Goal: Task Accomplishment & Management: Complete application form

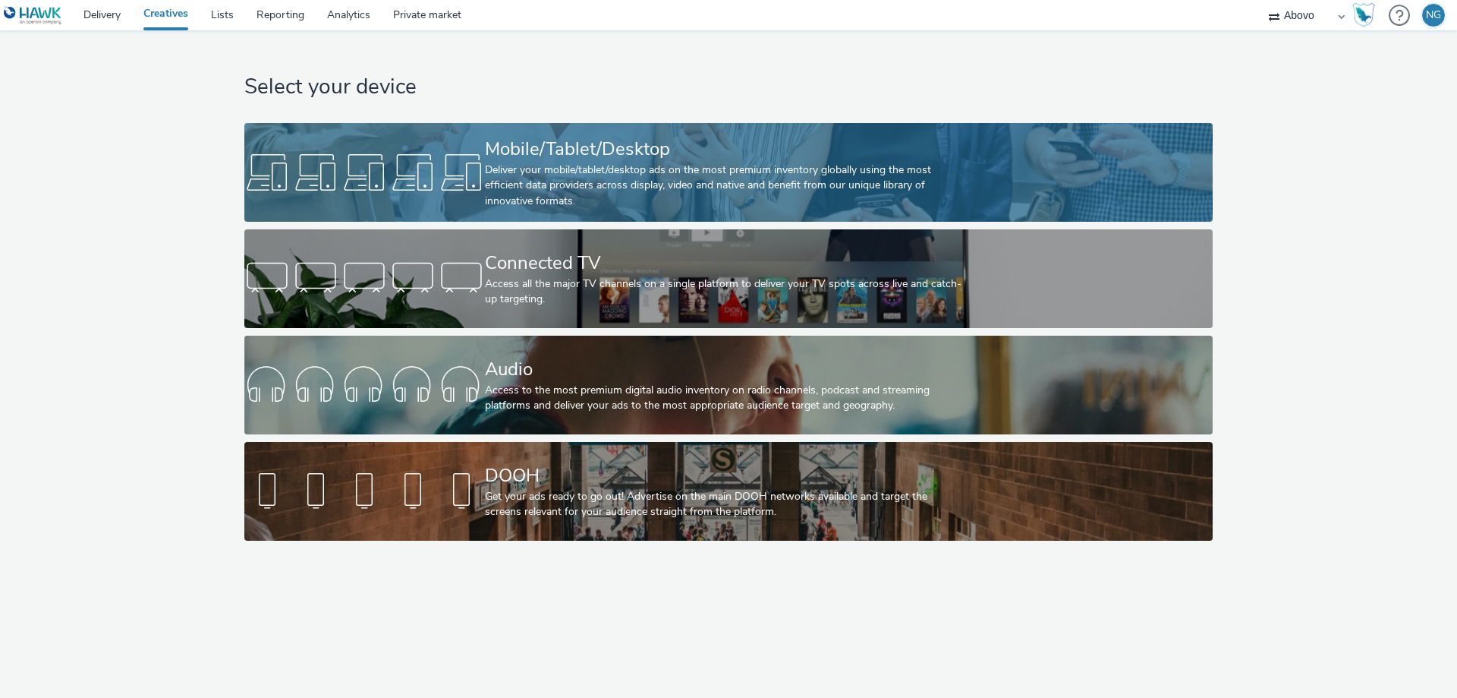
click at [548, 150] on div "Mobile/Tablet/Desktop" at bounding box center [725, 149] width 481 height 27
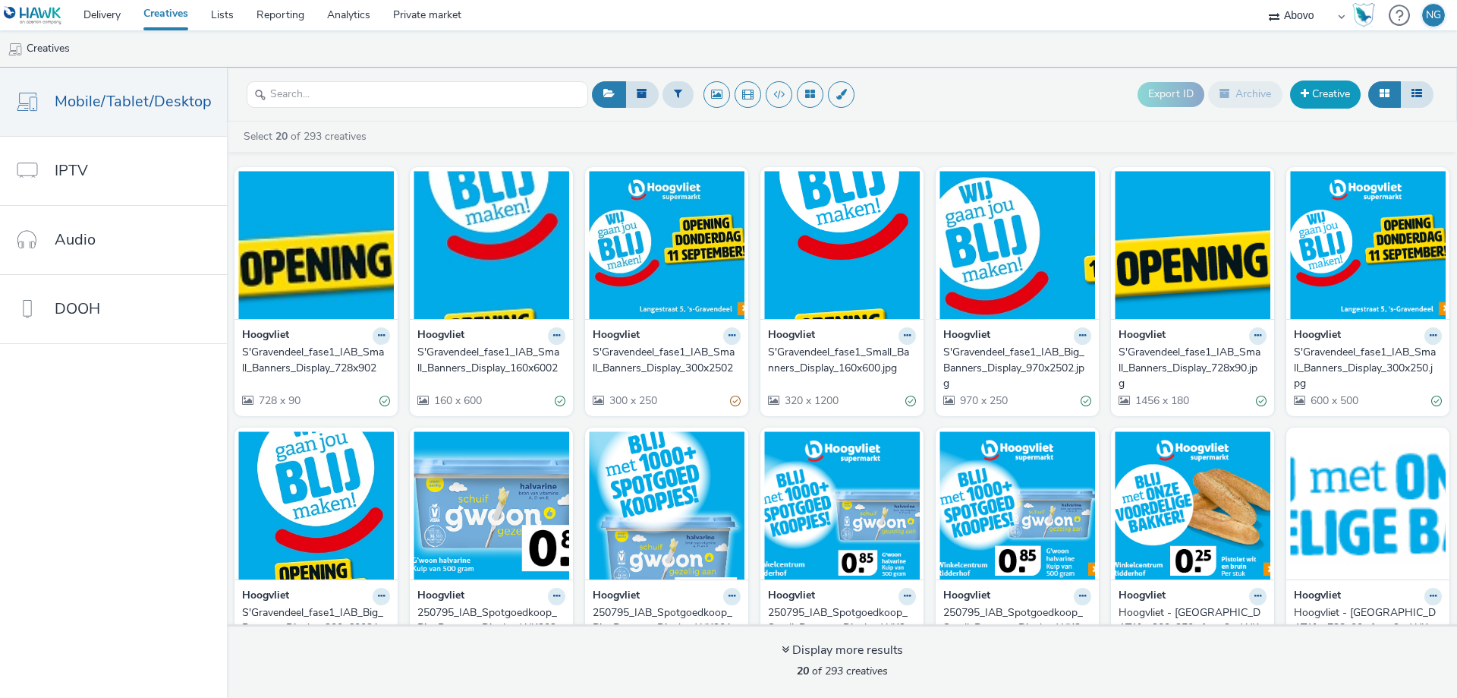
click at [1335, 91] on link "Creative" at bounding box center [1325, 93] width 71 height 27
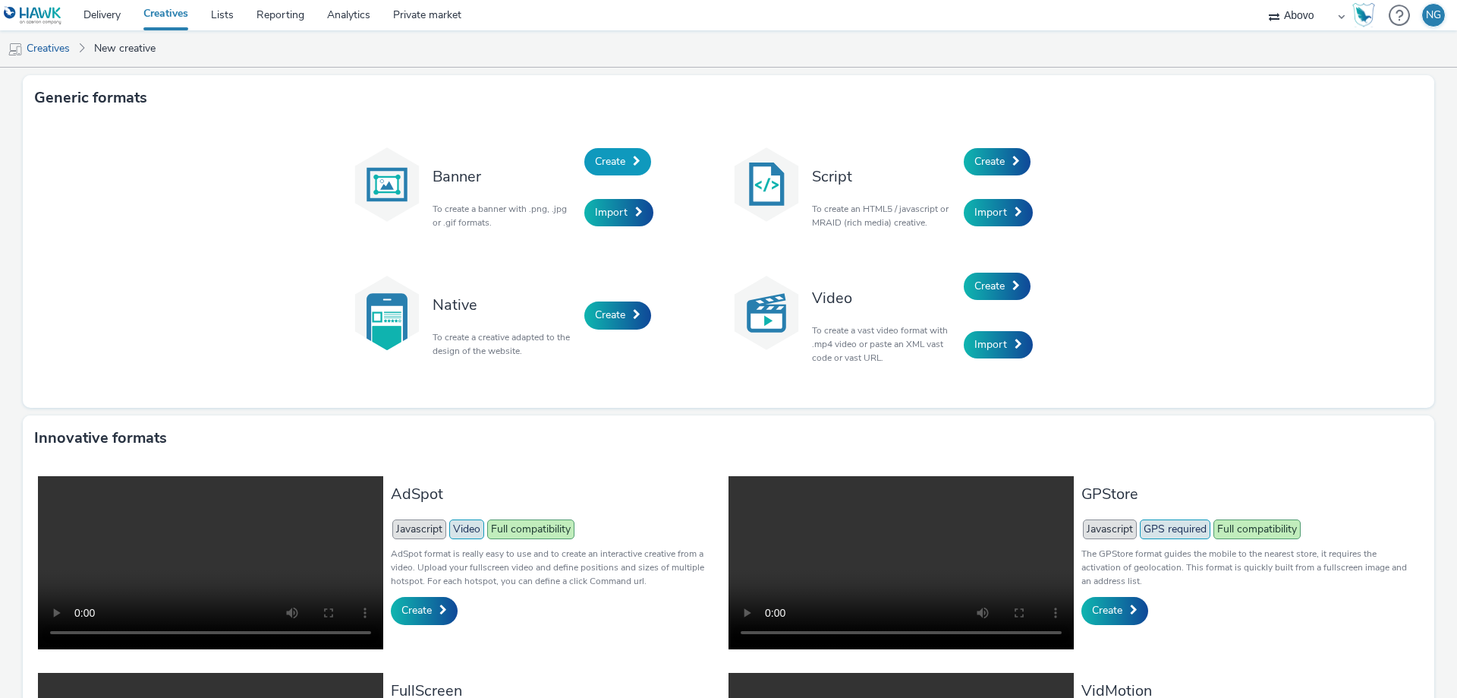
click at [622, 149] on link "Create" at bounding box center [618, 161] width 67 height 27
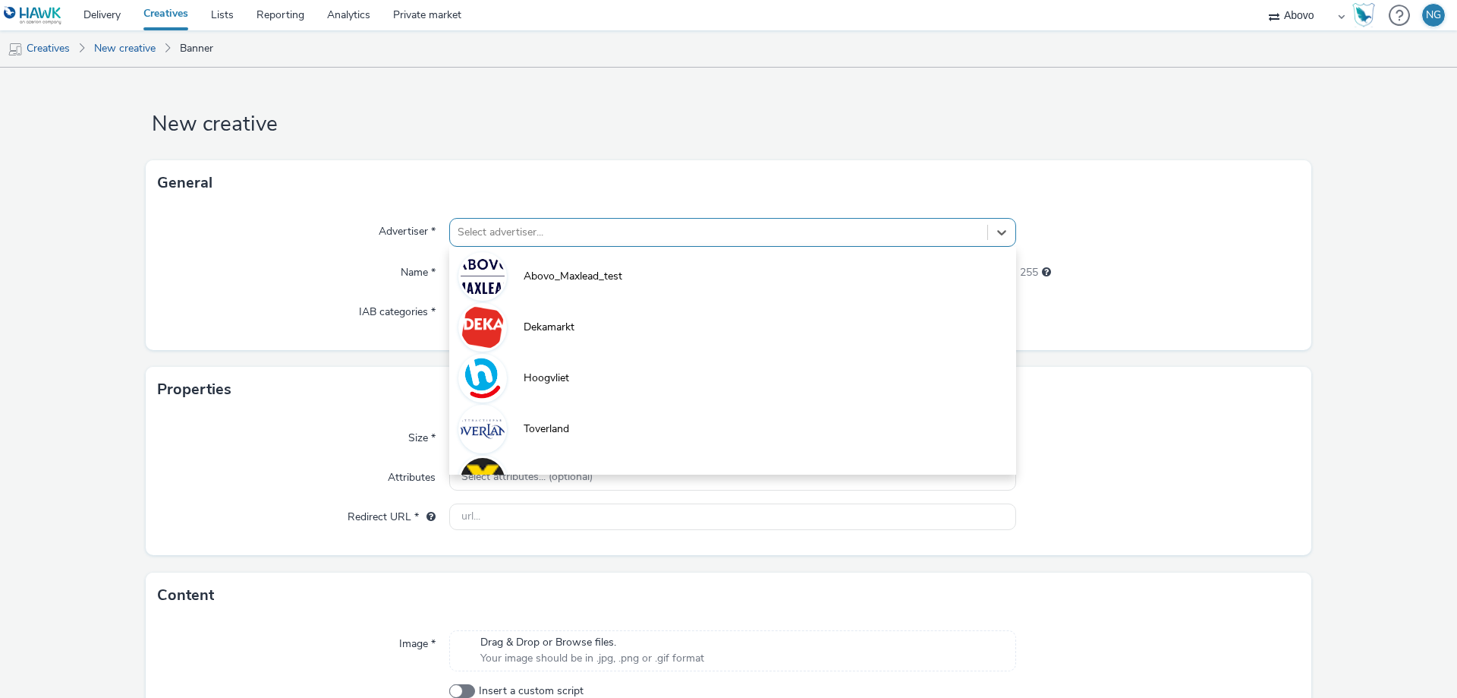
click at [528, 239] on div at bounding box center [719, 232] width 522 height 18
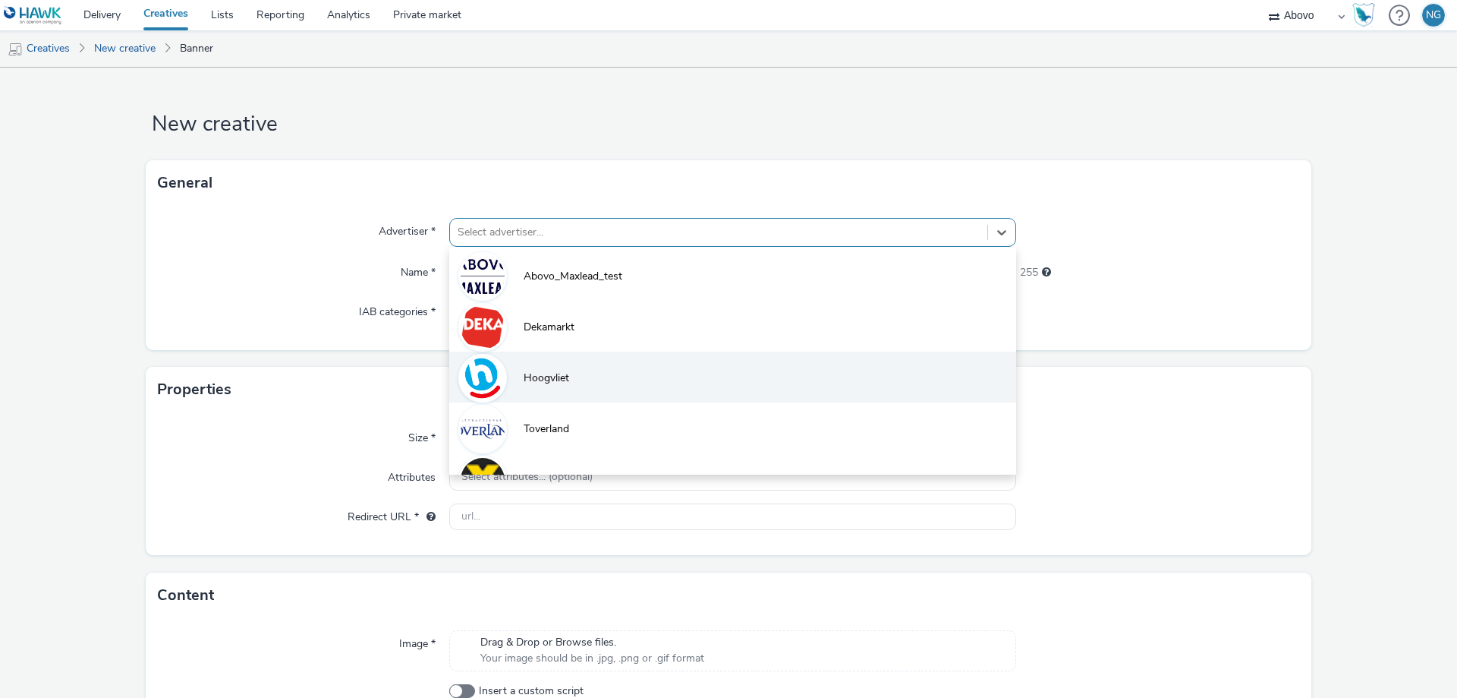
click at [568, 370] on li "Hoogvliet" at bounding box center [732, 376] width 567 height 51
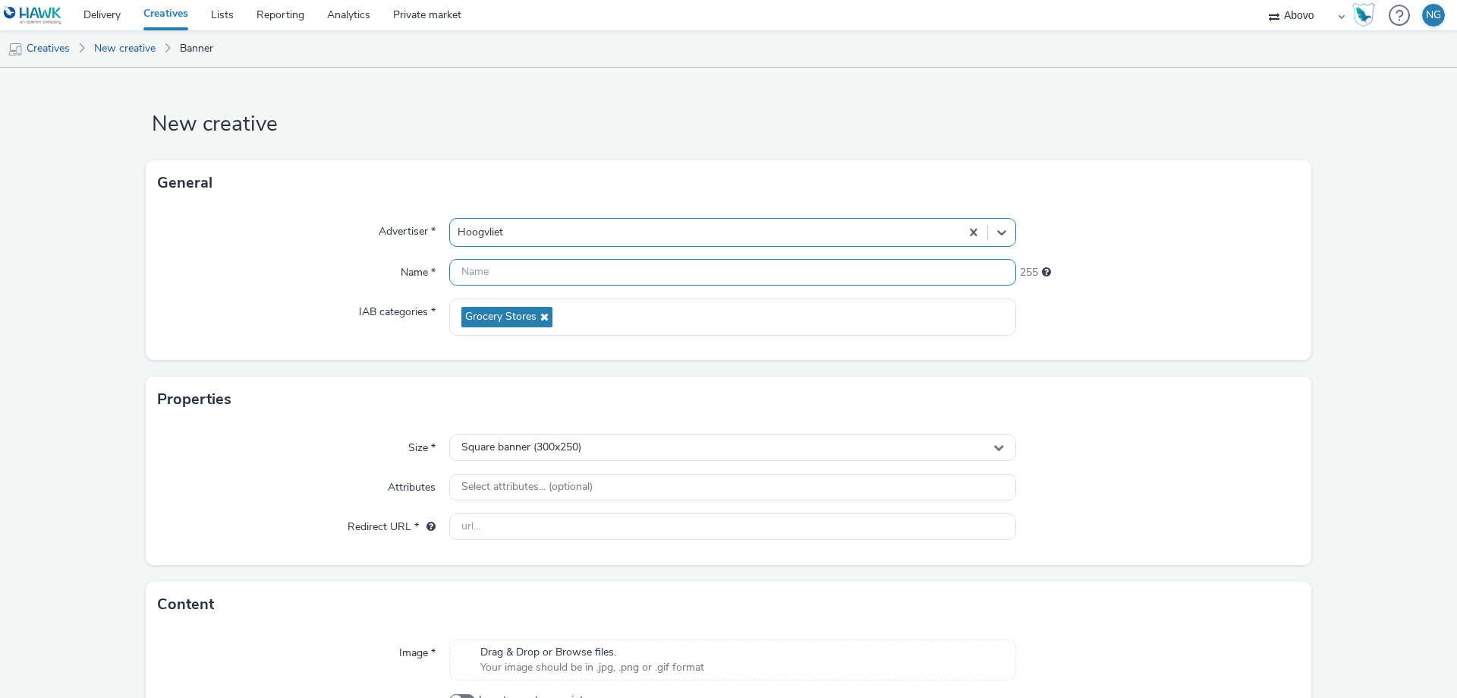
click at [486, 276] on input "text" at bounding box center [732, 272] width 567 height 27
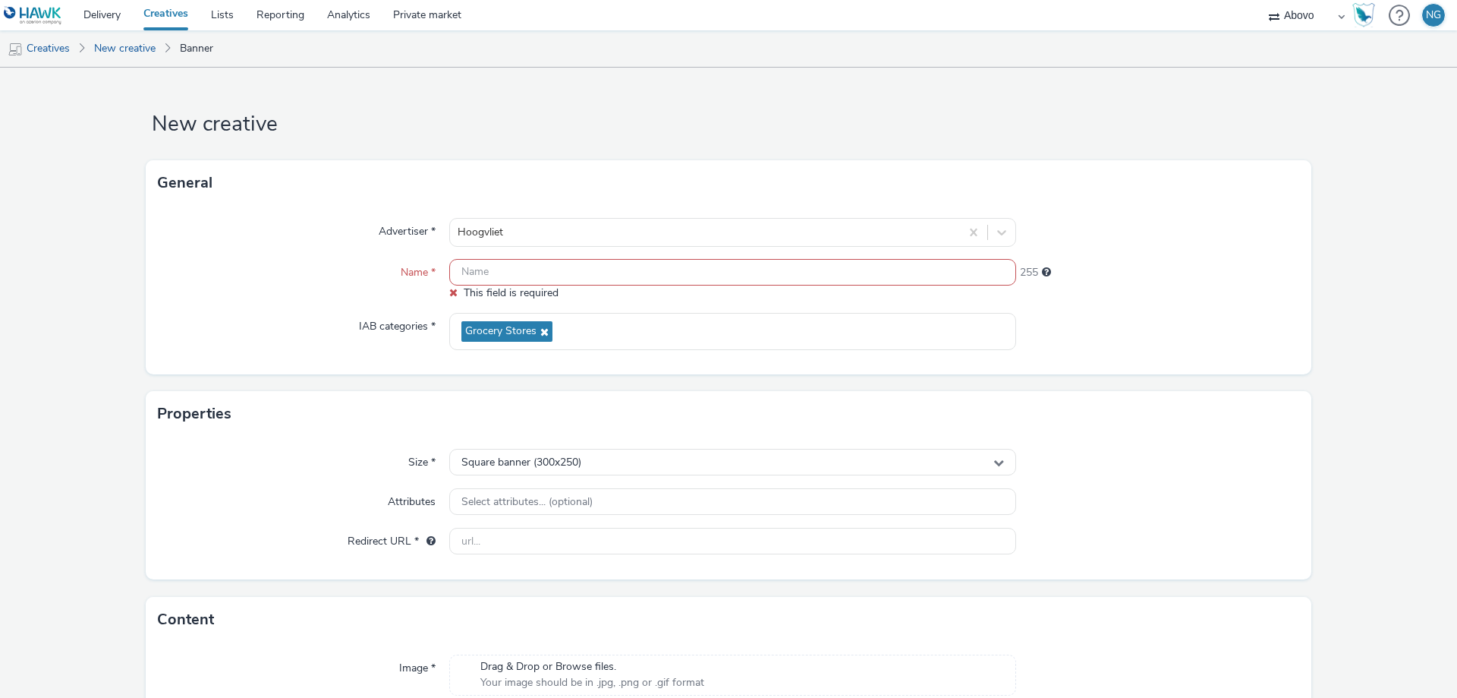
paste input "S'Gravendeel_fase1_IAB_Small_Banners_Display_728x902"
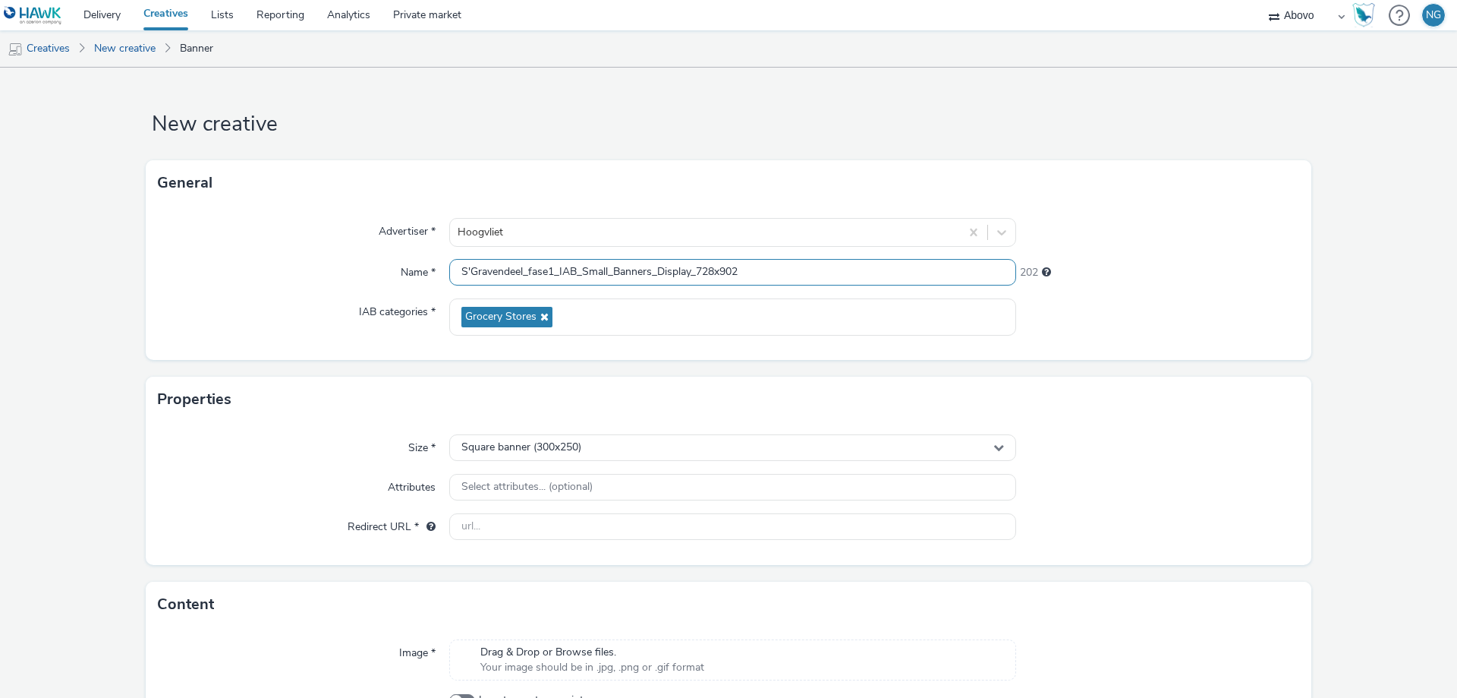
click at [554, 270] on input "S'Gravendeel_fase1_IAB_Small_Banners_Display_728x902" at bounding box center [732, 272] width 567 height 27
click at [762, 273] on input "S'Gravendeel_fase2_IAB_Small_Banners_Display_728x902" at bounding box center [732, 272] width 567 height 27
type input "S'Gravendeel_fase2_IAB_Small_Banners_Display_728x90"
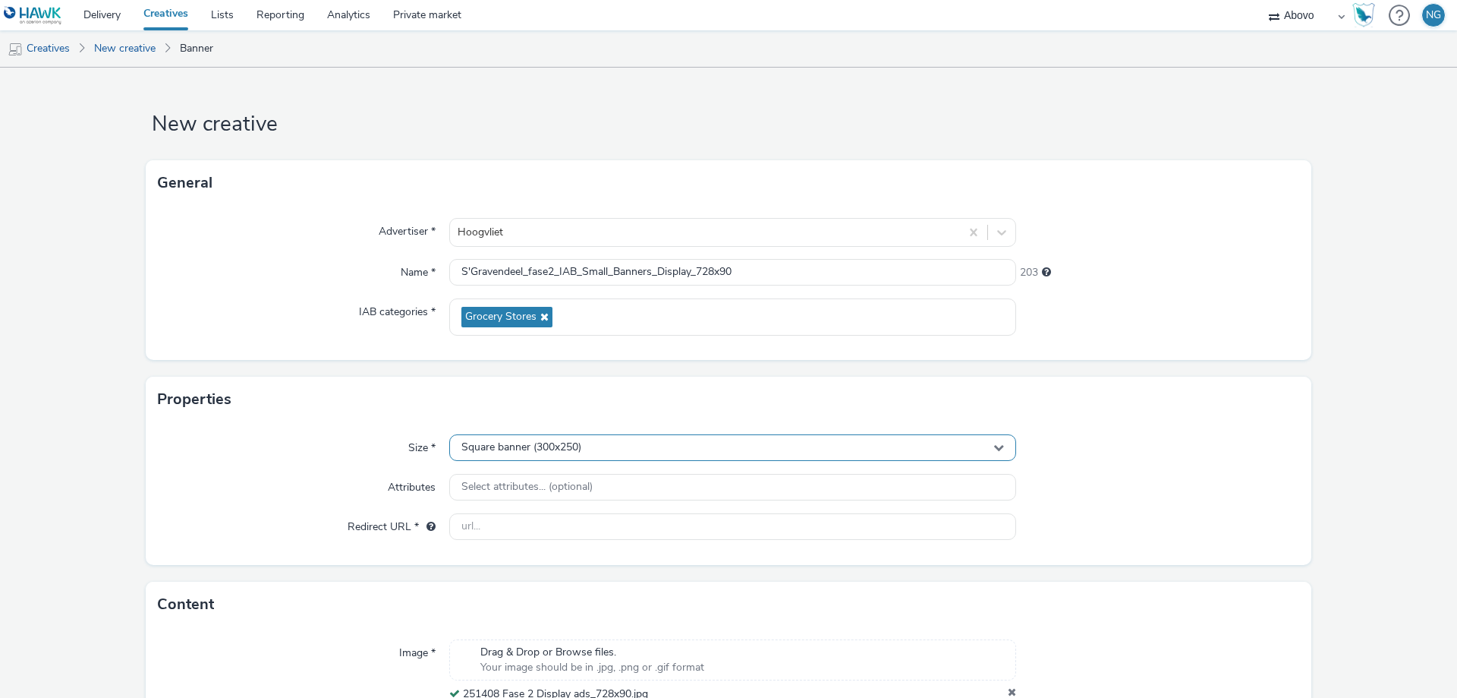
click at [554, 452] on span "Square banner (300x250)" at bounding box center [522, 447] width 120 height 13
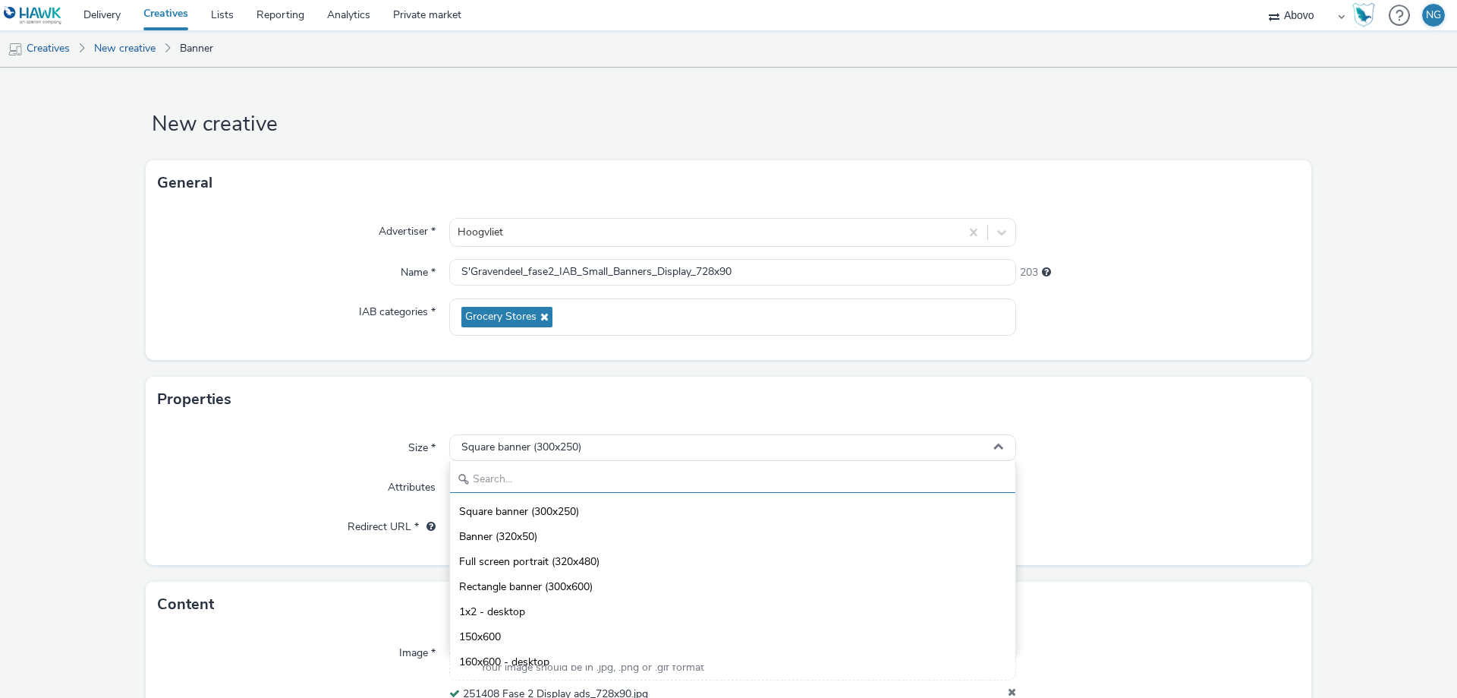
click at [553, 475] on input "text" at bounding box center [733, 479] width 566 height 27
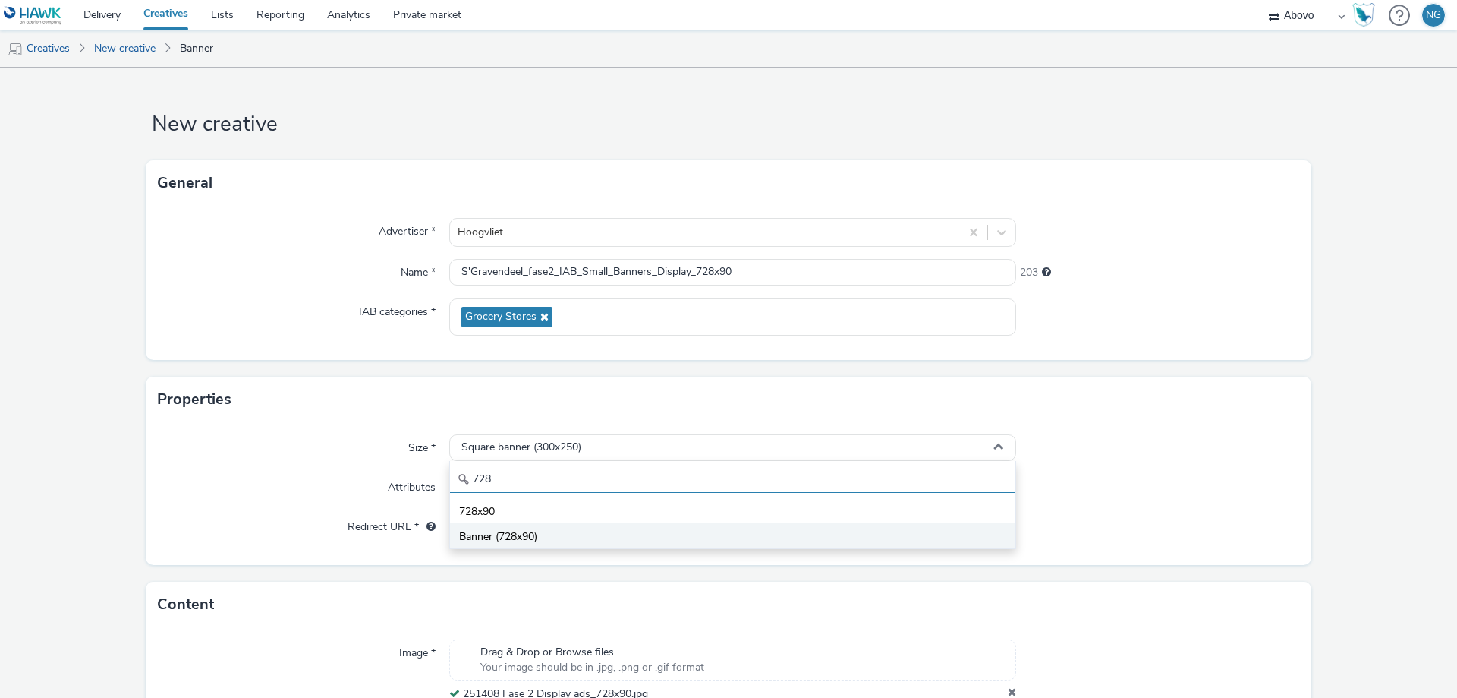
type input "728"
click at [499, 536] on span "Banner (728x90)" at bounding box center [498, 536] width 78 height 15
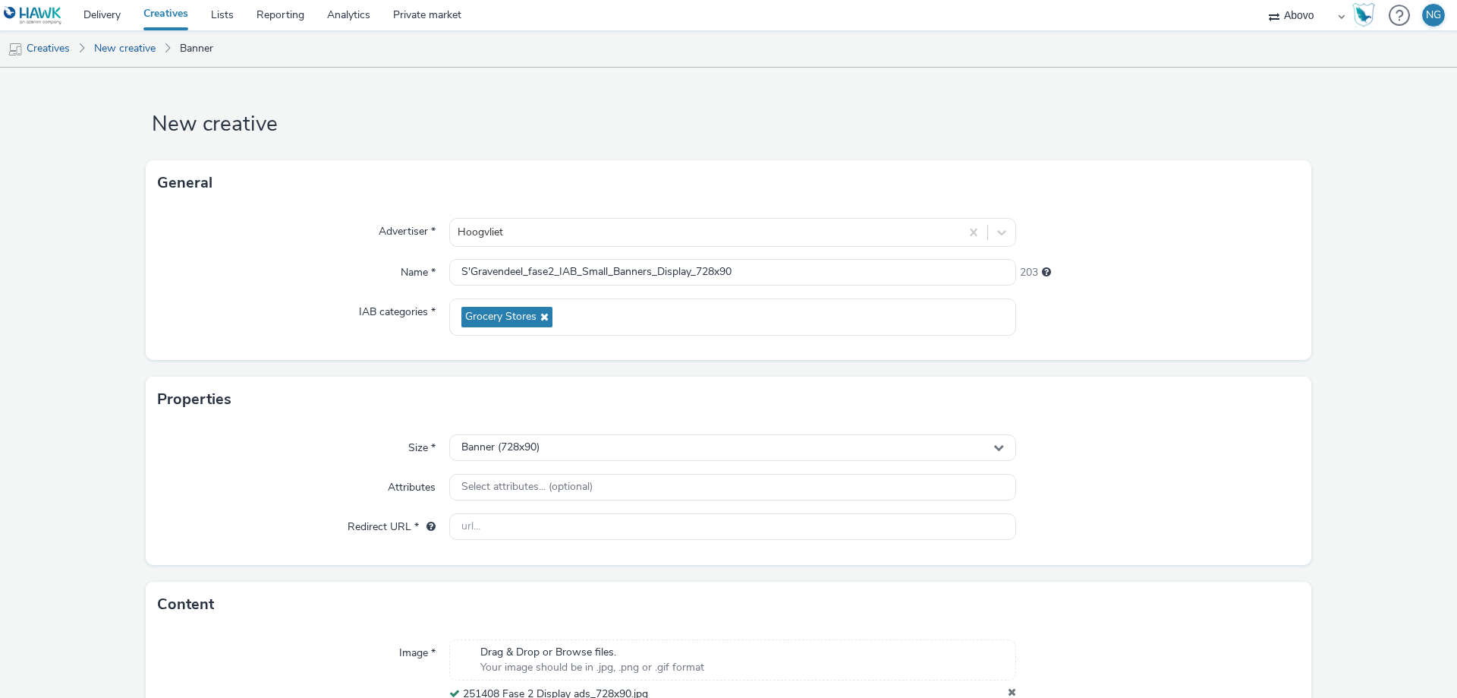
click at [1118, 551] on div "Size * Banner (728x90) Attributes Select attributes... (optional) Redirect URL *" at bounding box center [729, 493] width 1166 height 143
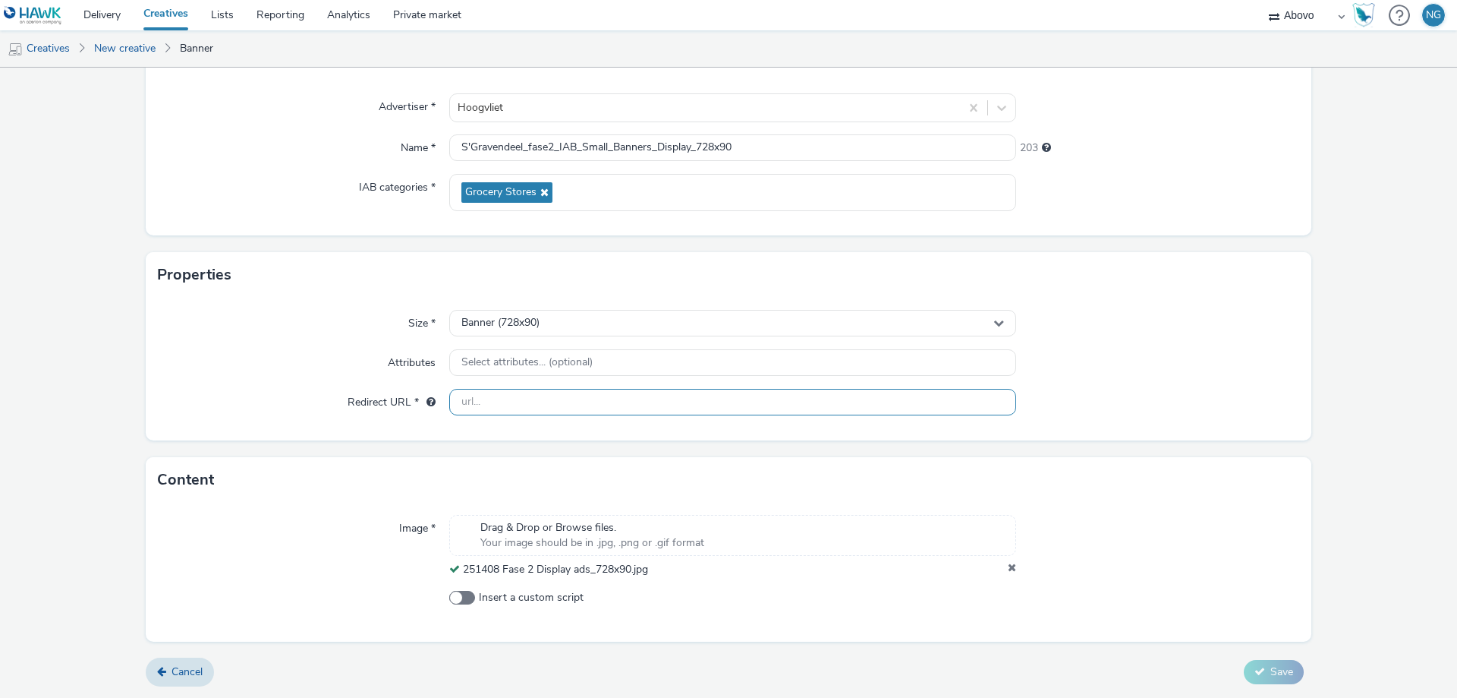
click at [468, 408] on input "text" at bounding box center [732, 402] width 567 height 27
paste input "[URL][DOMAIN_NAME]"
type input "[URL][DOMAIN_NAME]"
click at [1232, 453] on form "New creative General Advertiser * Hoogvliet Name * S'Gravendeel_fase2_IAB_Small…" at bounding box center [728, 320] width 1457 height 755
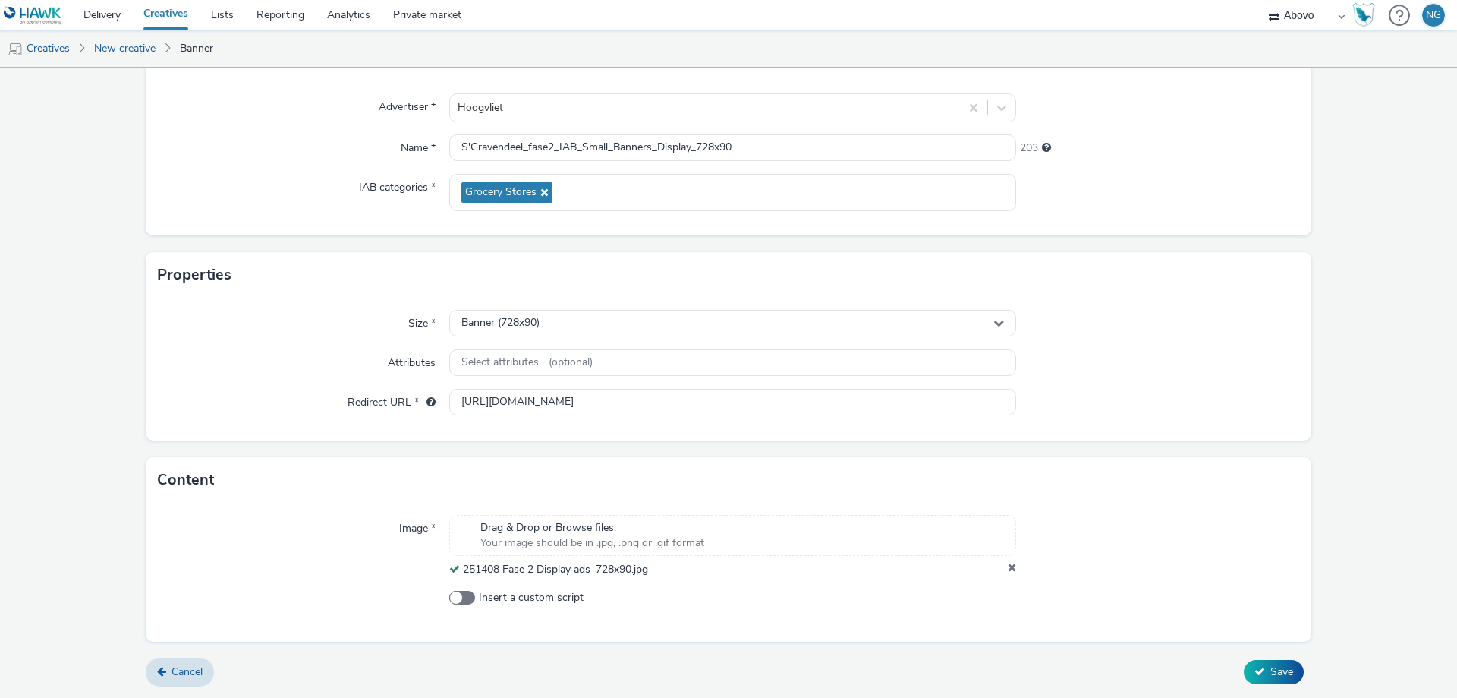
scroll to position [0, 0]
click at [1281, 667] on span "Save" at bounding box center [1282, 671] width 23 height 14
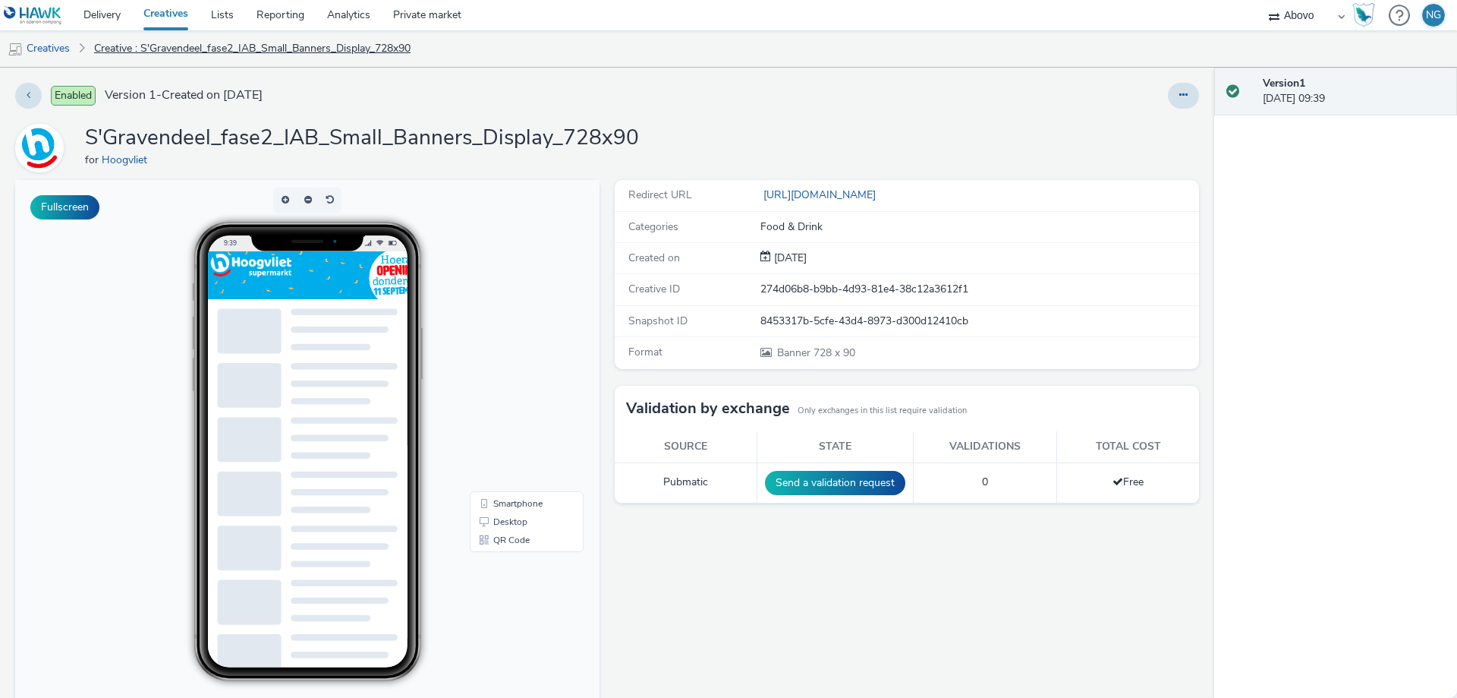
click at [225, 55] on link "Creative : S'Gravendeel_fase2_IAB_Small_Banners_Display_728x90" at bounding box center [253, 48] width 332 height 36
click at [46, 49] on link "Creatives" at bounding box center [38, 48] width 77 height 36
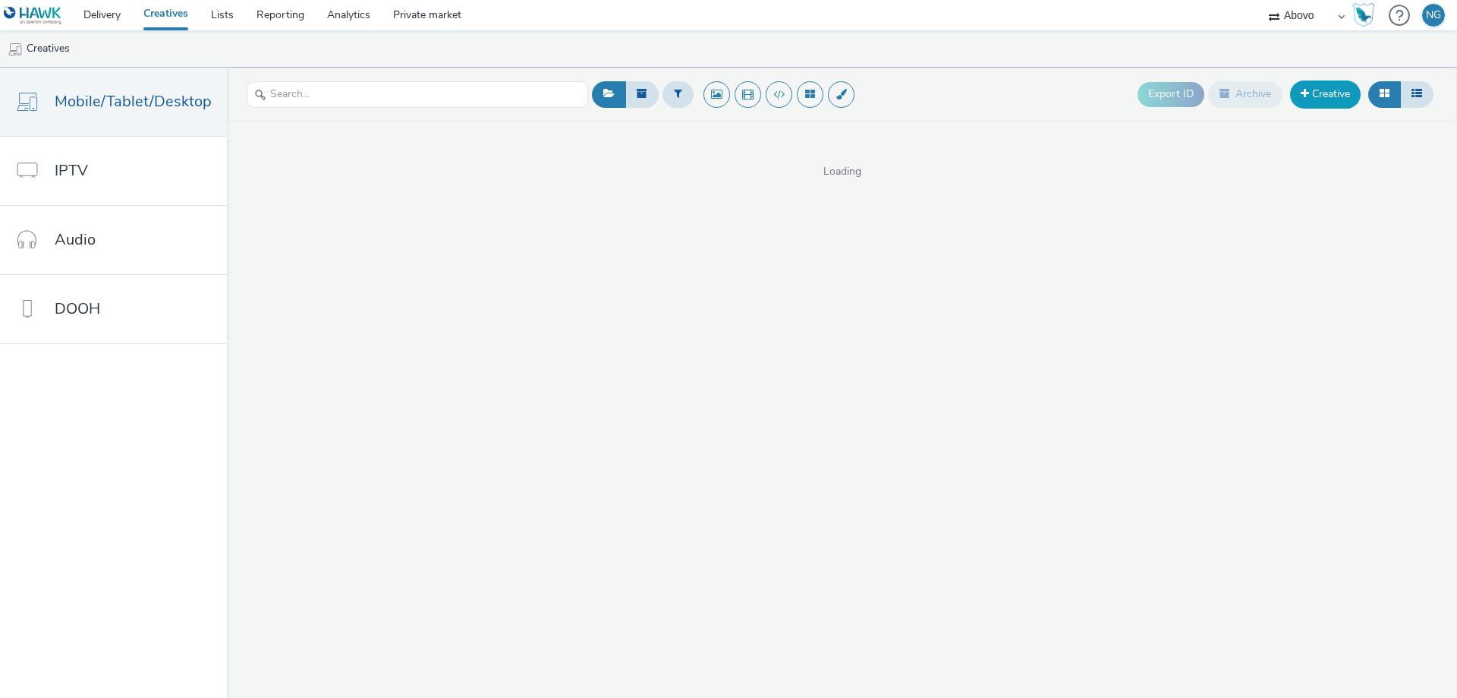
click at [1354, 90] on link "Creative" at bounding box center [1325, 93] width 71 height 27
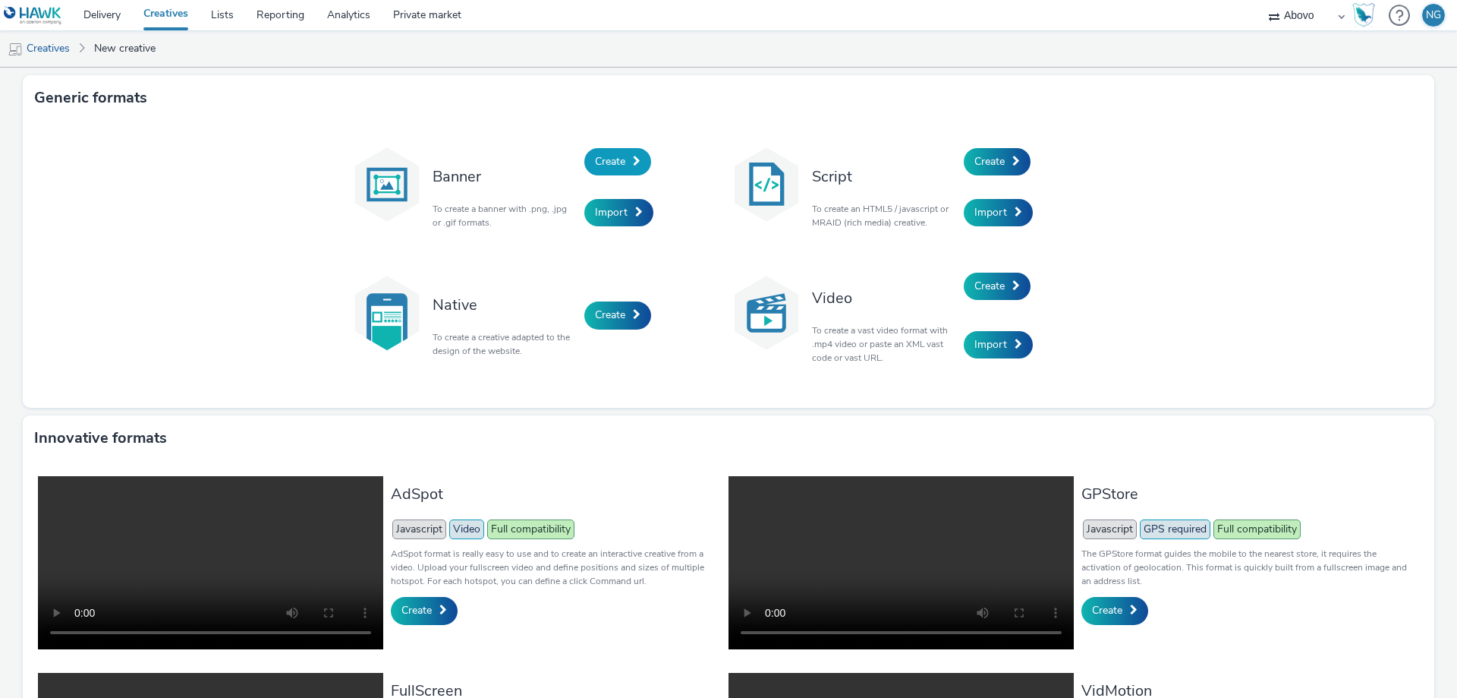
click at [602, 167] on span "Create" at bounding box center [610, 161] width 30 height 14
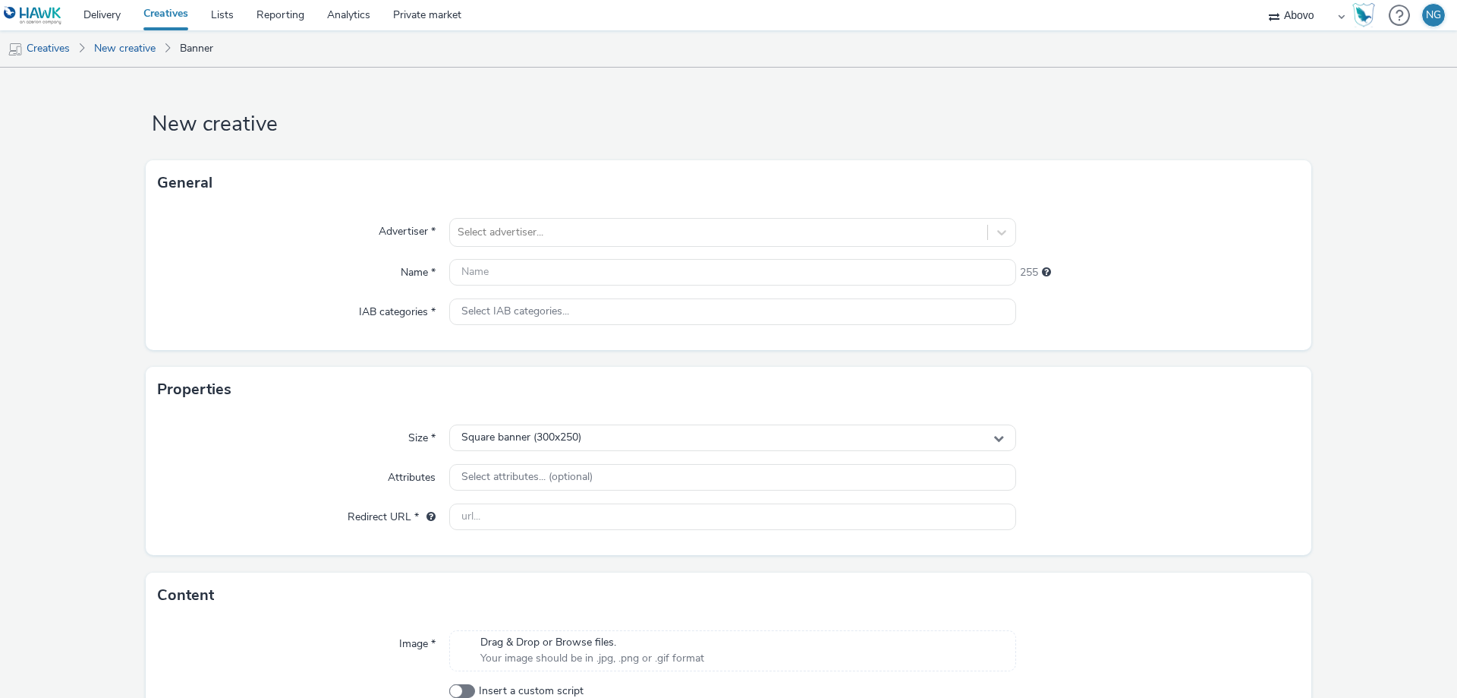
click at [487, 213] on div "Advertiser * Select advertiser... Name * 255 IAB categories * Select IAB catego…" at bounding box center [729, 278] width 1166 height 144
click at [482, 232] on div at bounding box center [719, 232] width 522 height 18
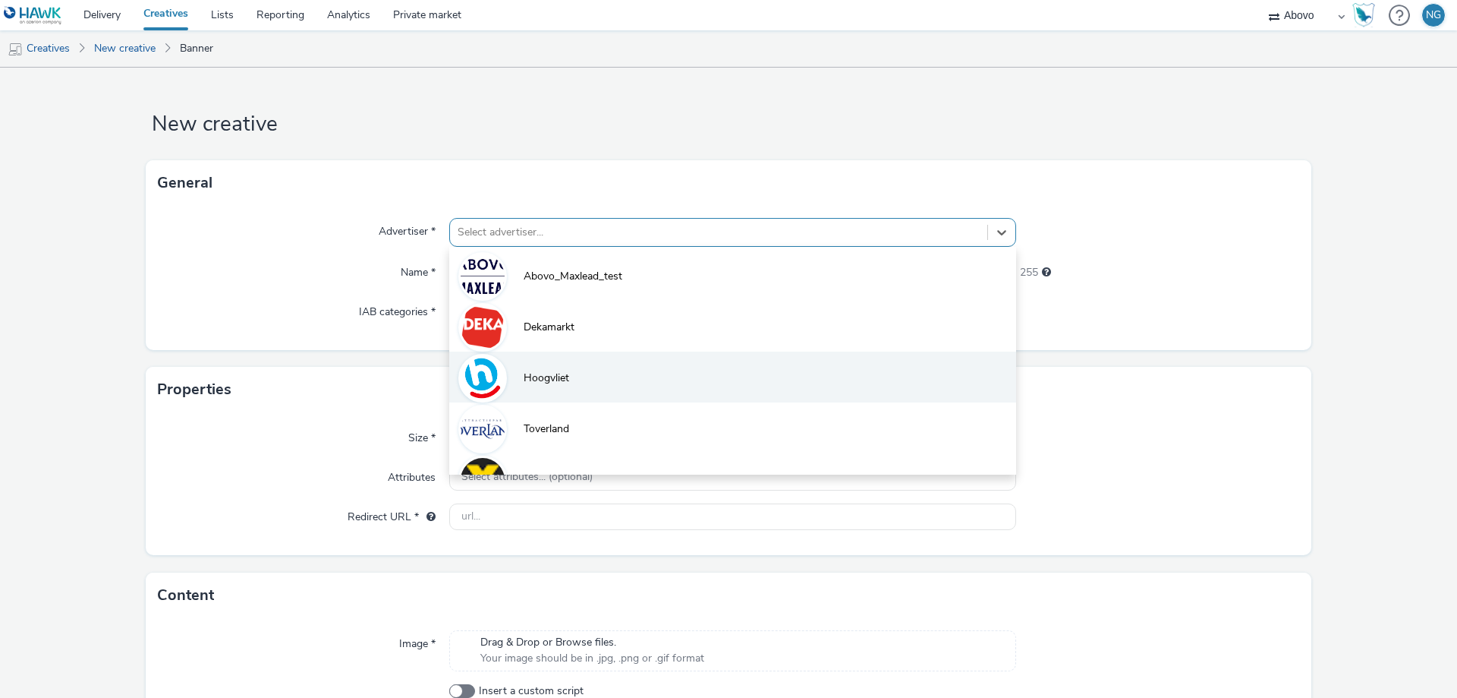
click at [556, 362] on li "Hoogvliet" at bounding box center [732, 376] width 567 height 51
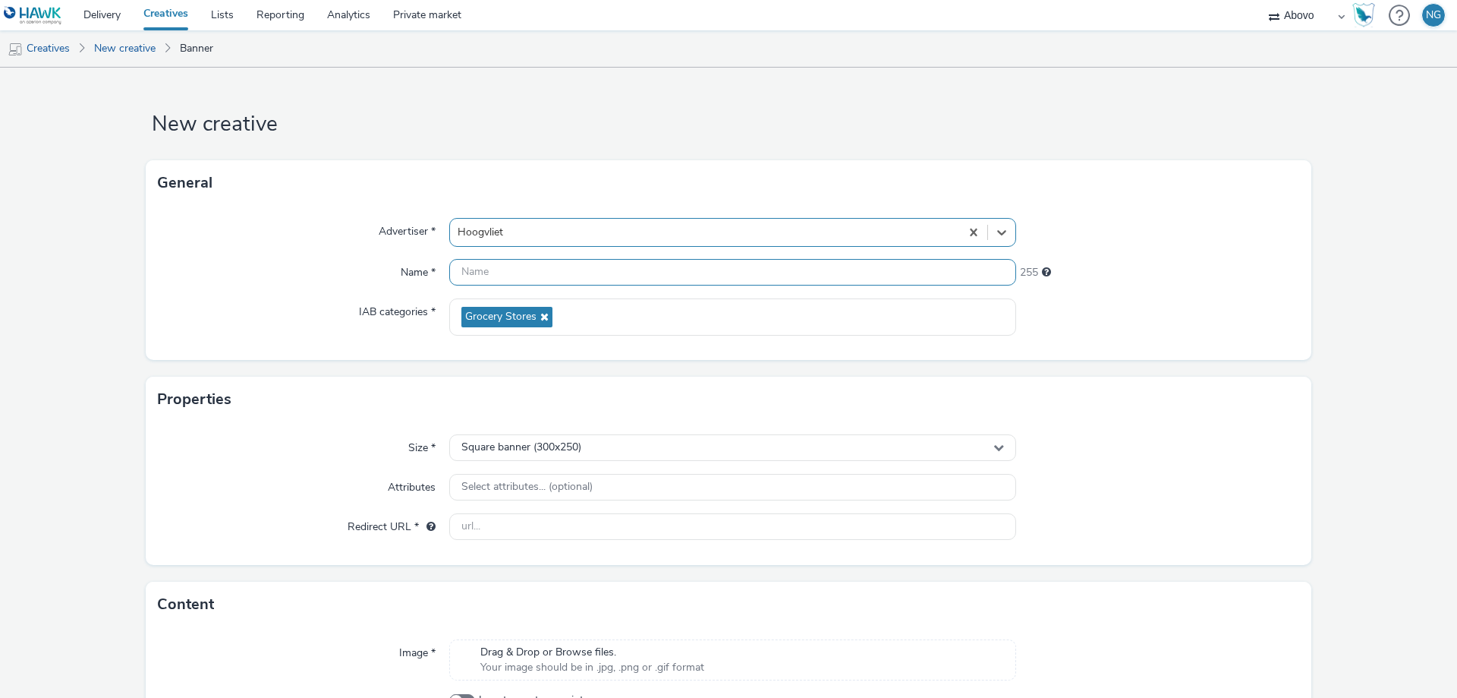
click at [527, 279] on input "text" at bounding box center [732, 272] width 567 height 27
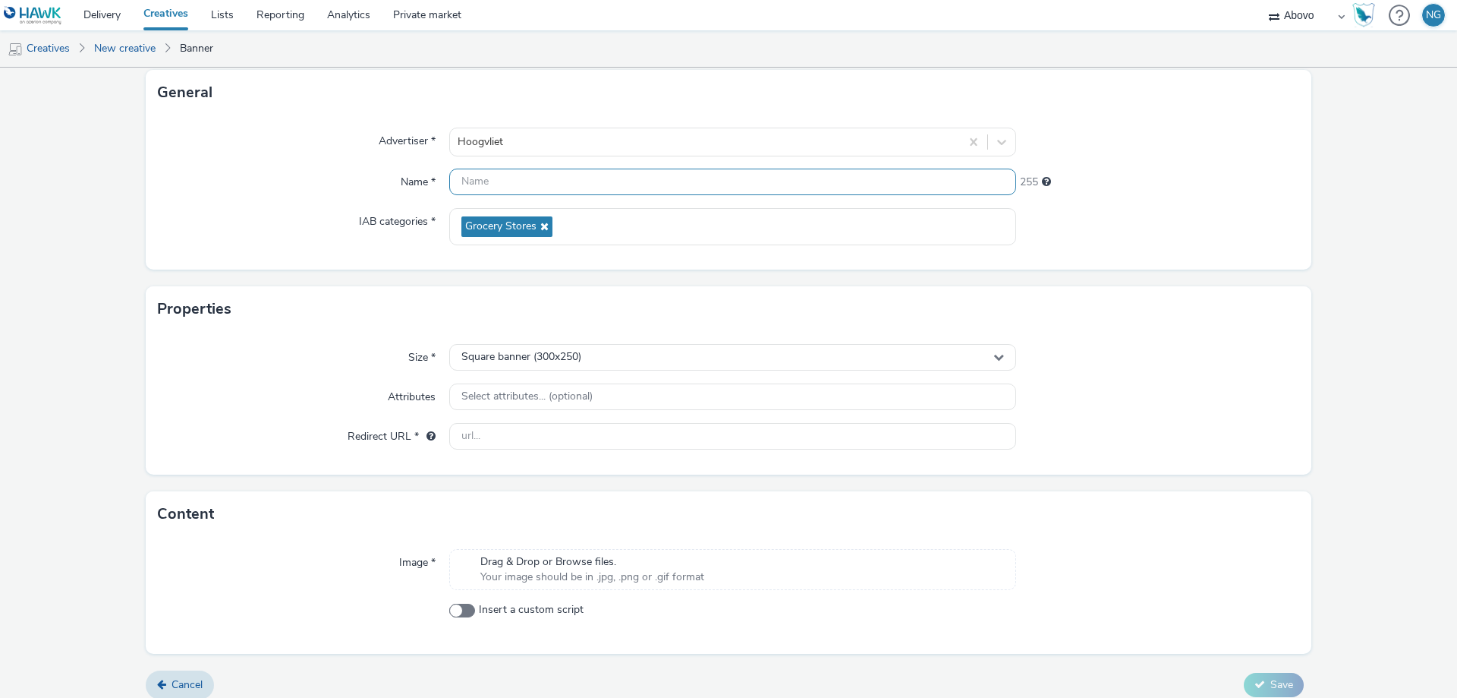
scroll to position [103, 0]
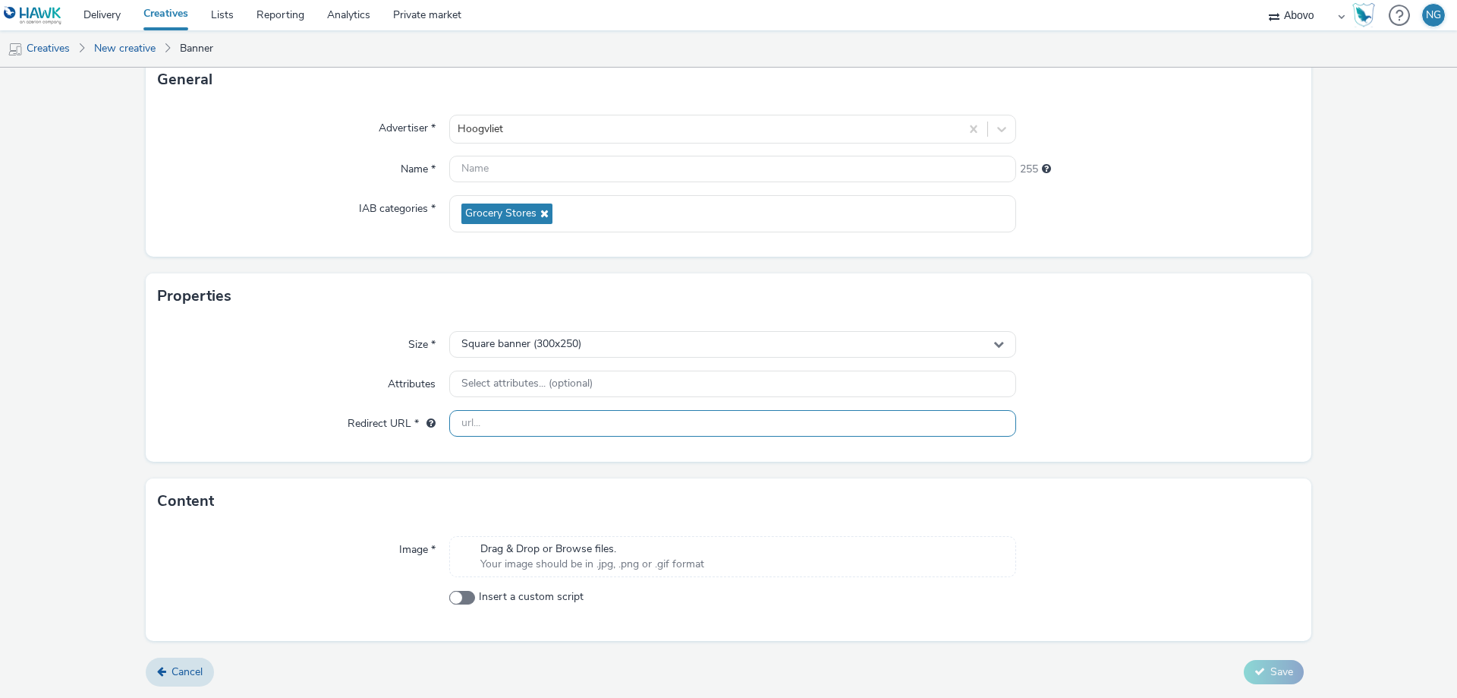
click at [566, 417] on div "Size * Square banner (300x250) Attributes Select attributes... (optional) Redir…" at bounding box center [729, 390] width 1166 height 143
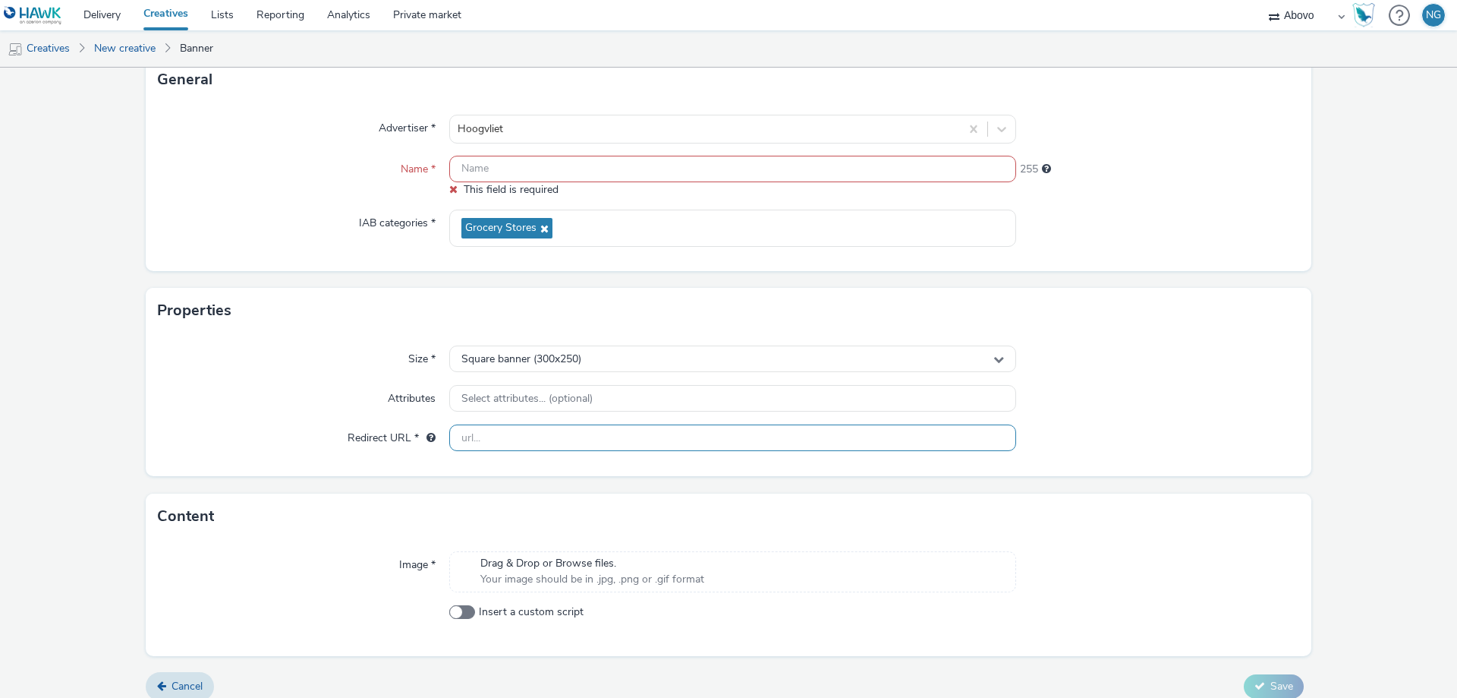
paste input "[URL][DOMAIN_NAME]"
type input "[URL][DOMAIN_NAME]"
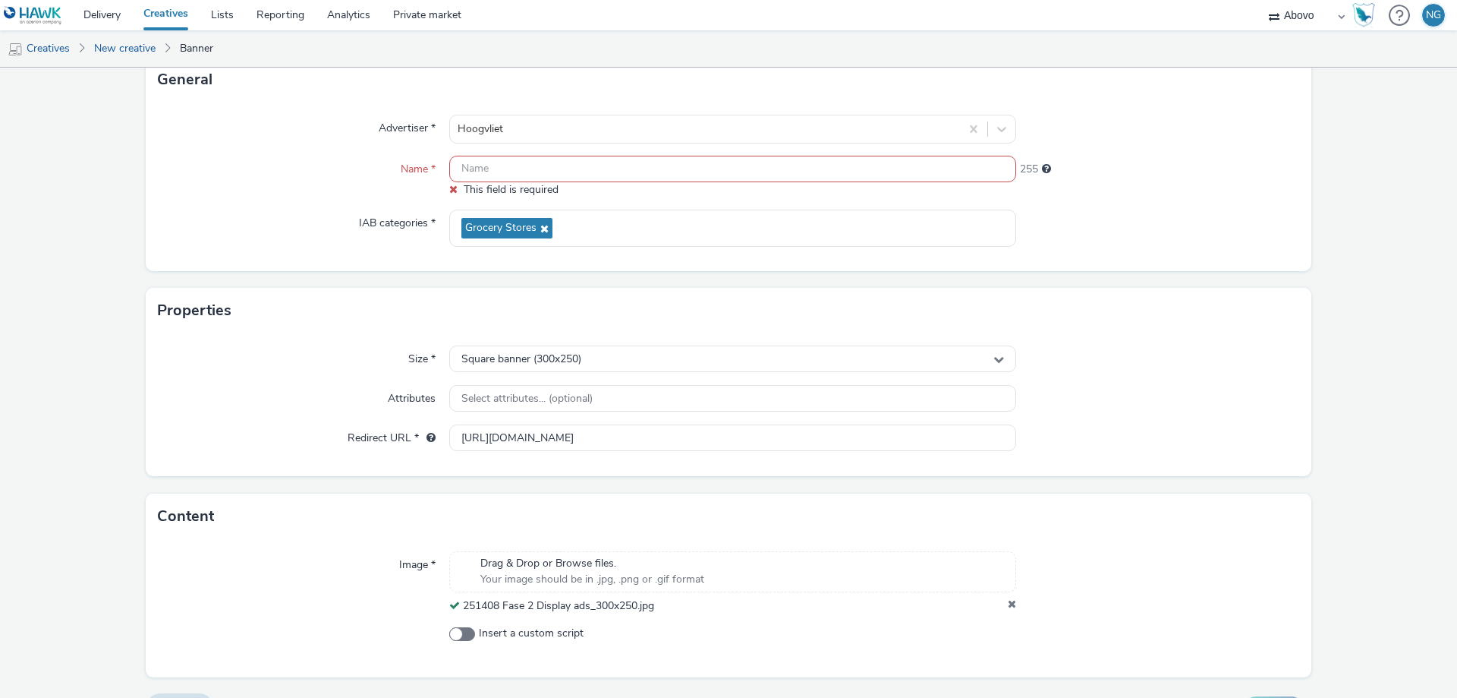
click at [468, 173] on input "text" at bounding box center [732, 169] width 567 height 27
paste input "[URL][DOMAIN_NAME]"
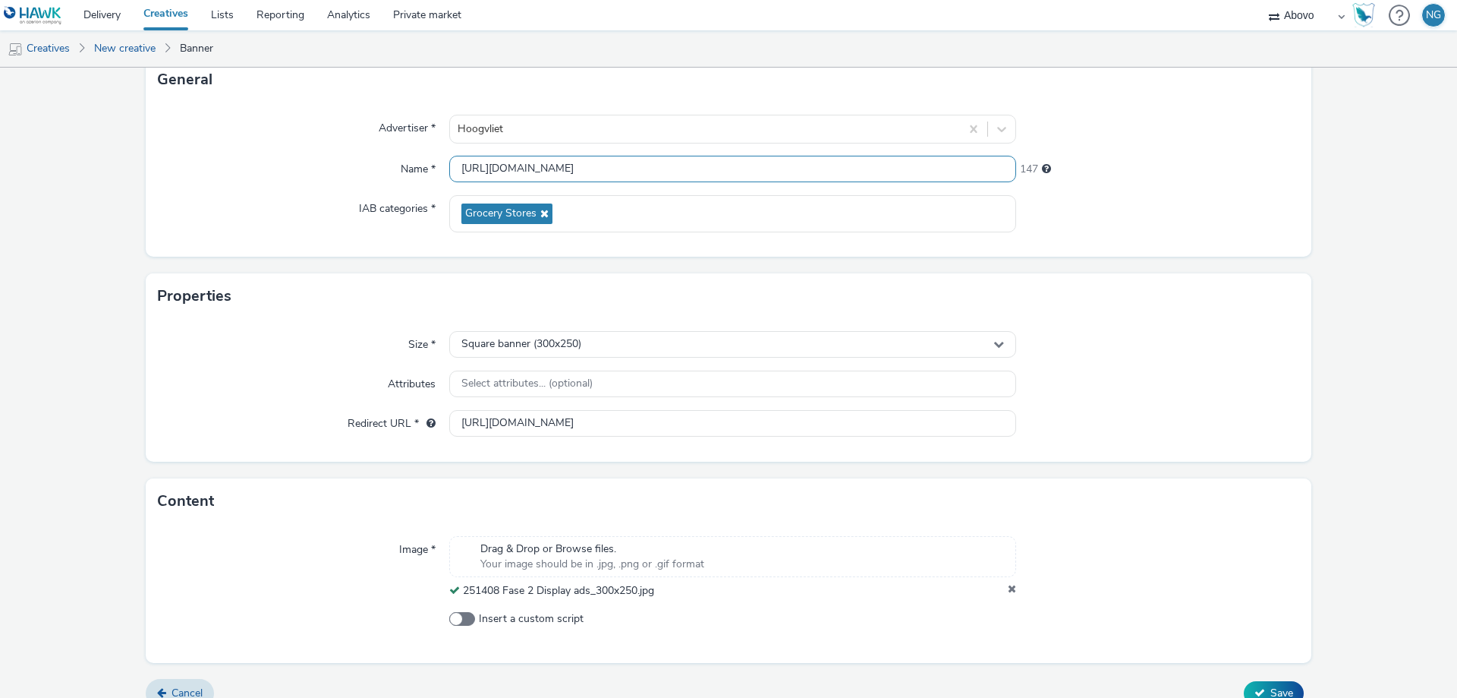
scroll to position [0, 46]
type input "[URL][DOMAIN_NAME]"
click at [822, 165] on input "[URL][DOMAIN_NAME]" at bounding box center [732, 169] width 567 height 27
paste input "S'Gravendeel_fase1_IAB_Small_Banners_Display_728x902"
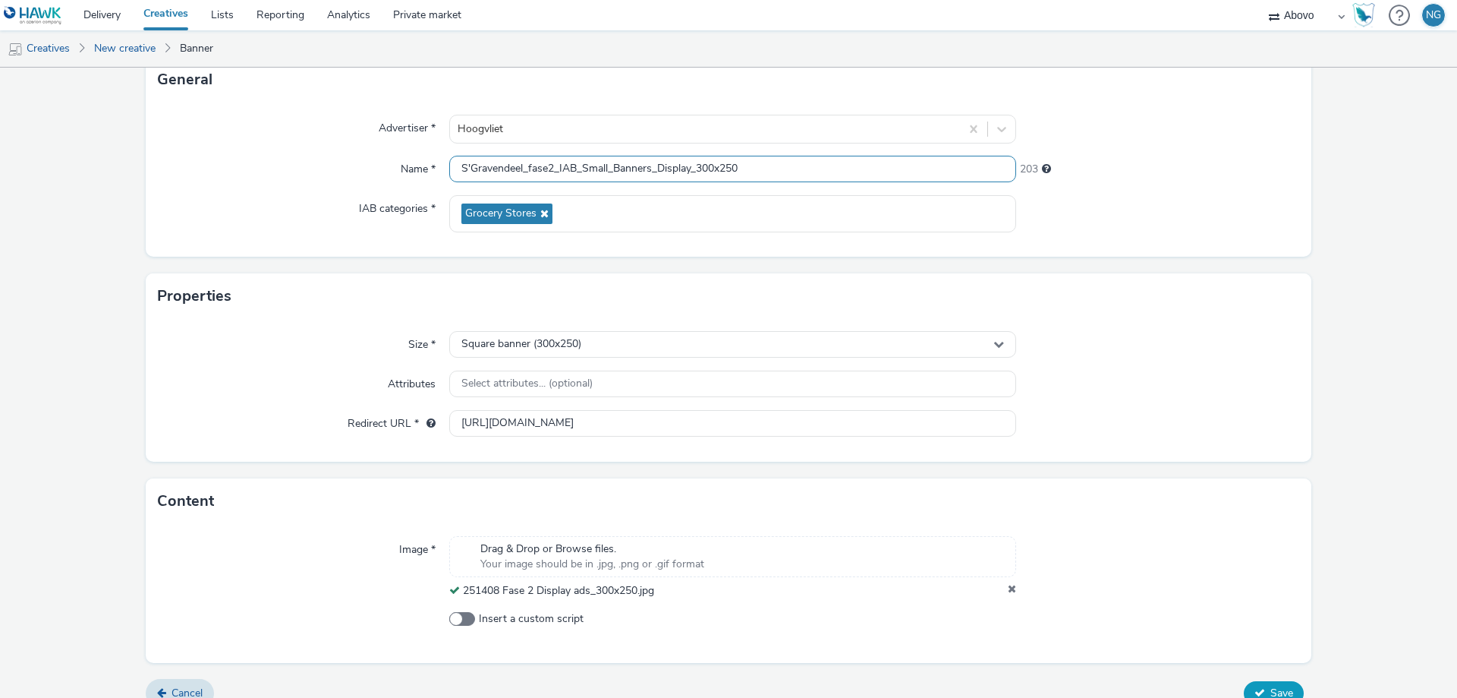
type input "S'Gravendeel_fase2_IAB_Small_Banners_Display_300x250"
click at [1256, 690] on button "Save" at bounding box center [1274, 693] width 60 height 24
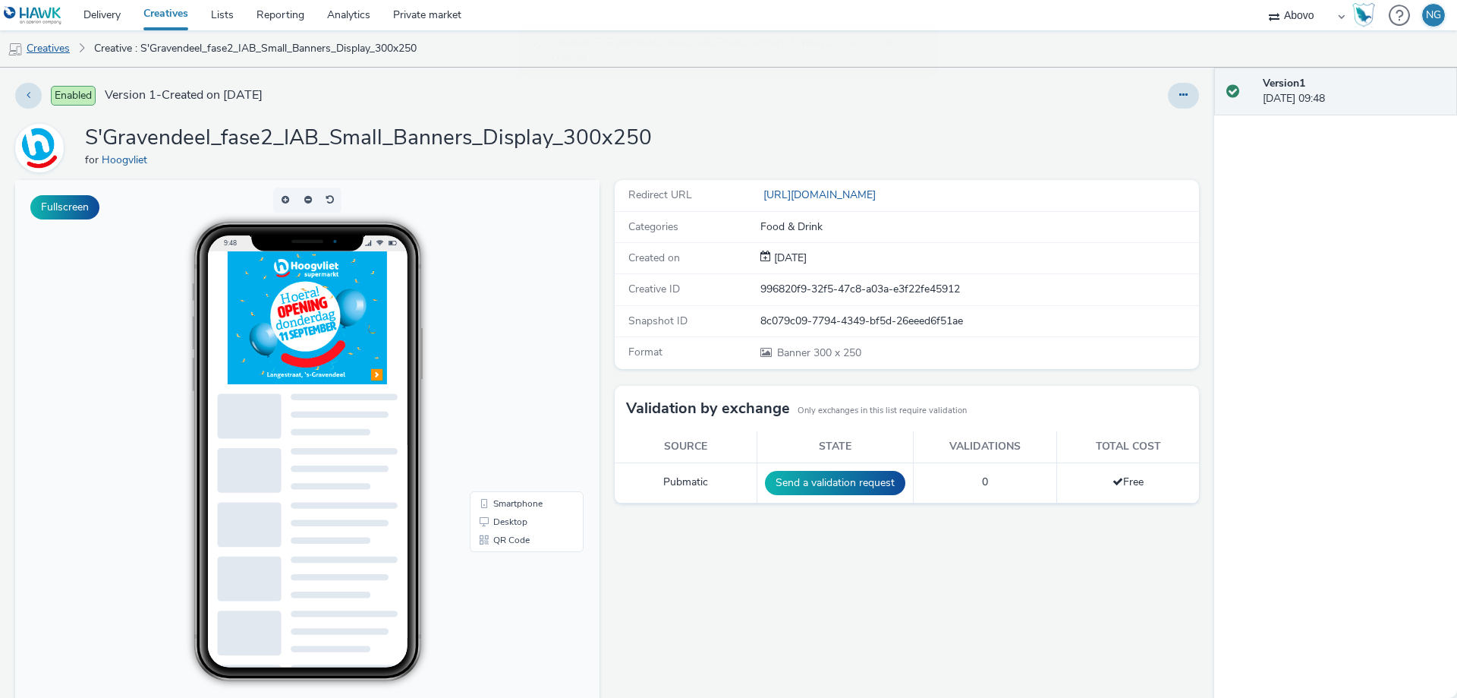
click at [58, 50] on link "Creatives" at bounding box center [38, 48] width 77 height 36
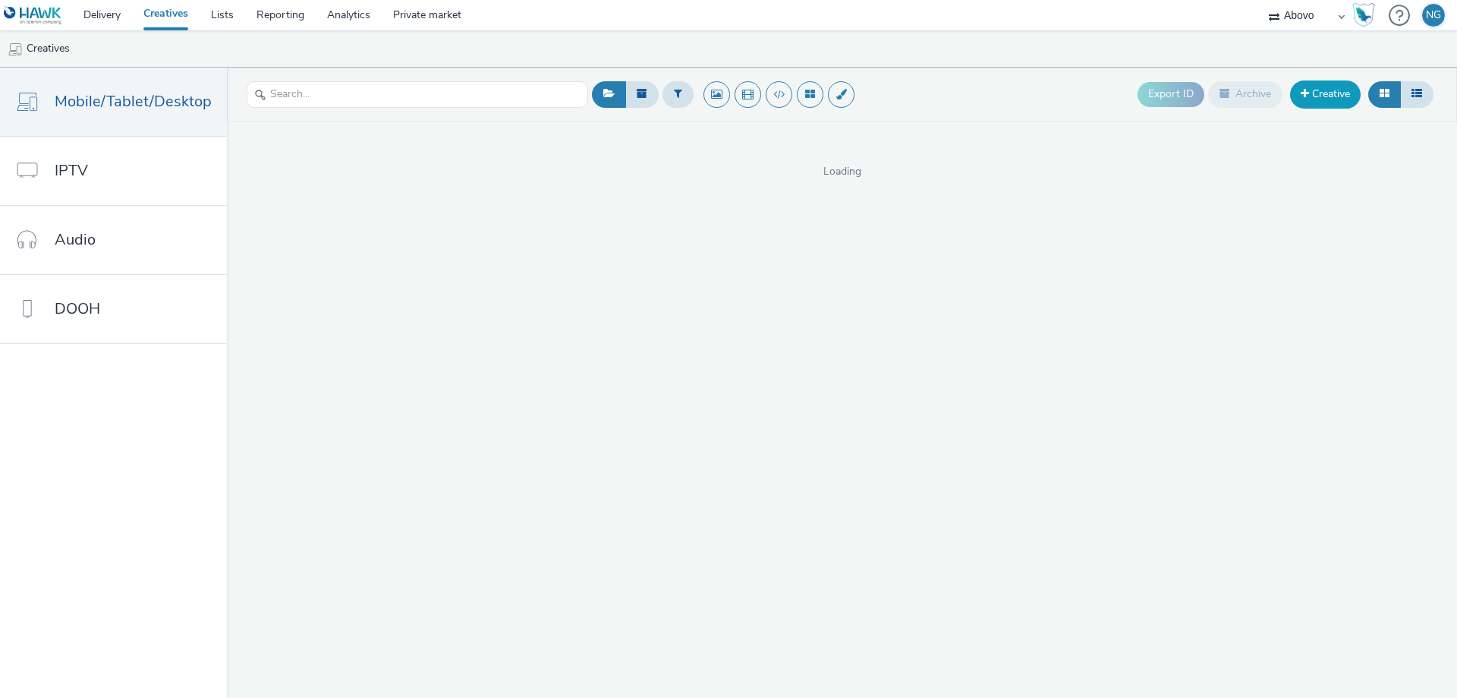
click at [1322, 99] on link "Creative" at bounding box center [1325, 93] width 71 height 27
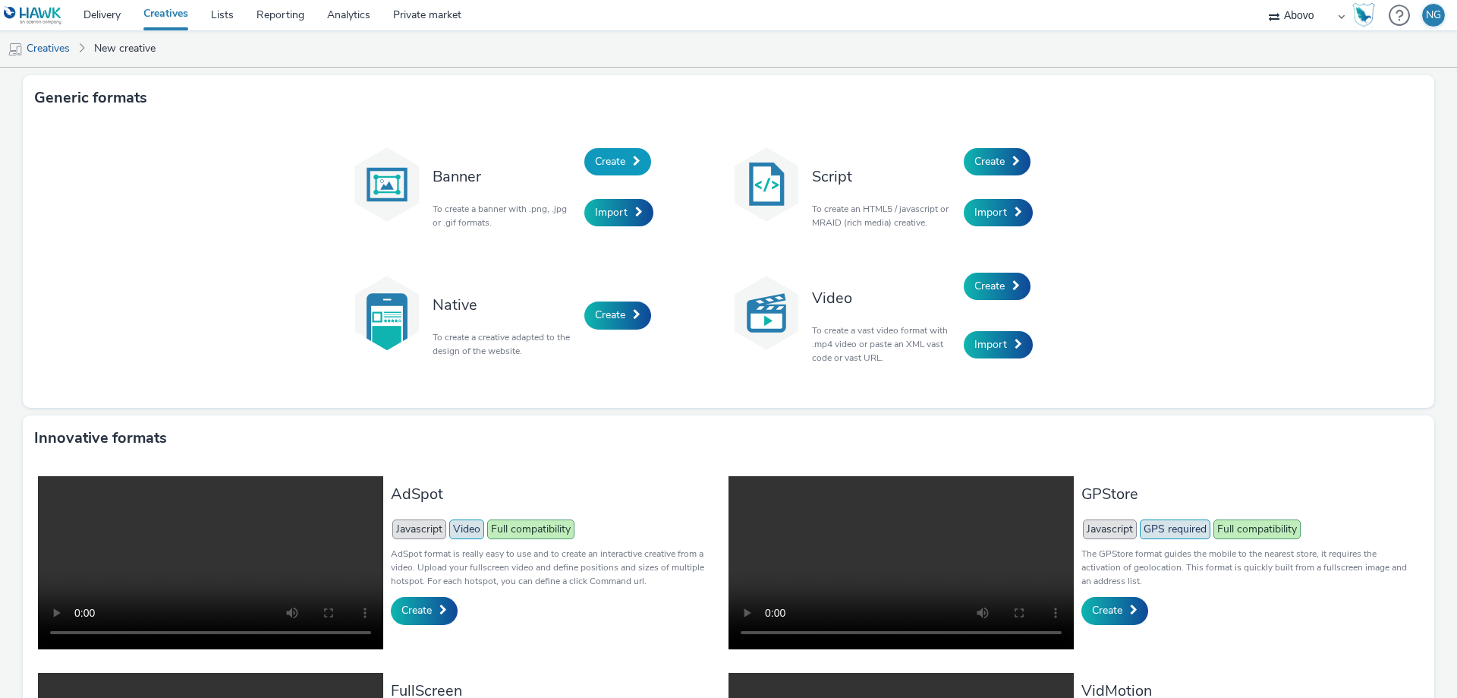
click at [619, 168] on span "Create" at bounding box center [610, 161] width 30 height 14
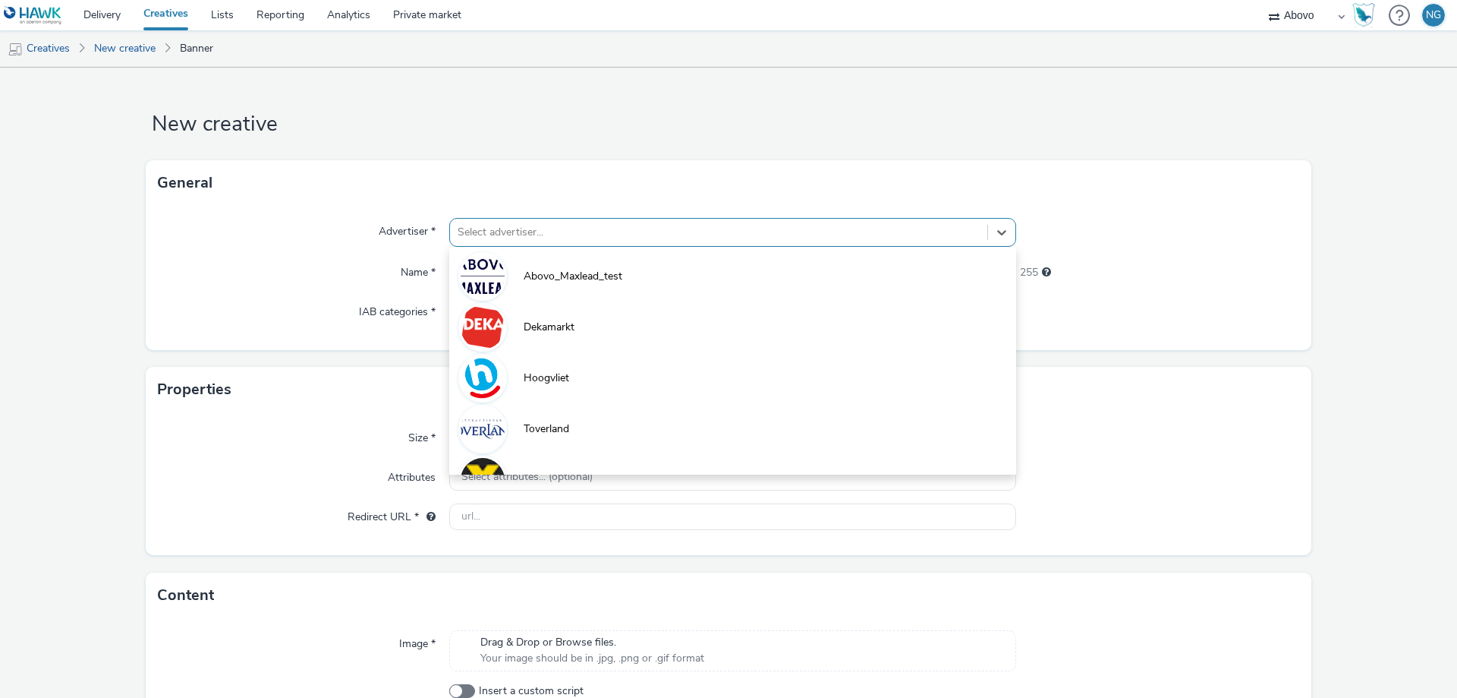
click at [545, 237] on div at bounding box center [719, 232] width 522 height 18
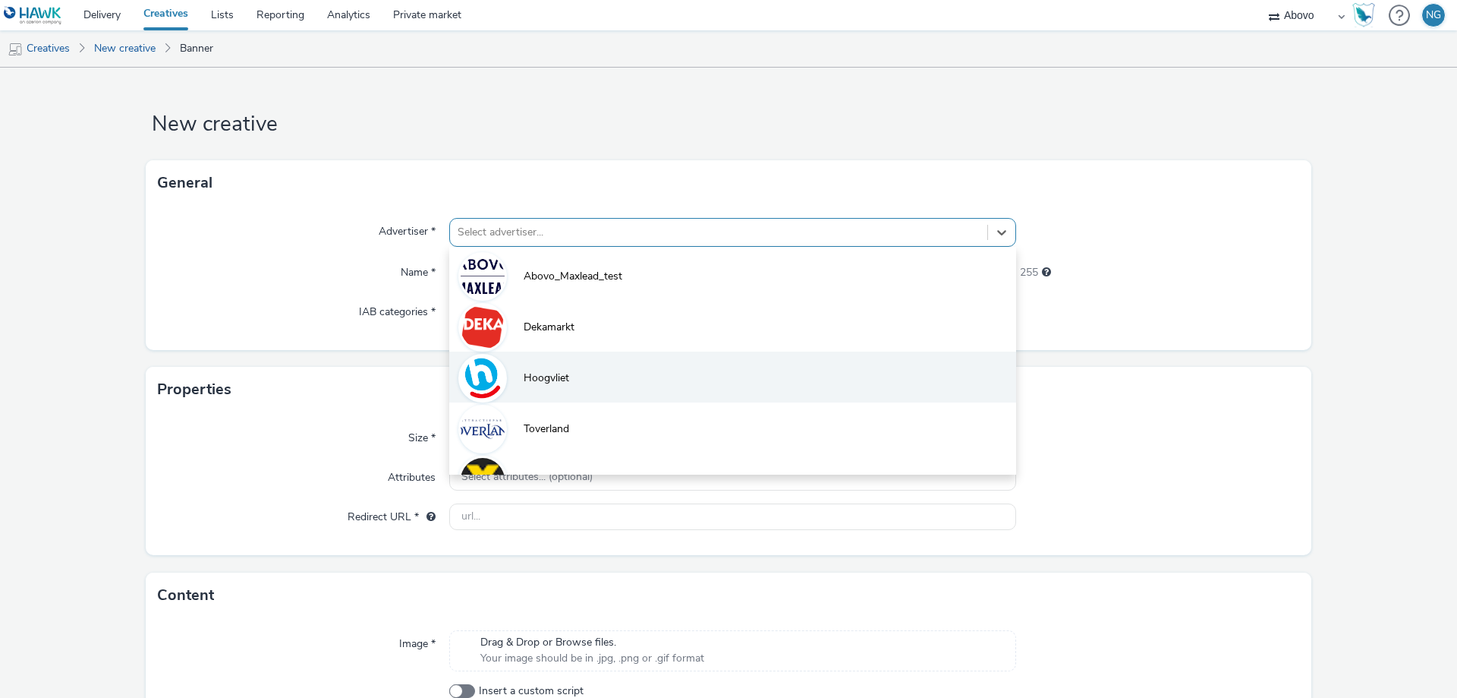
click at [591, 366] on li "Hoogvliet" at bounding box center [732, 376] width 567 height 51
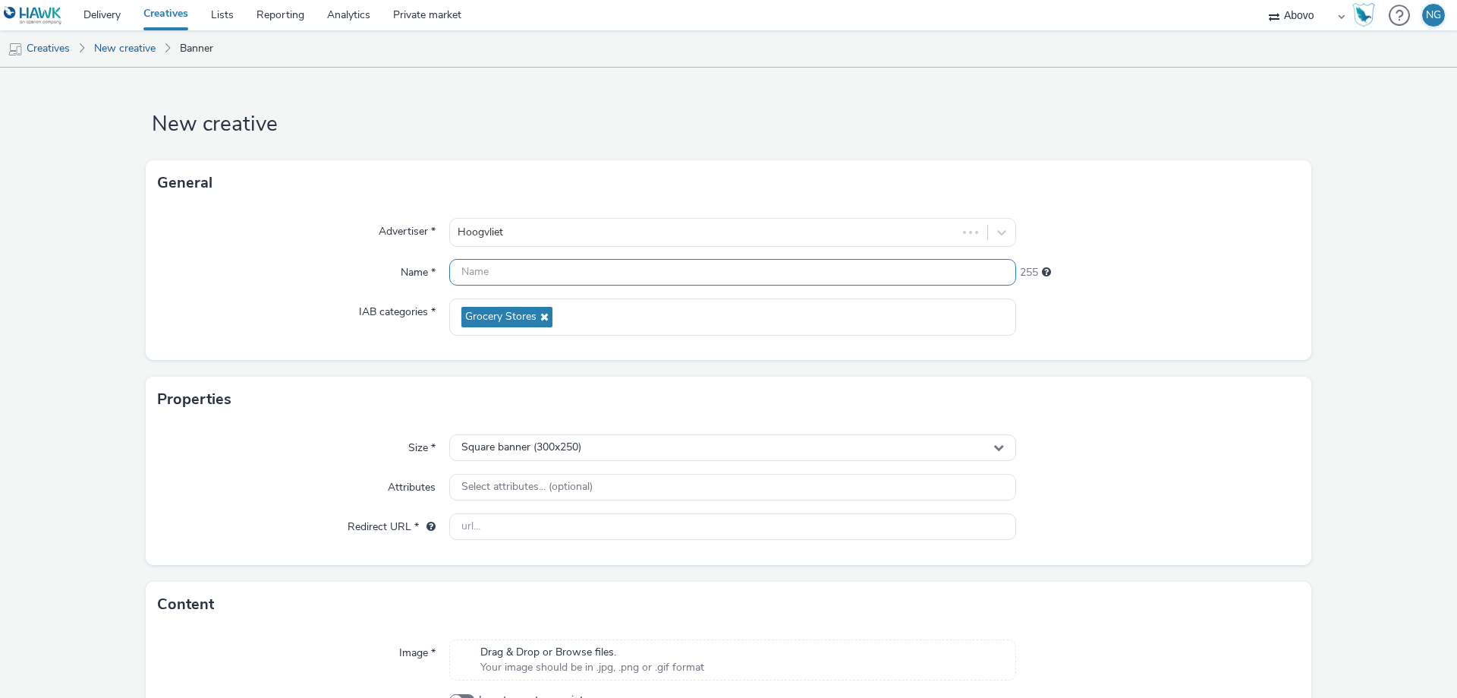
click at [592, 282] on input "text" at bounding box center [732, 272] width 567 height 27
paste input "S'Gravendeel_fase1_IAB_Small_Banners_Display_728x902"
click at [550, 274] on input "S'Gravendeel_fase1_IAB_Small_Banners_Display_728x902" at bounding box center [732, 272] width 567 height 27
drag, startPoint x: 751, startPoint y: 270, endPoint x: 696, endPoint y: 282, distance: 55.8
click at [696, 282] on input "S'Gravendeel_fase2_IAB_Small_Banners_Display_728x902" at bounding box center [732, 272] width 567 height 27
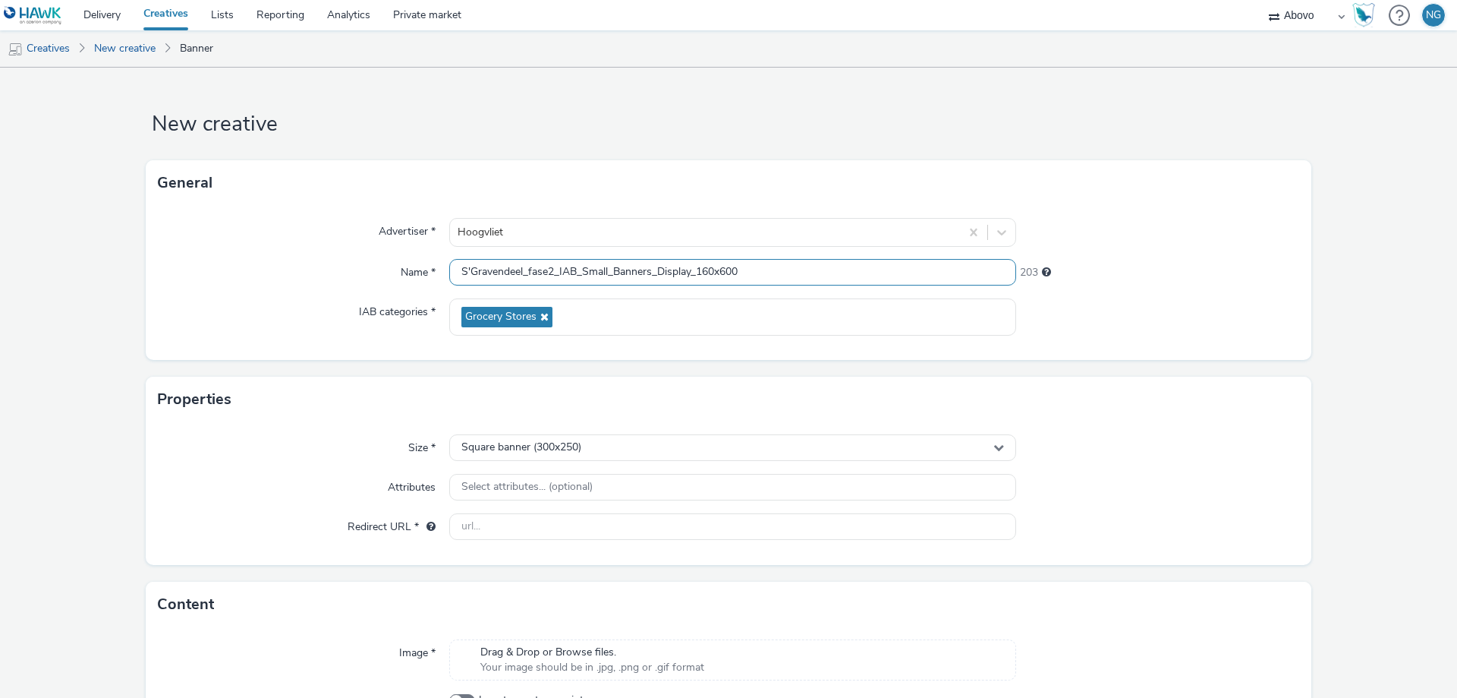
type input "S'Gravendeel_fase2_IAB_Small_Banners_Display_160x600"
click at [479, 531] on input "text" at bounding box center [732, 526] width 567 height 27
paste input "[URL][DOMAIN_NAME]"
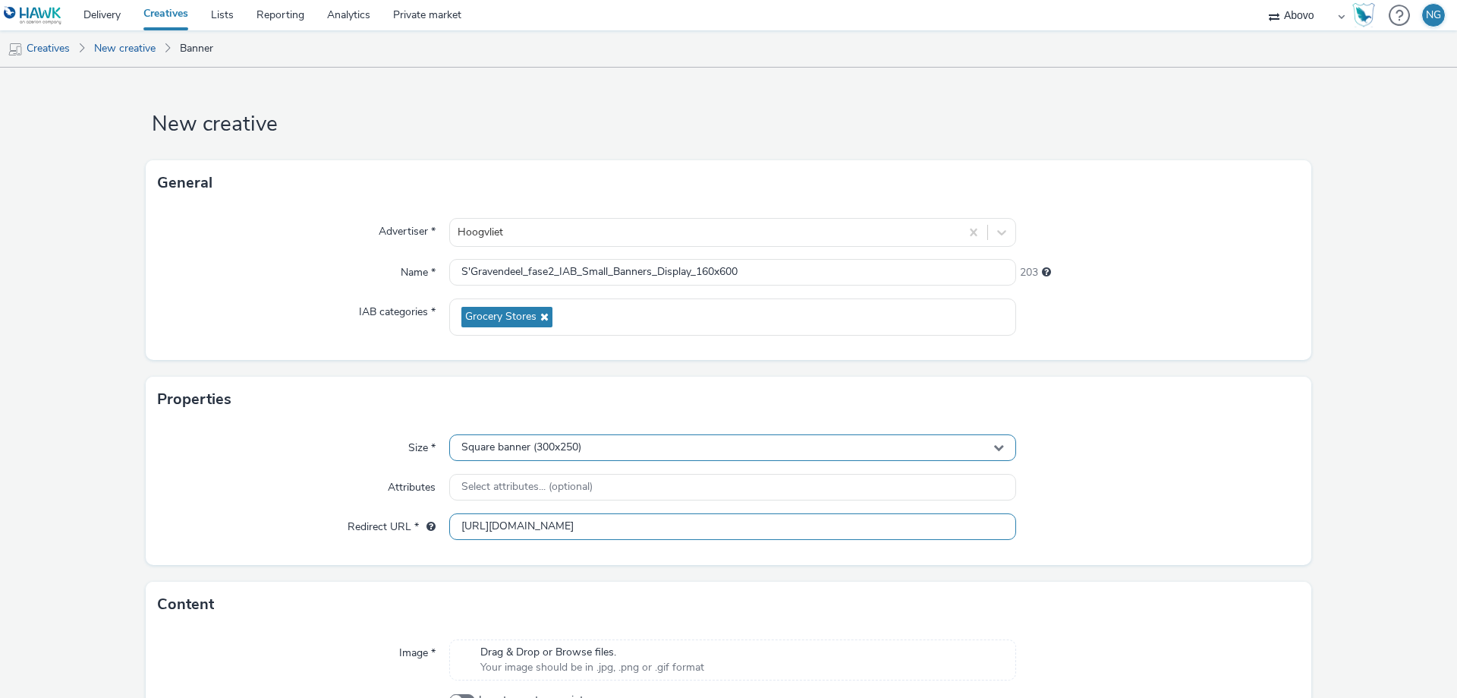
type input "[URL][DOMAIN_NAME]"
click at [550, 446] on span "Square banner (300x250)" at bounding box center [522, 447] width 120 height 13
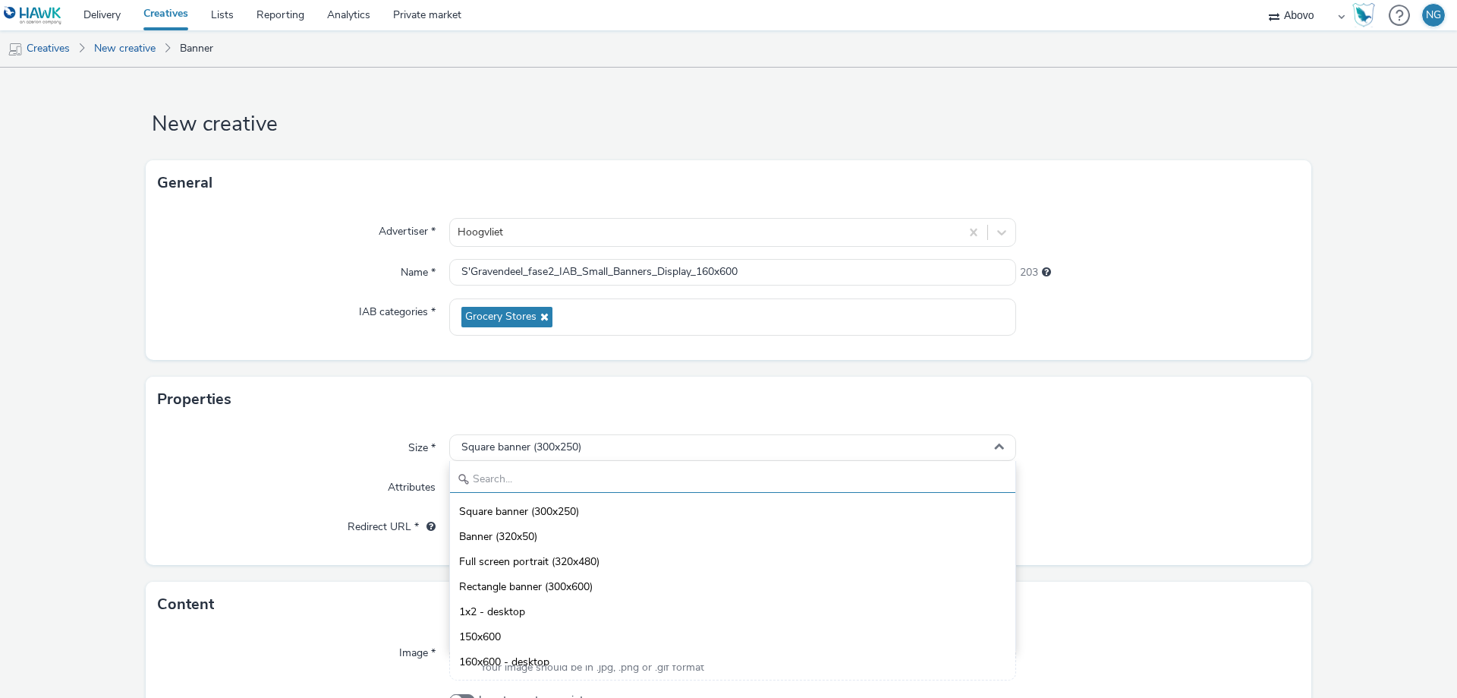
click at [471, 486] on input "text" at bounding box center [733, 479] width 566 height 27
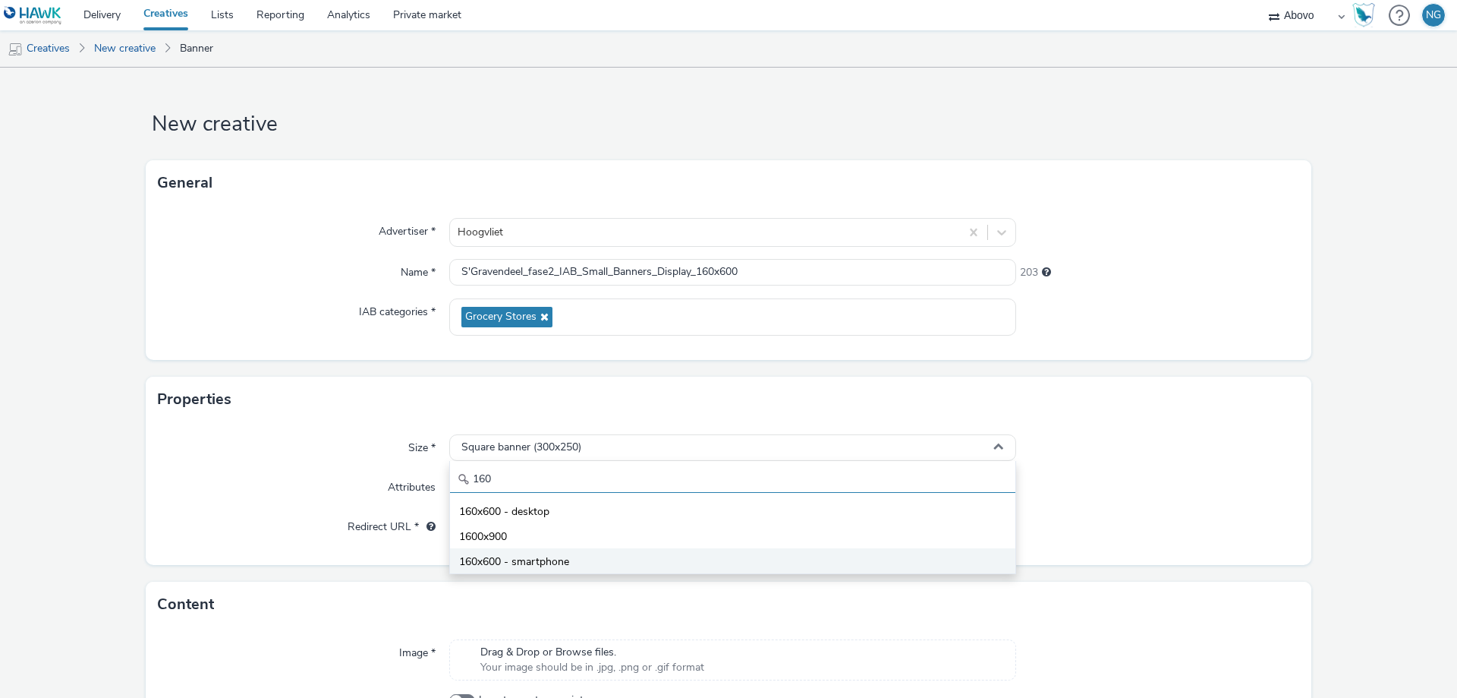
type input "160"
click at [480, 555] on span "160x600 - smartphone" at bounding box center [514, 561] width 110 height 15
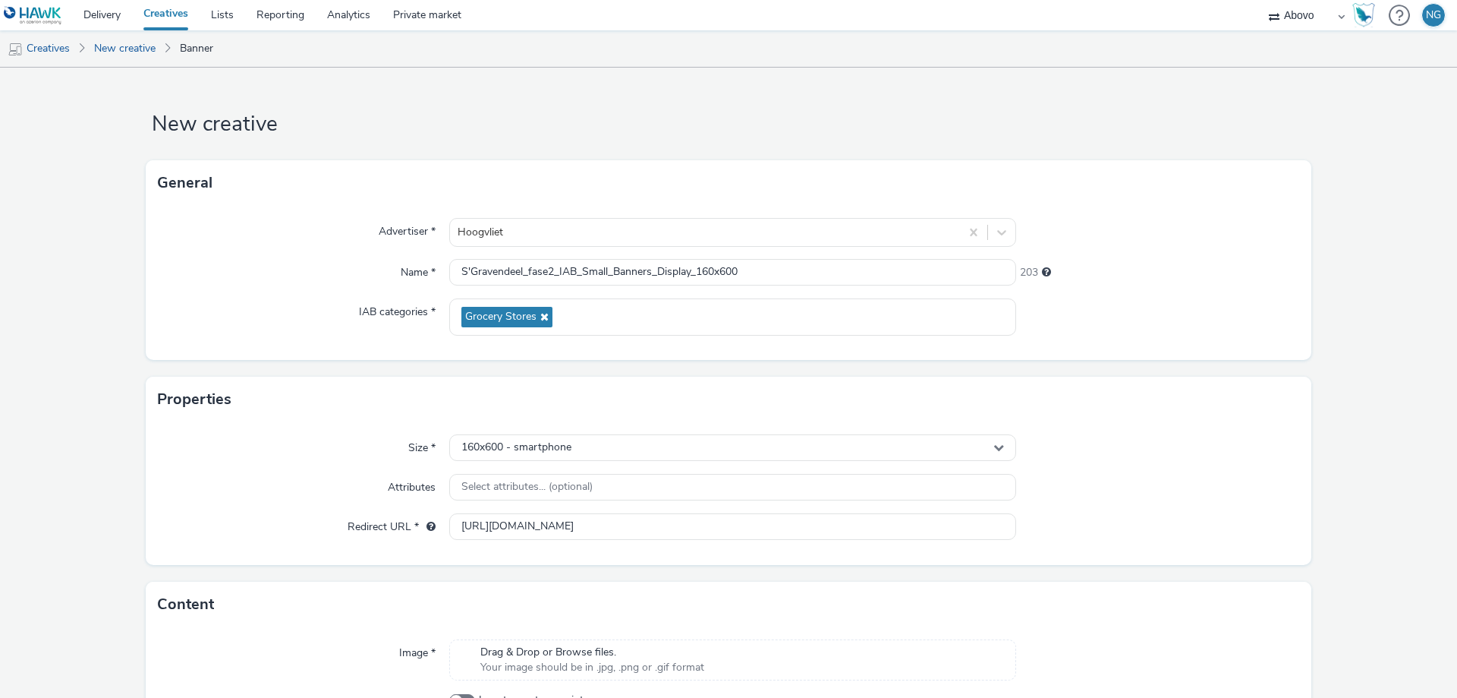
click at [1182, 512] on div "Size * 160x600 - smartphone Attributes Select attributes... (optional) Redirect…" at bounding box center [729, 493] width 1166 height 143
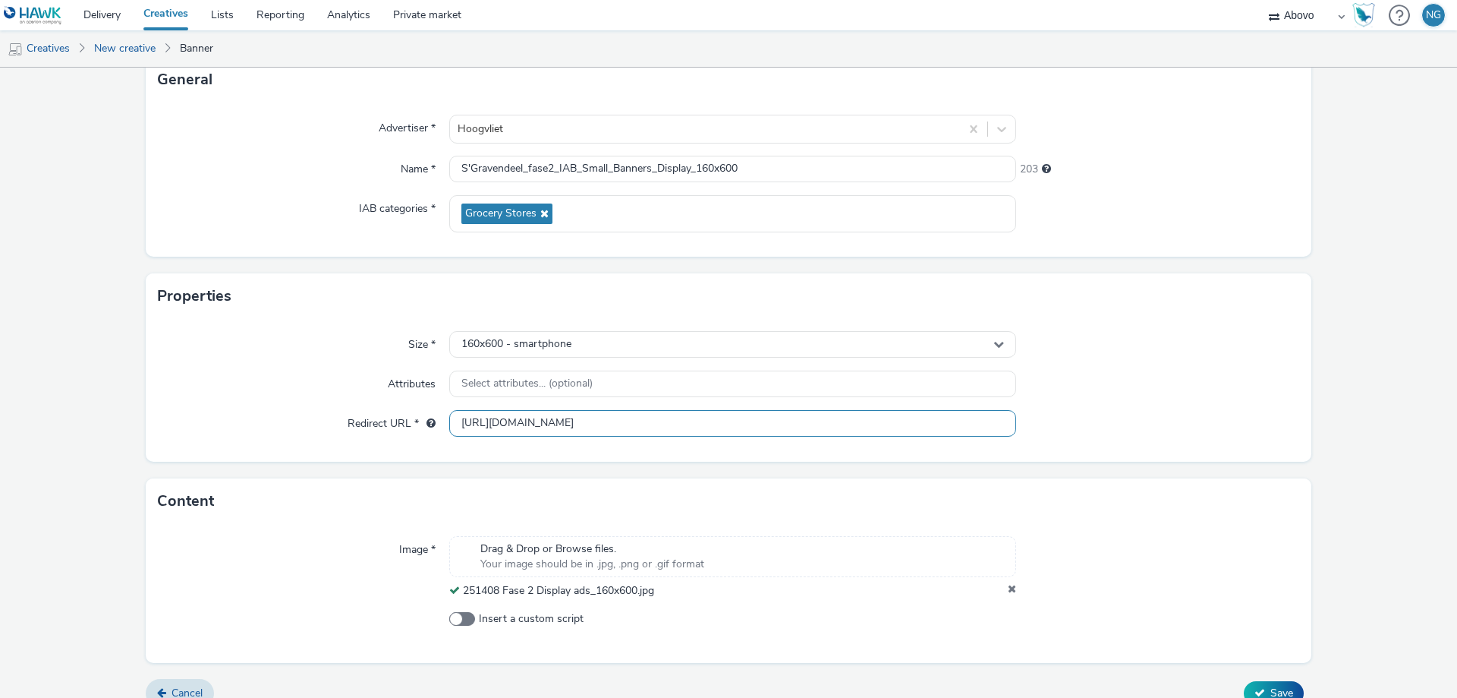
scroll to position [0, 46]
drag, startPoint x: 793, startPoint y: 424, endPoint x: 1139, endPoint y: 429, distance: 346.2
click at [1139, 429] on div "Redirect URL * [URL][DOMAIN_NAME]" at bounding box center [729, 423] width 1142 height 27
drag, startPoint x: 1149, startPoint y: 457, endPoint x: 1181, endPoint y: 489, distance: 45.1
click at [1155, 464] on form "New creative General Advertiser * Hoogvliet Name * S'Gravendeel_fase2_IAB_Small…" at bounding box center [728, 341] width 1457 height 755
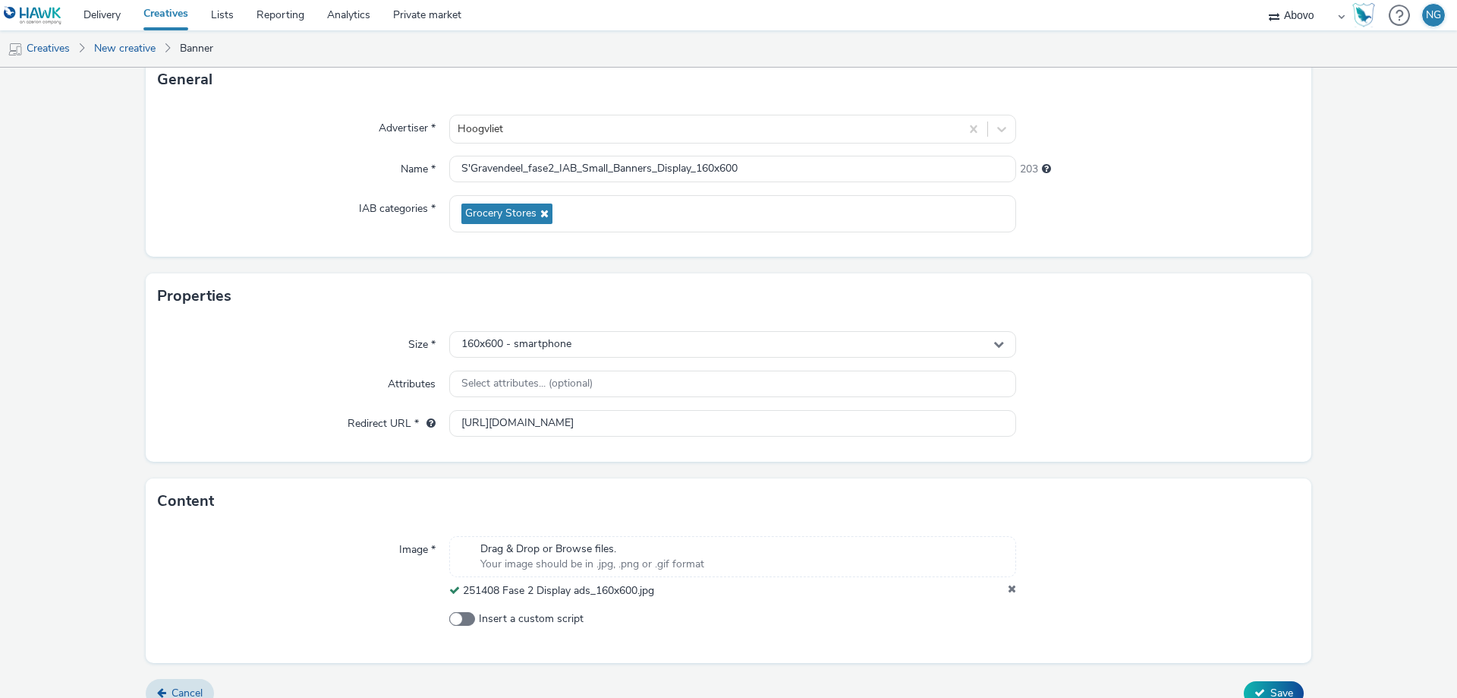
scroll to position [0, 0]
click at [1271, 691] on span "Save" at bounding box center [1282, 692] width 23 height 14
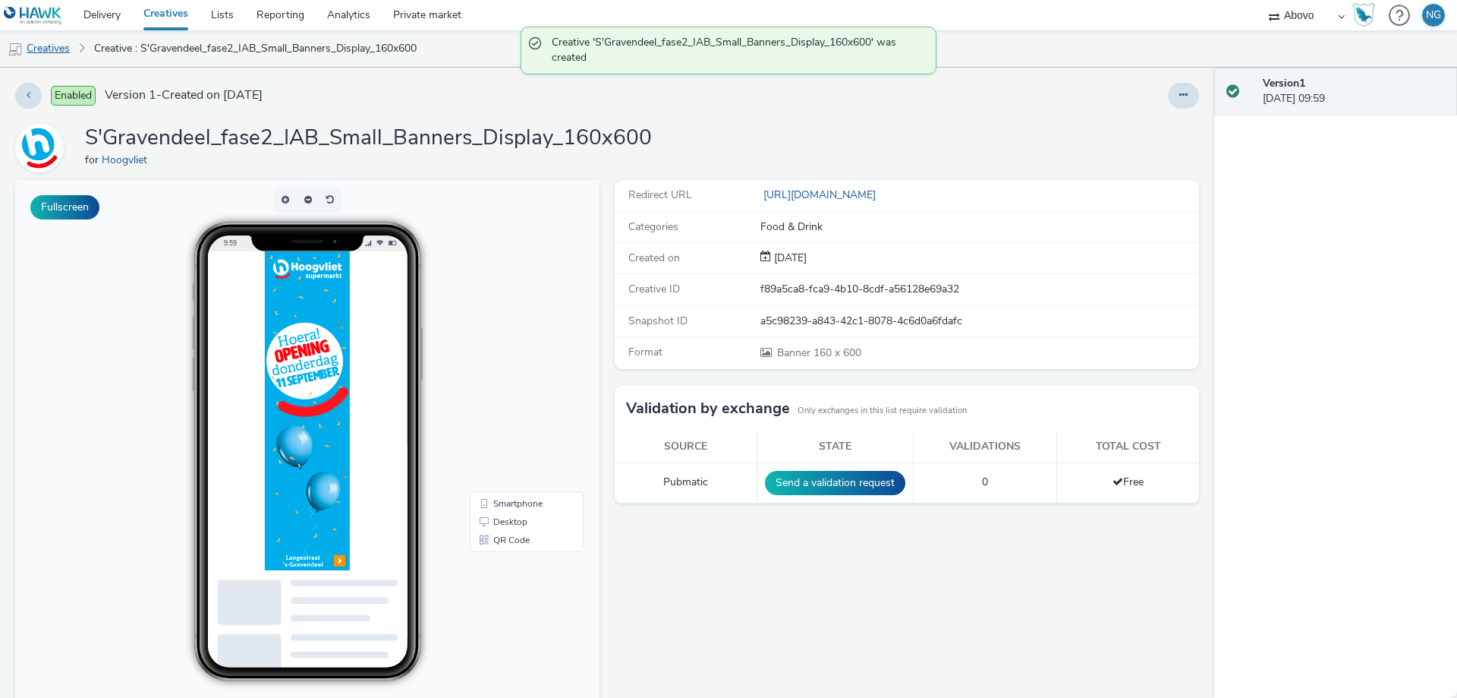
click at [36, 51] on link "Creatives" at bounding box center [38, 48] width 77 height 36
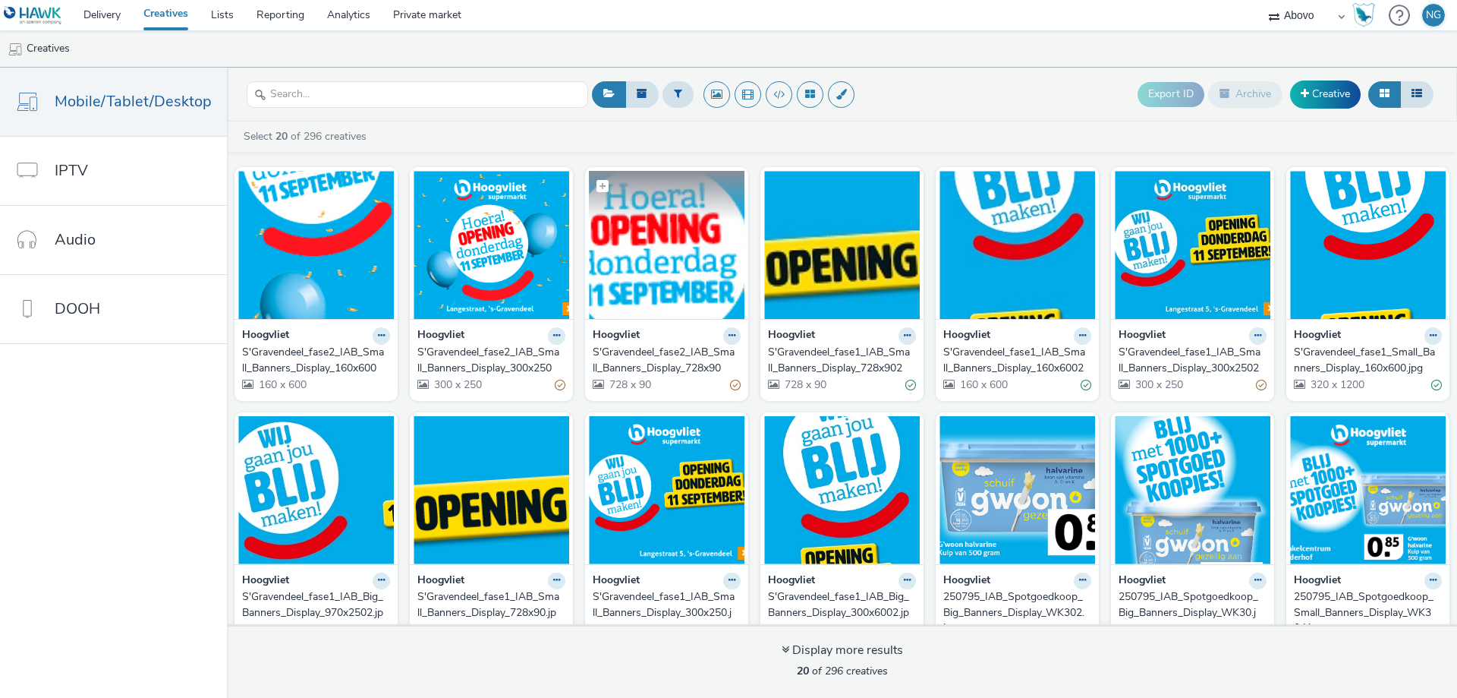
click at [660, 279] on img at bounding box center [667, 245] width 156 height 148
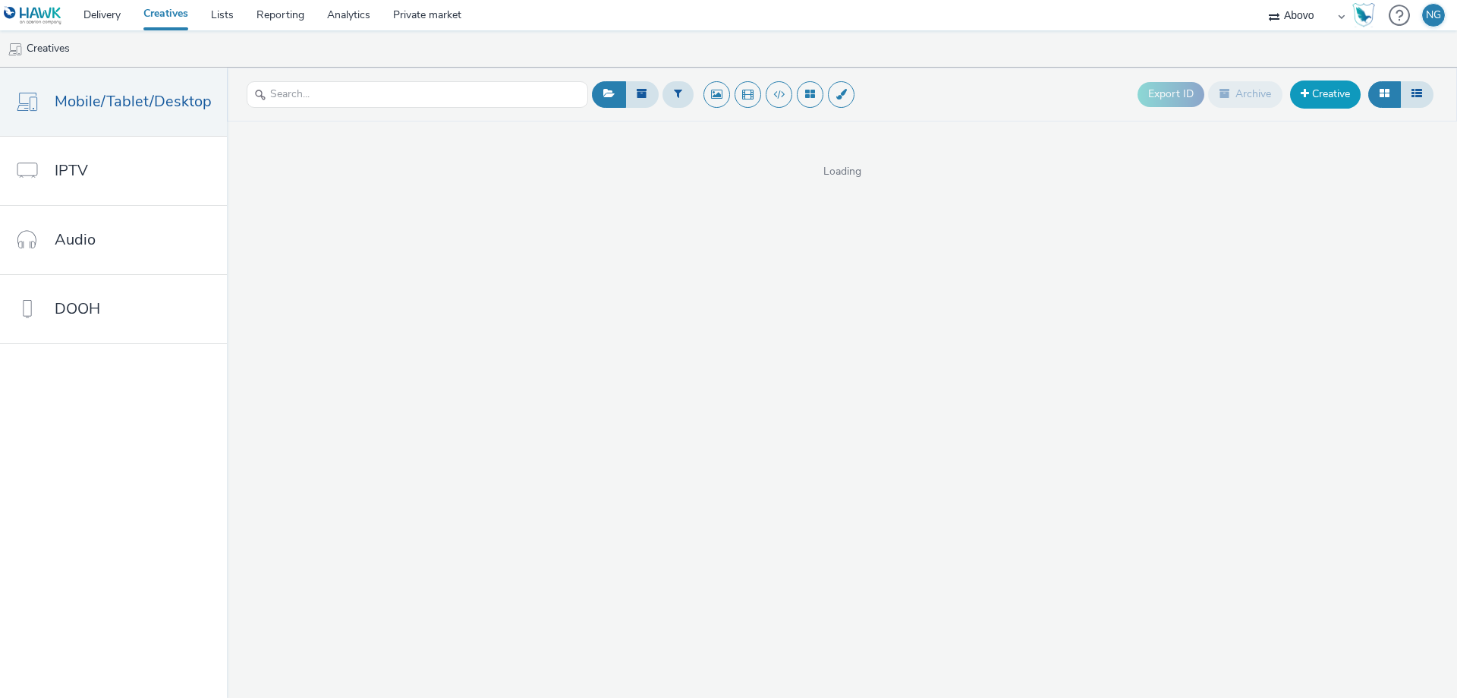
click at [1332, 98] on link "Creative" at bounding box center [1325, 93] width 71 height 27
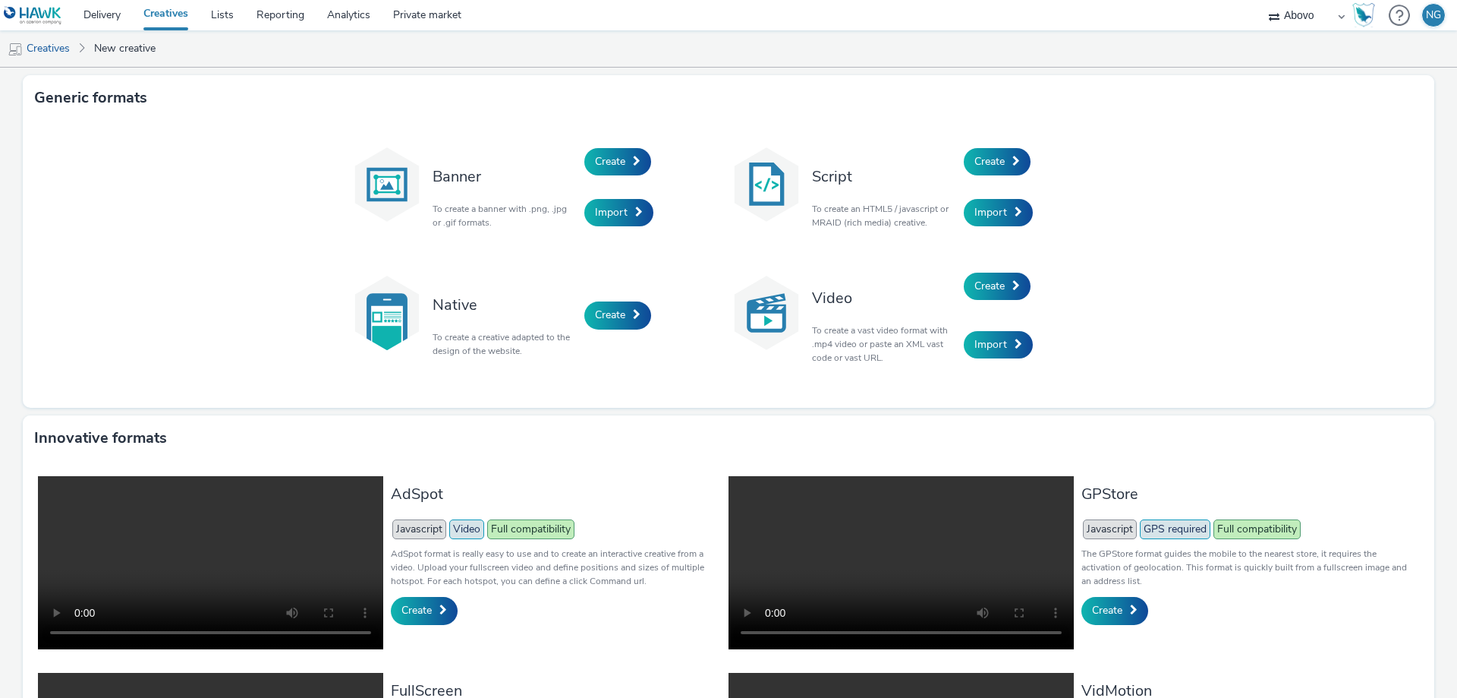
click at [575, 156] on div "Banner To create a banner with .png, .jpg or .gif formats." at bounding box center [504, 187] width 159 height 102
click at [595, 159] on span "Create" at bounding box center [610, 161] width 30 height 14
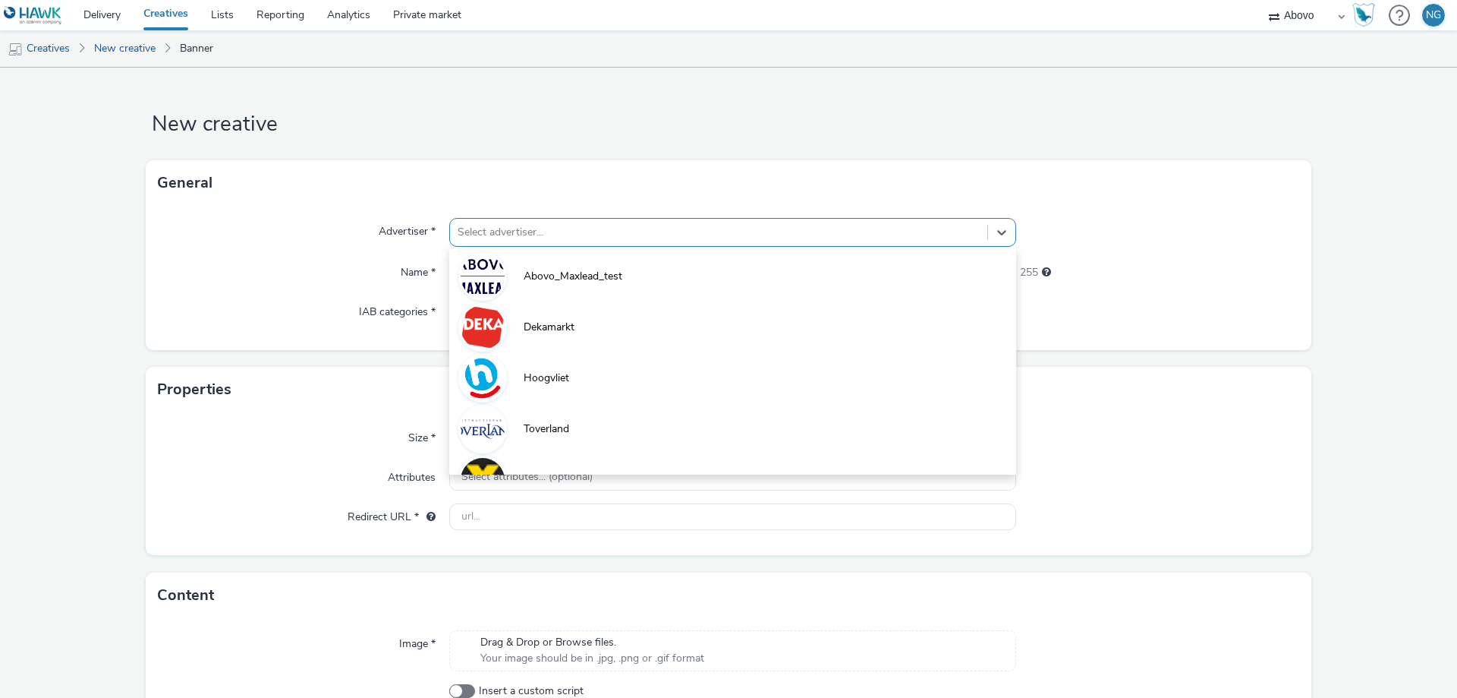
click at [504, 231] on div at bounding box center [719, 232] width 522 height 18
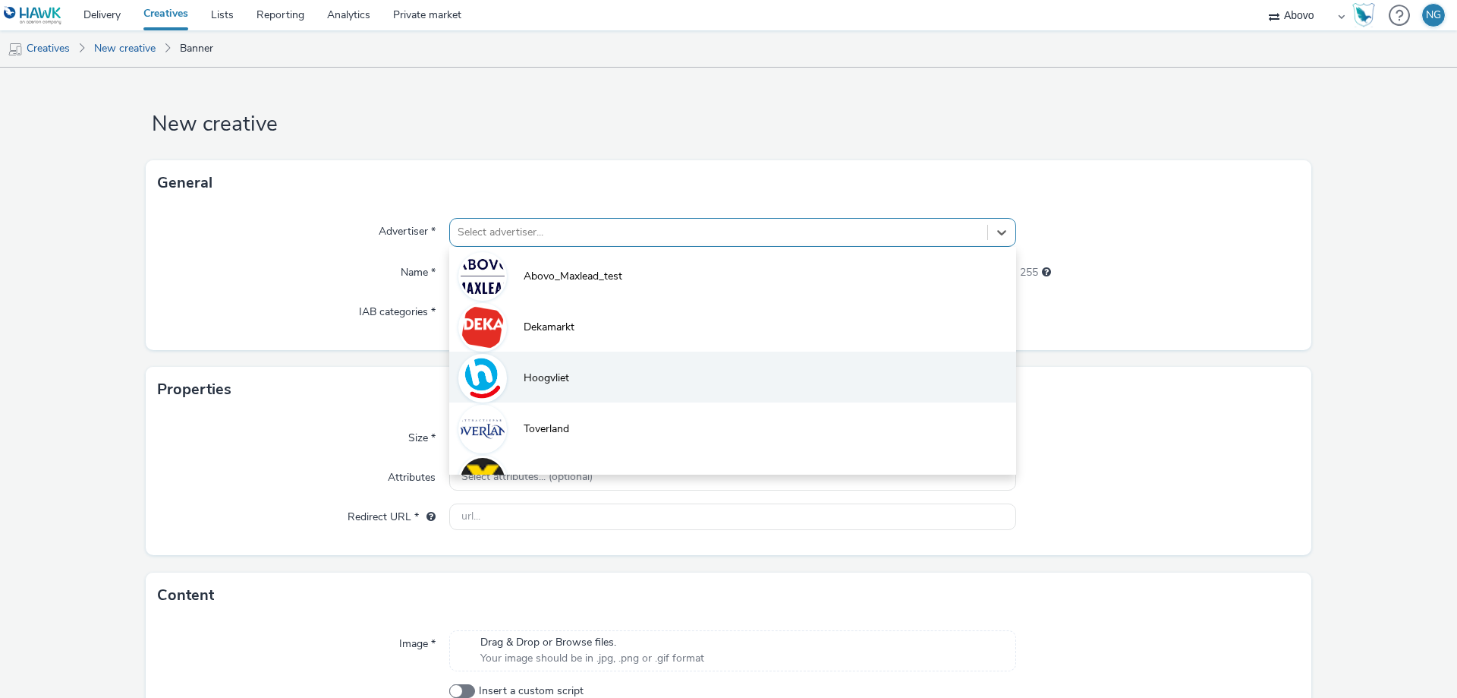
click at [547, 370] on span "Hoogvliet" at bounding box center [547, 377] width 46 height 15
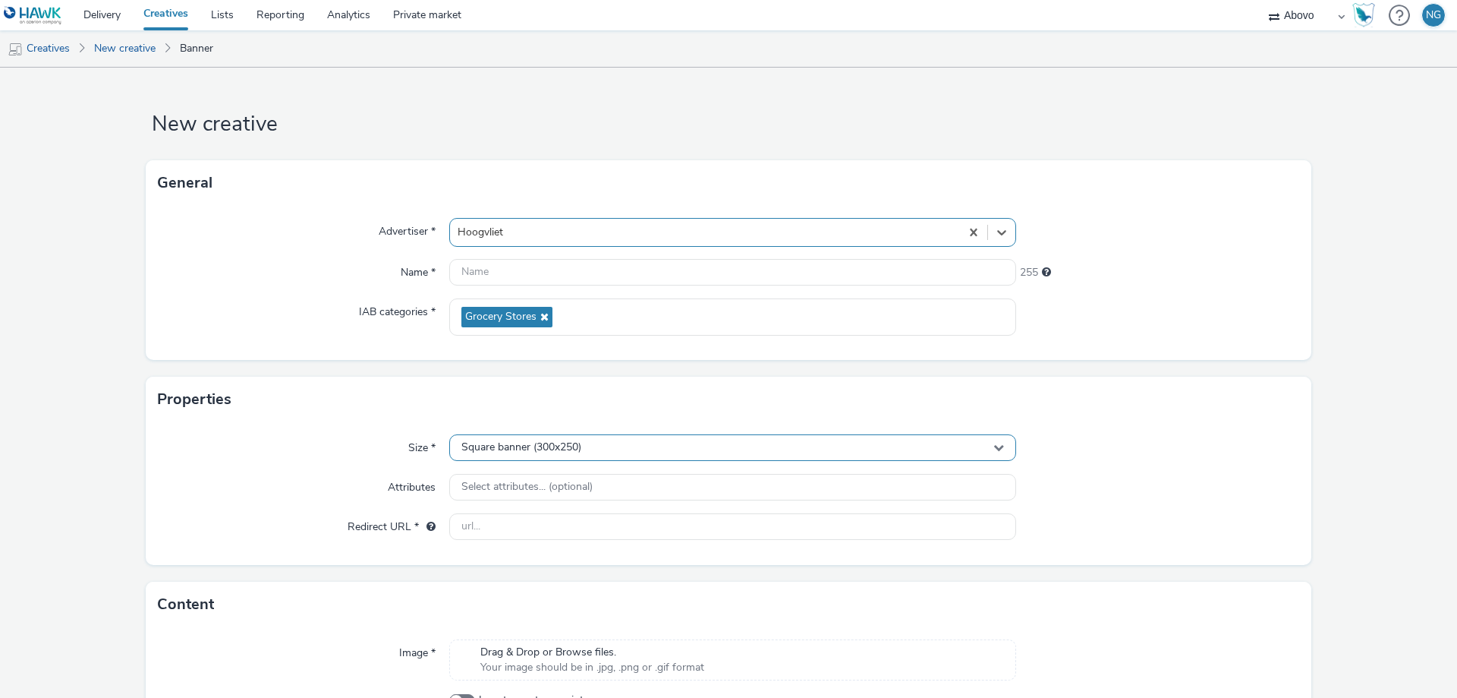
click at [516, 446] on span "Square banner (300x250)" at bounding box center [522, 447] width 120 height 13
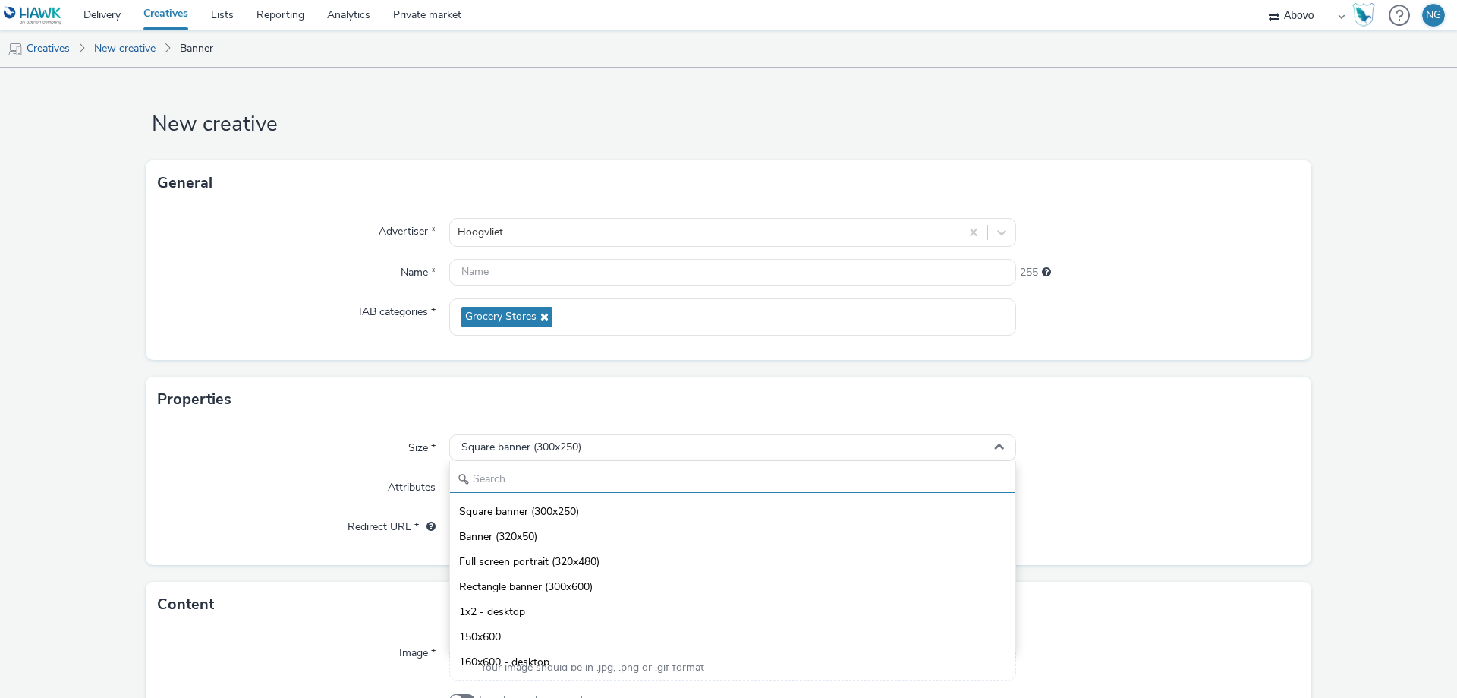
click at [579, 478] on input "text" at bounding box center [733, 479] width 566 height 27
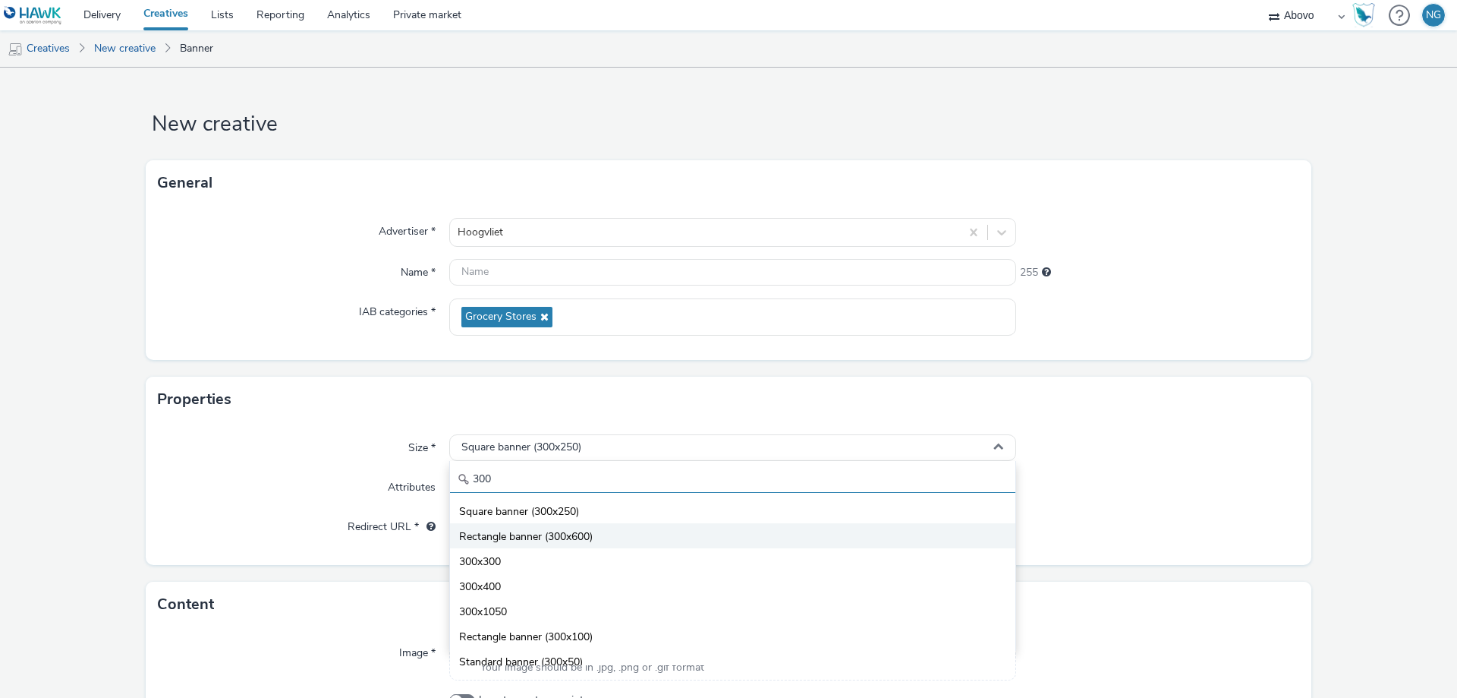
type input "300"
click at [522, 536] on span "Rectangle banner (300x600)" at bounding box center [526, 536] width 134 height 15
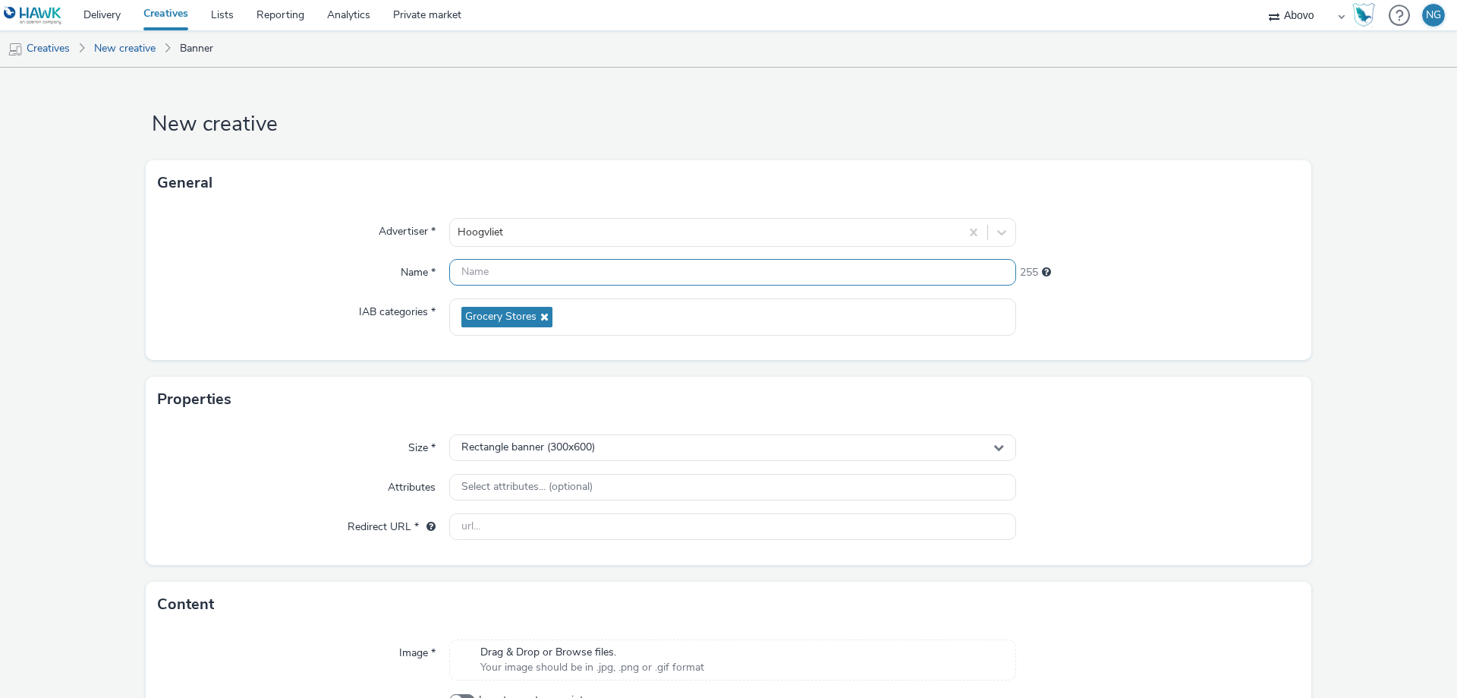
click at [562, 273] on input "text" at bounding box center [732, 272] width 567 height 27
paste input "S'Gravendeel_fase2_IAB_Small_Banners_Display_160x600"
click at [712, 272] on input "S'Gravendeel_fase2_IAB_Small_Banners_Display_160x600" at bounding box center [732, 272] width 567 height 27
type input "S'Gravendeel_fase2_IAB_Small_Banners_Display_300x600"
click at [567, 515] on input "text" at bounding box center [732, 526] width 567 height 27
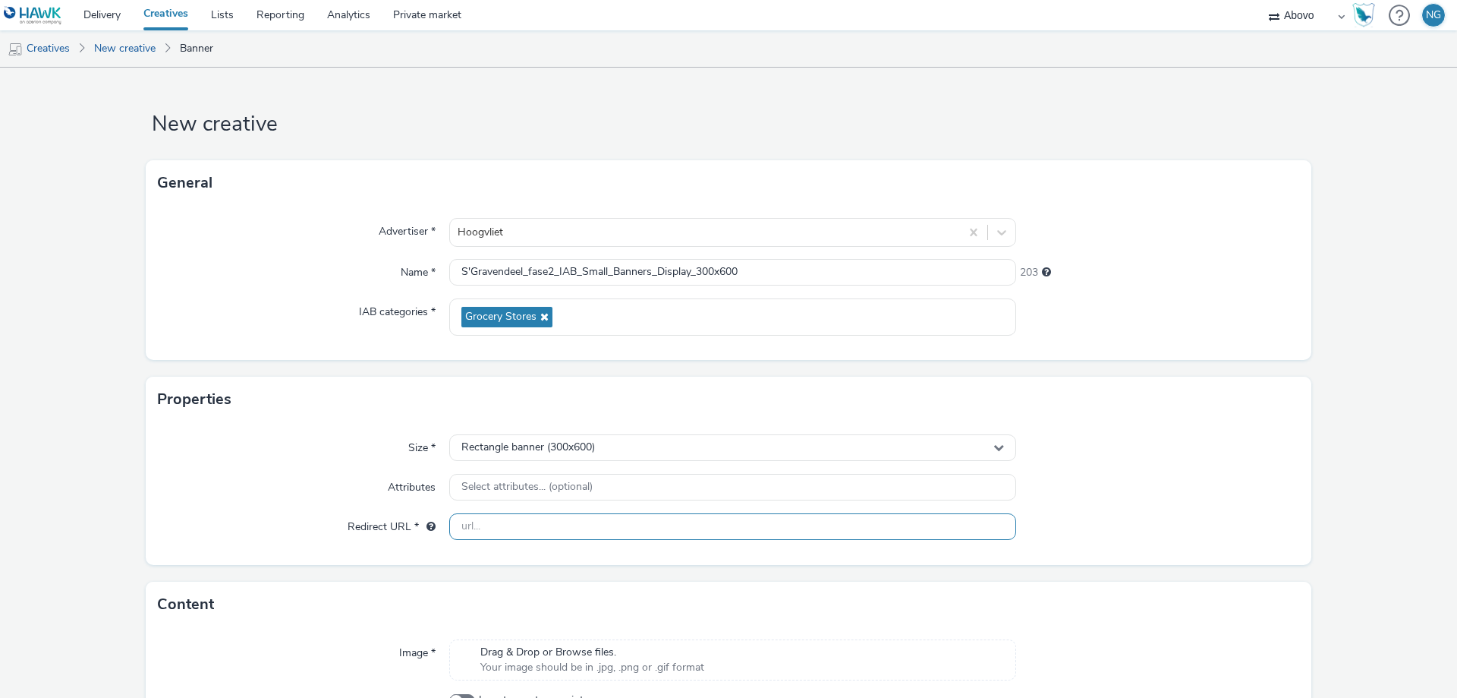
paste input "[URL][DOMAIN_NAME]"
click at [682, 526] on input "[URL][DOMAIN_NAME]" at bounding box center [732, 526] width 567 height 27
type input "[URL][DOMAIN_NAME]"
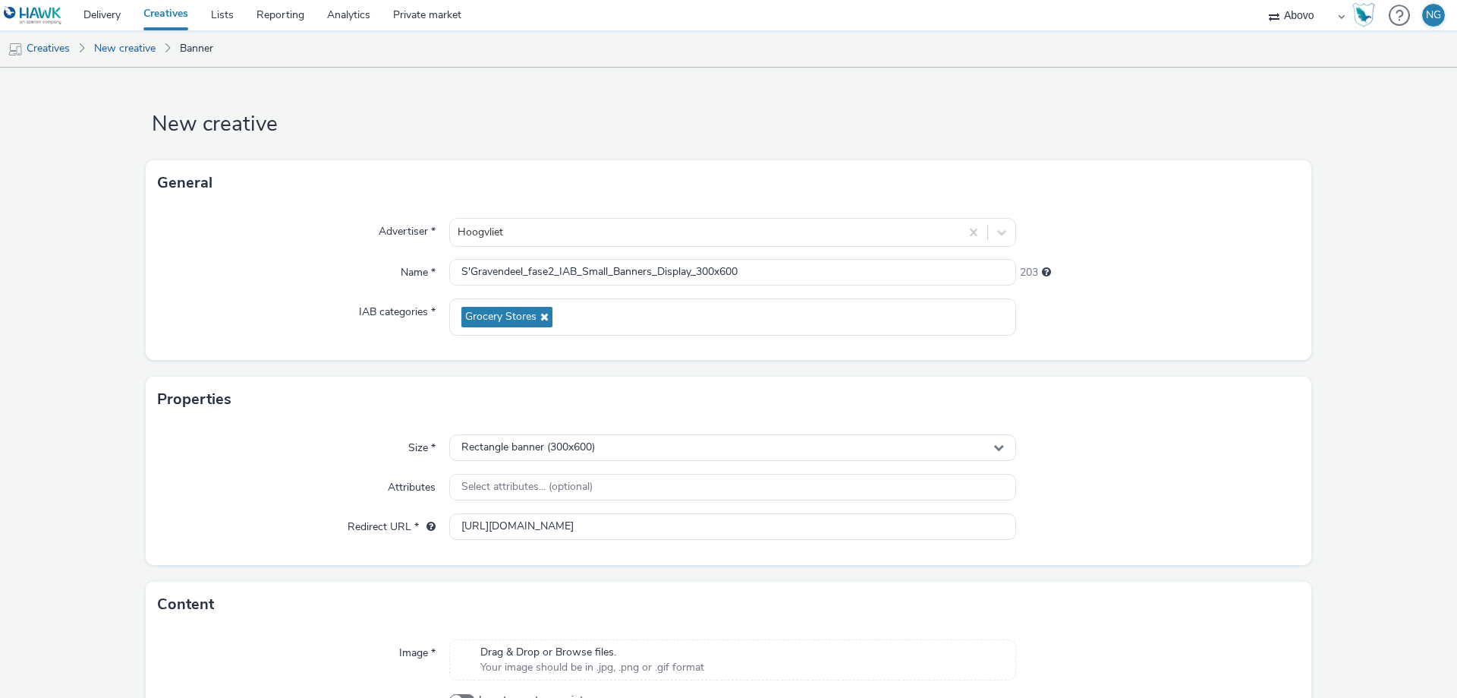
click at [1143, 533] on div at bounding box center [1158, 526] width 284 height 27
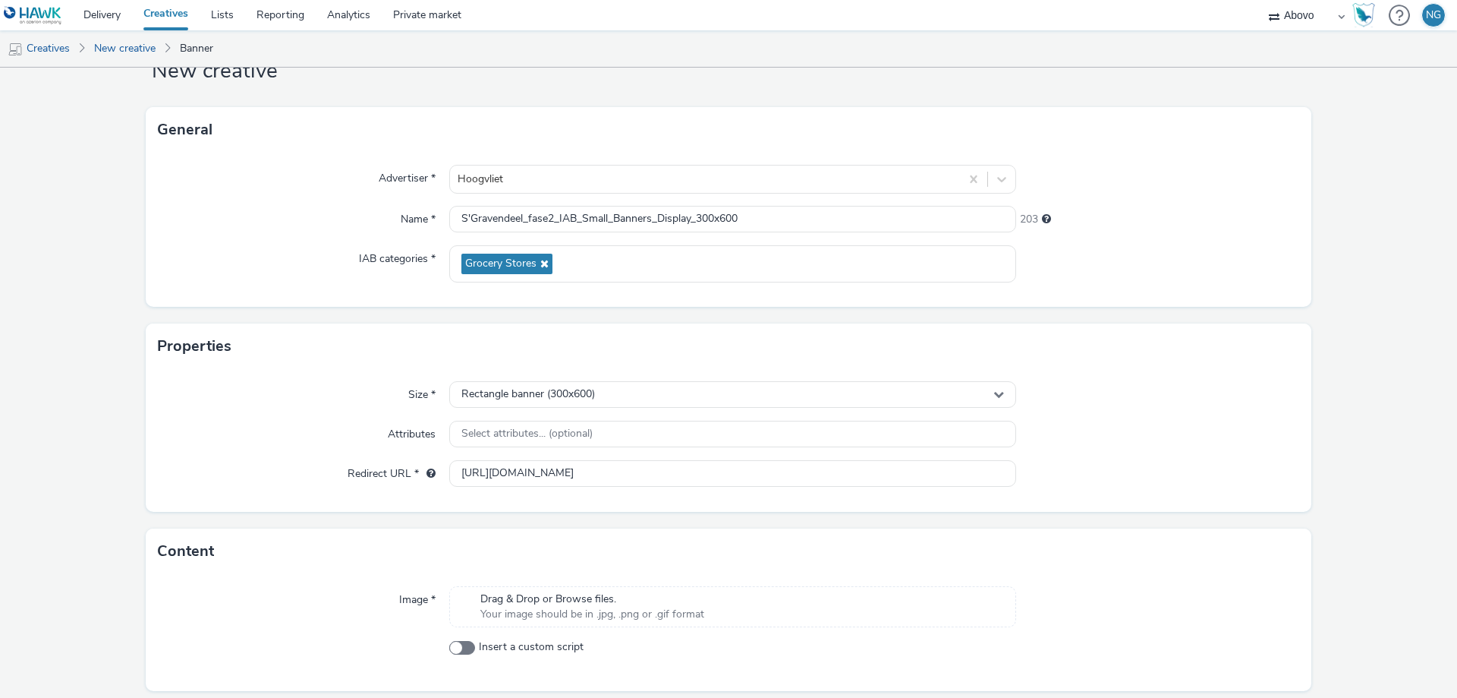
scroll to position [103, 0]
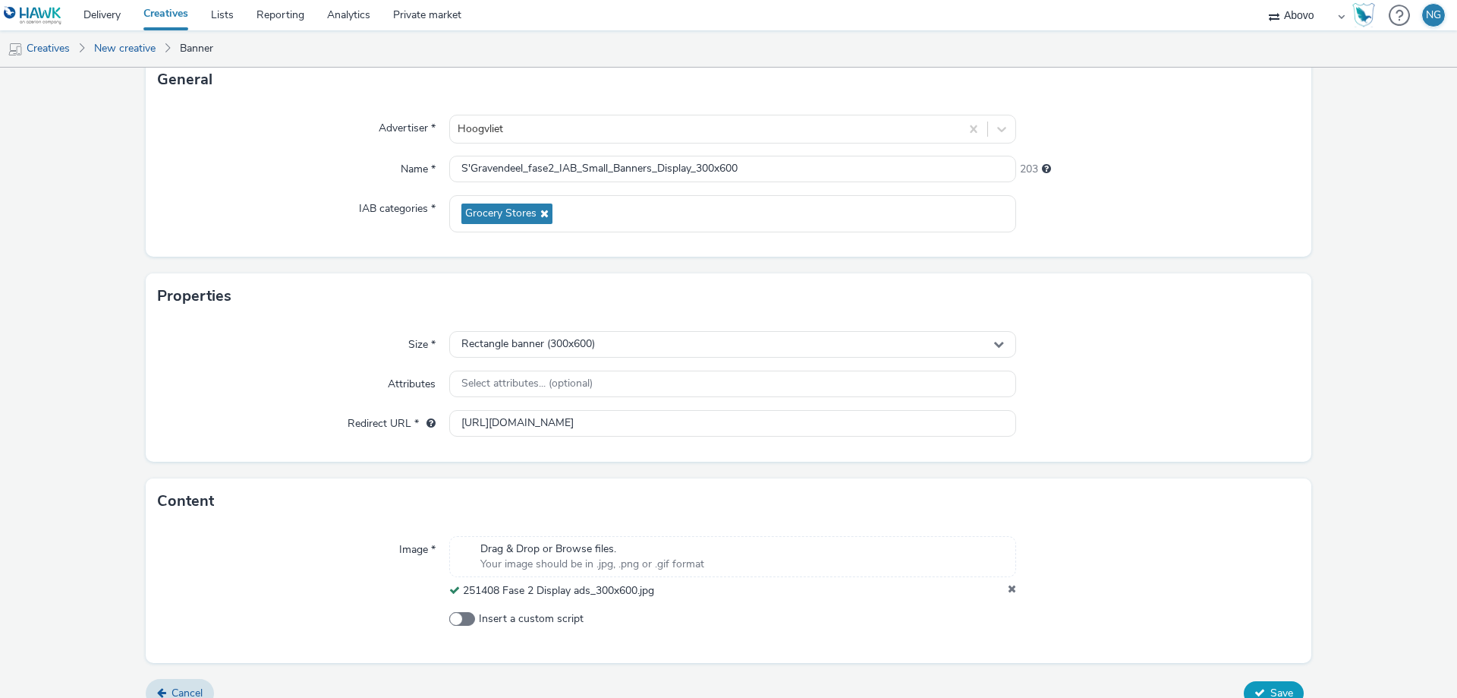
click at [1277, 683] on button "Save" at bounding box center [1274, 693] width 60 height 24
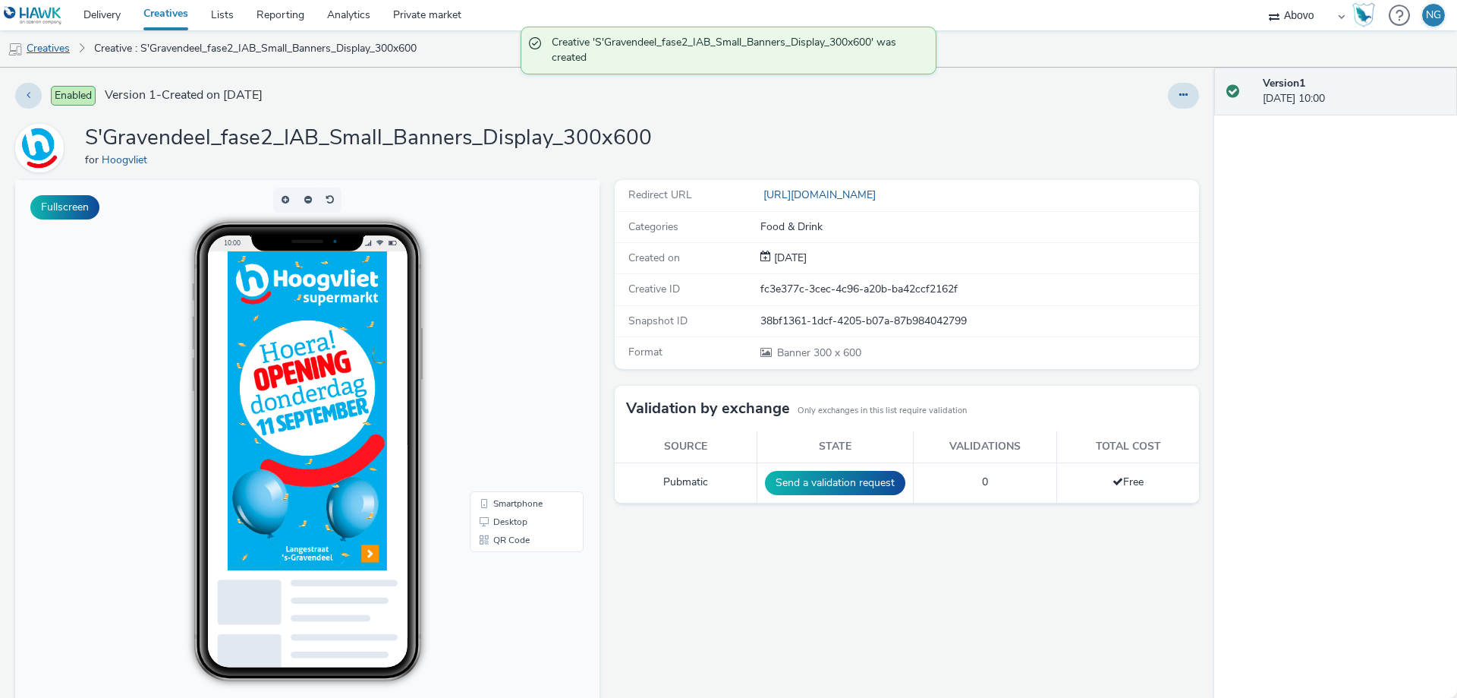
click at [61, 52] on link "Creatives" at bounding box center [38, 48] width 77 height 36
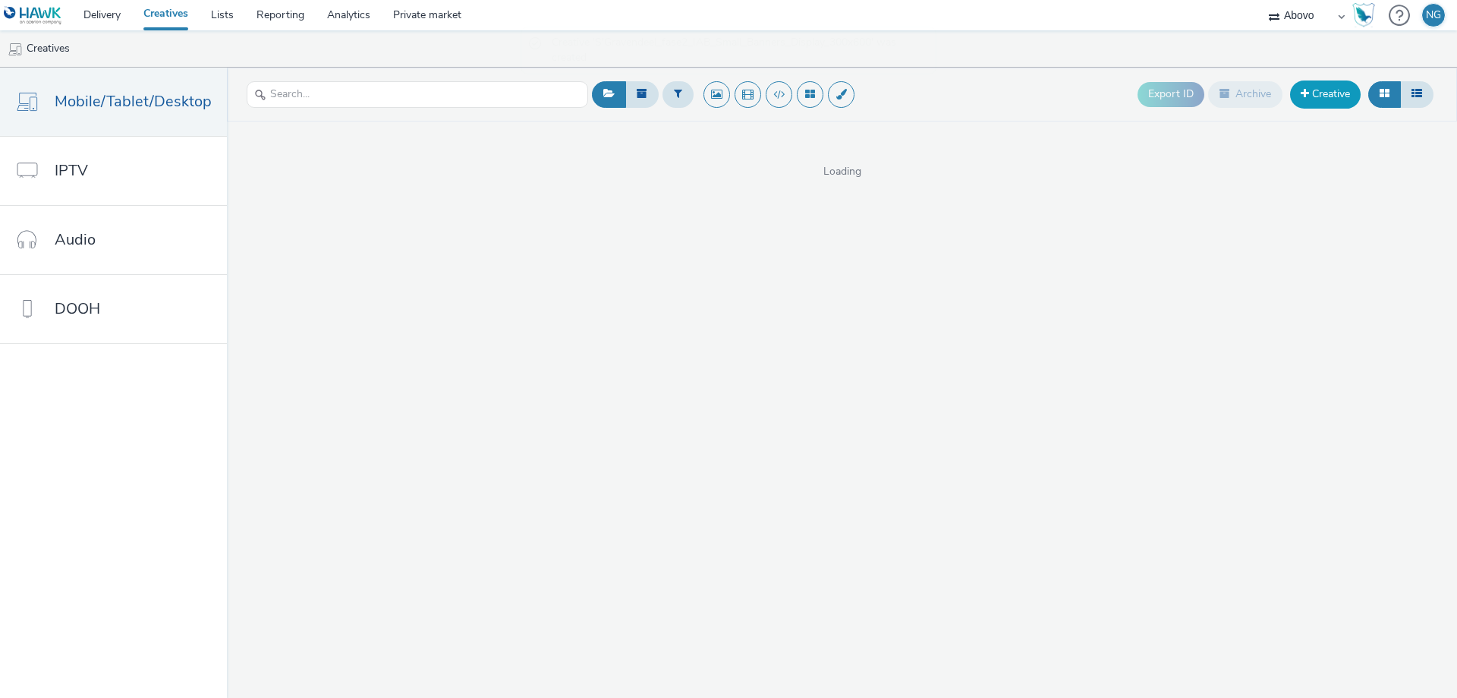
click at [1331, 100] on link "Creative" at bounding box center [1325, 93] width 71 height 27
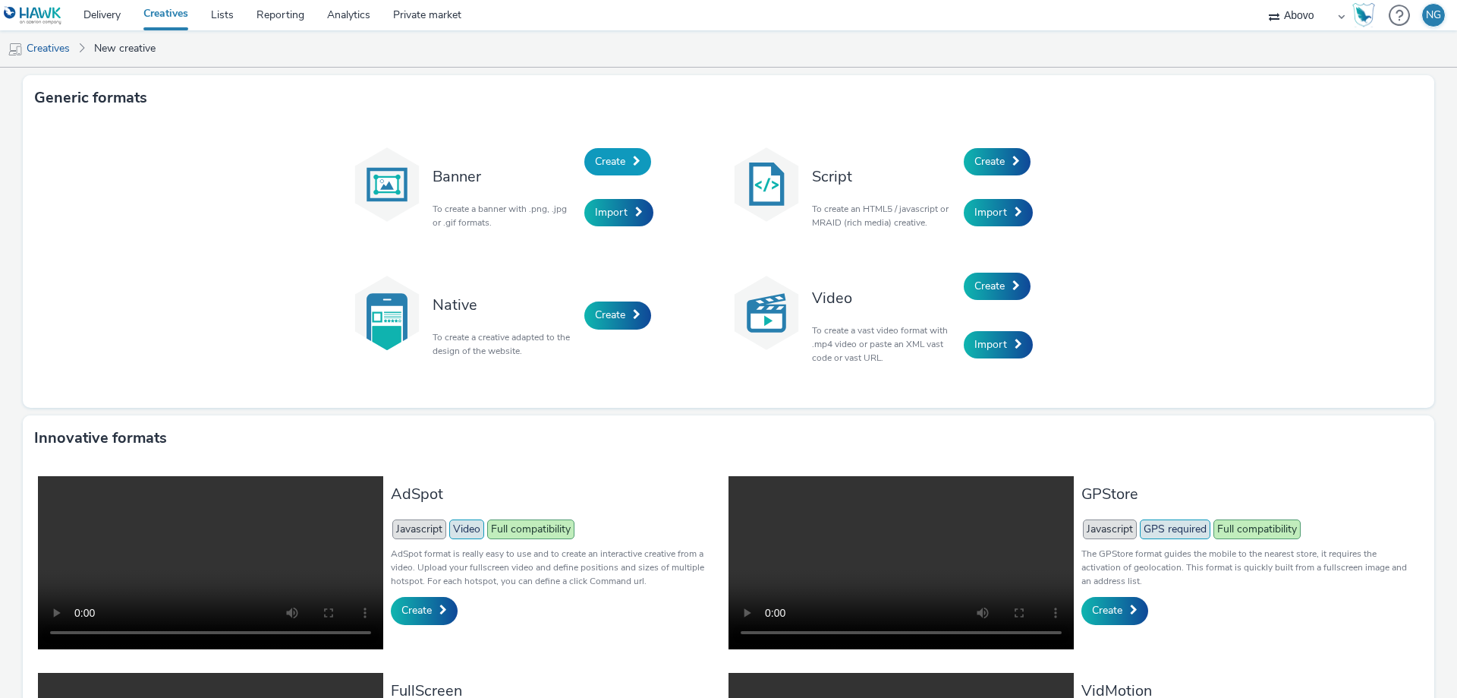
click at [599, 168] on span "Create" at bounding box center [610, 161] width 30 height 14
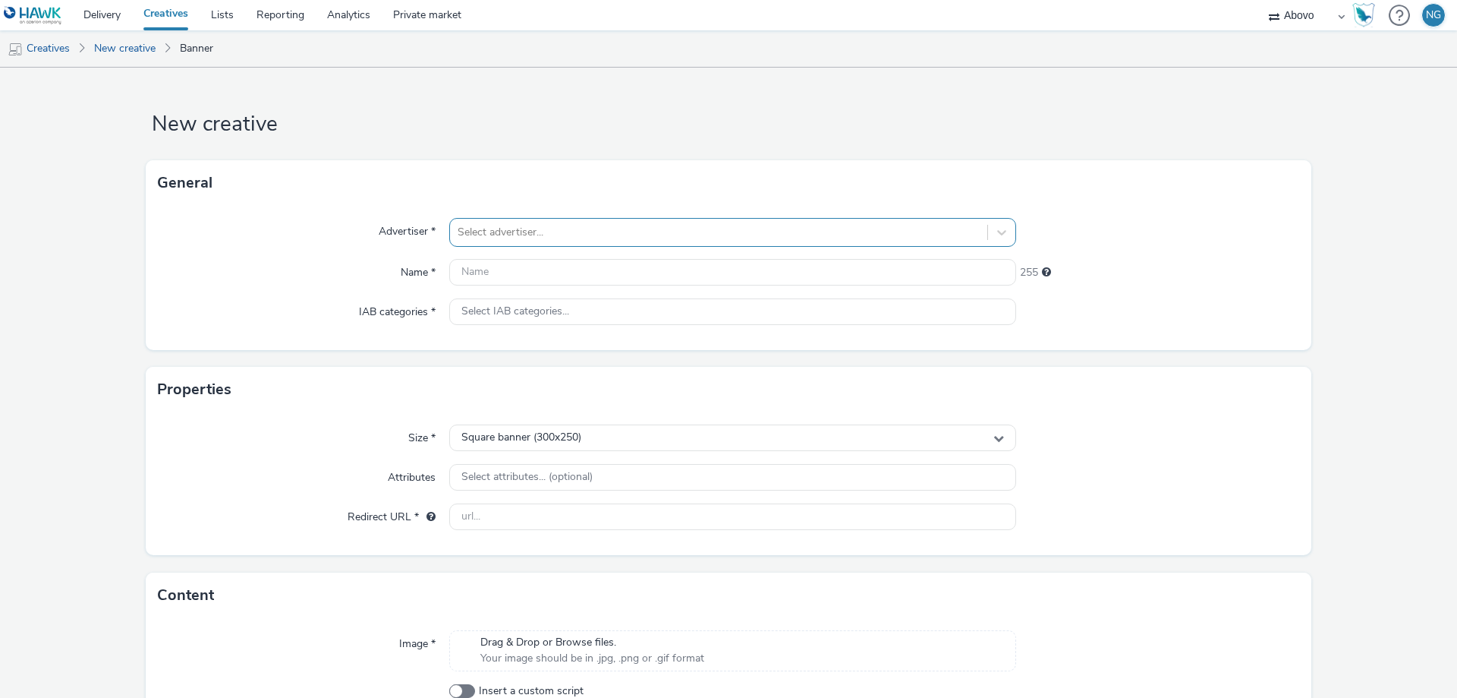
click at [546, 235] on div at bounding box center [719, 232] width 522 height 18
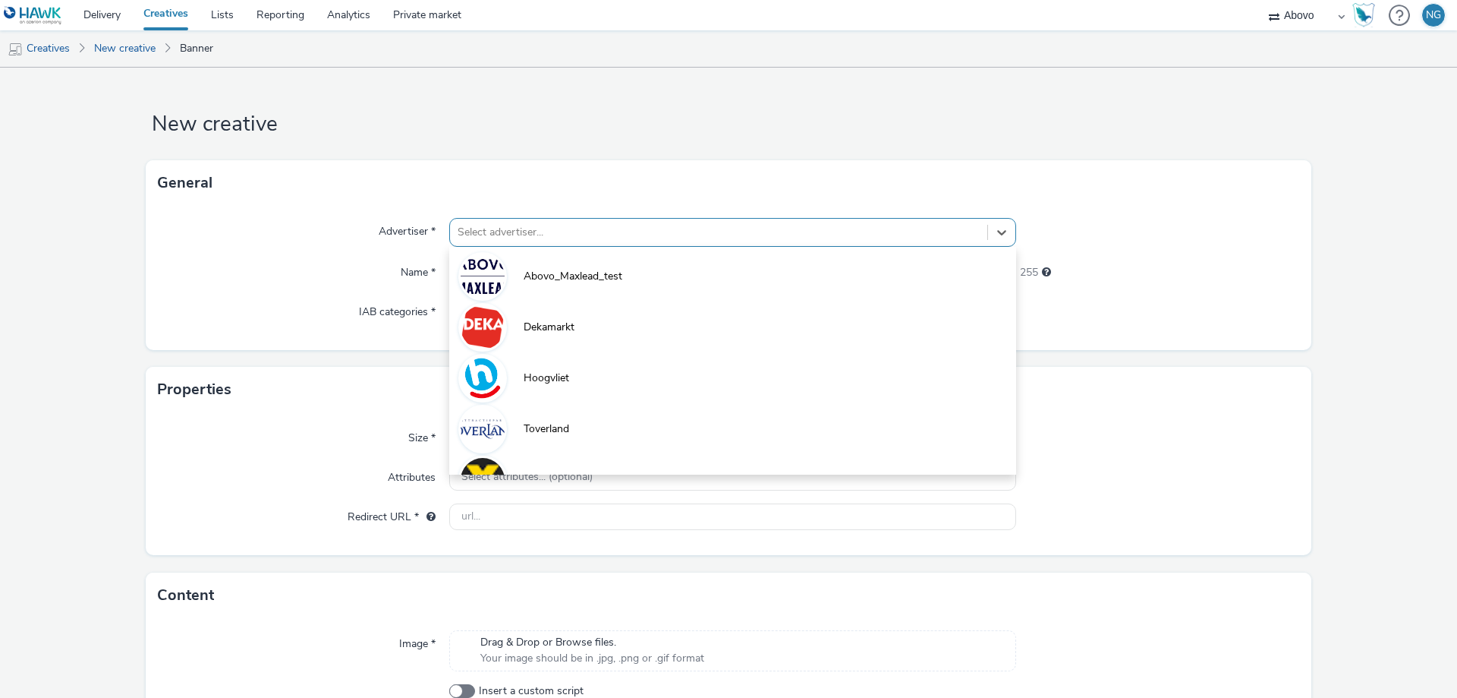
drag, startPoint x: 549, startPoint y: 367, endPoint x: 1375, endPoint y: 271, distance: 831.5
click at [550, 367] on li "Hoogvliet" at bounding box center [732, 376] width 567 height 51
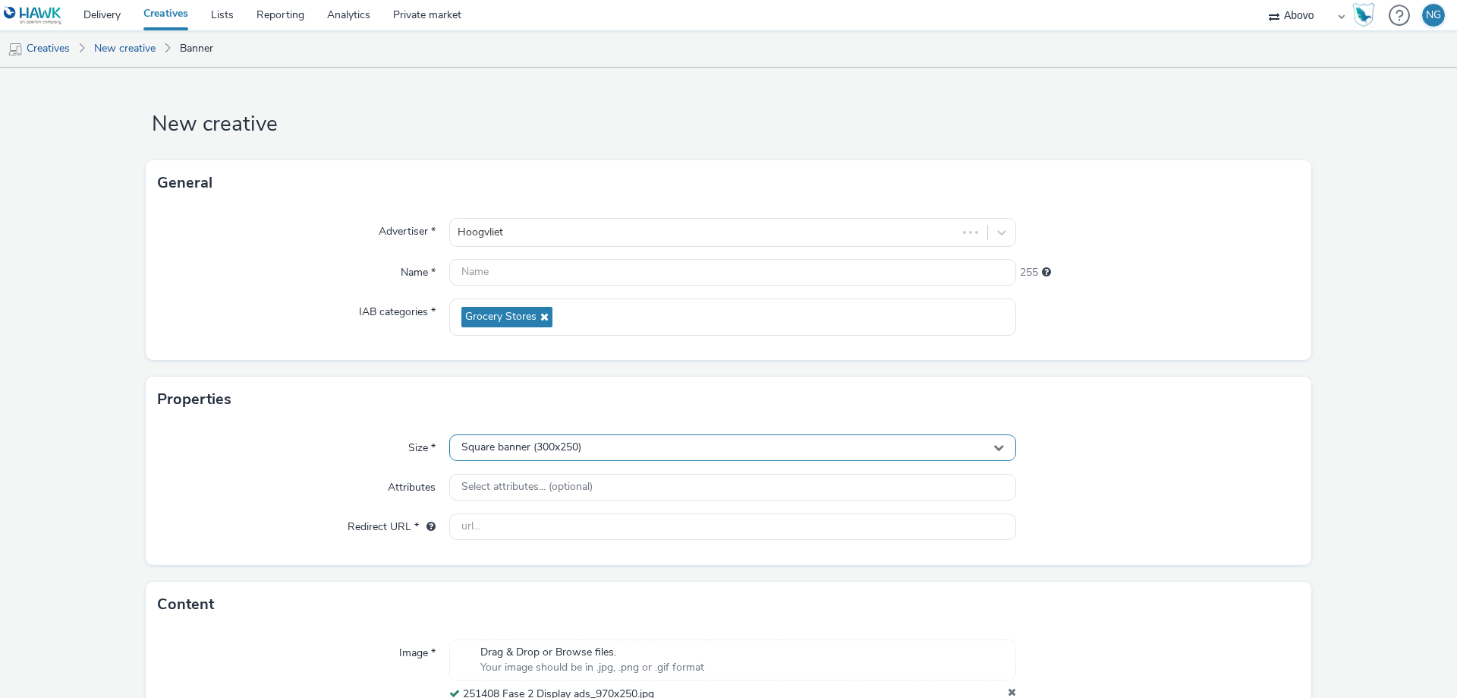
click at [528, 449] on span "Square banner (300x250)" at bounding box center [522, 447] width 120 height 13
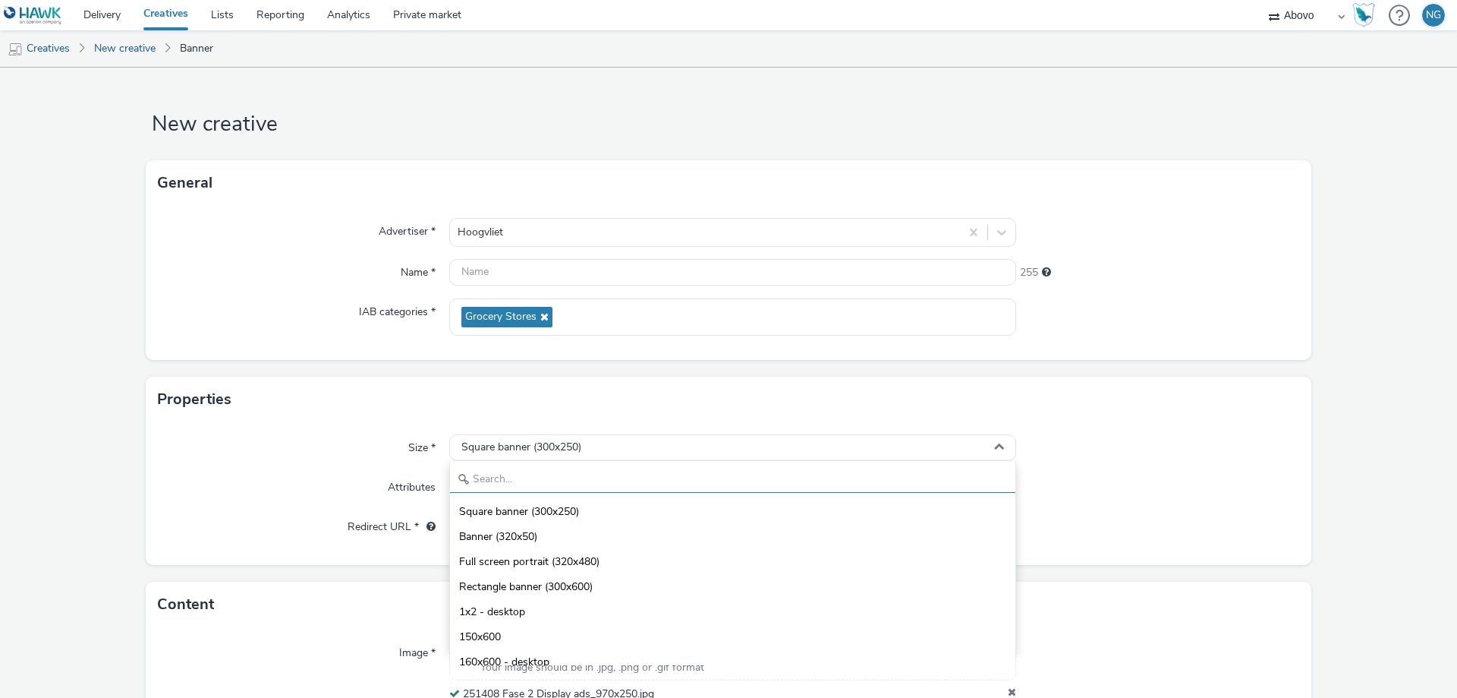
click at [500, 476] on input "text" at bounding box center [733, 479] width 566 height 27
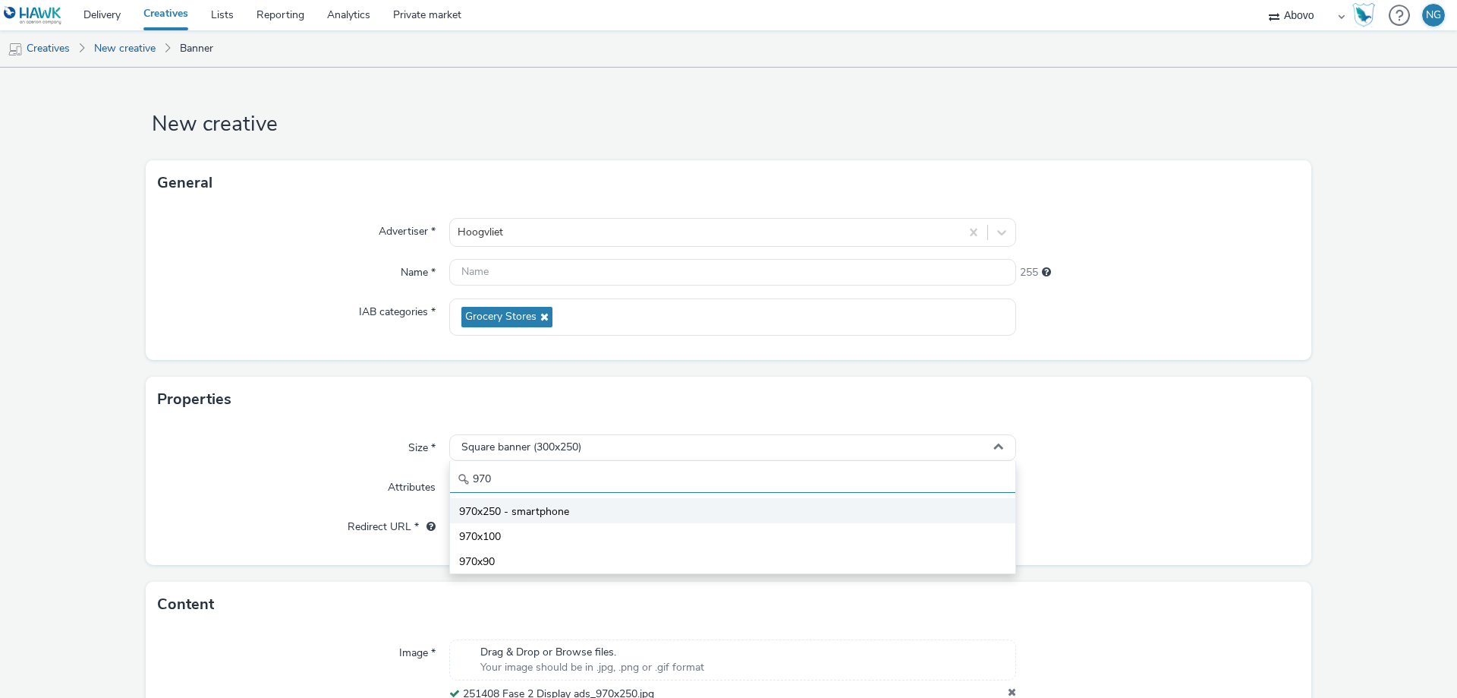
type input "970"
click at [547, 512] on span "970x250 - smartphone" at bounding box center [514, 511] width 110 height 15
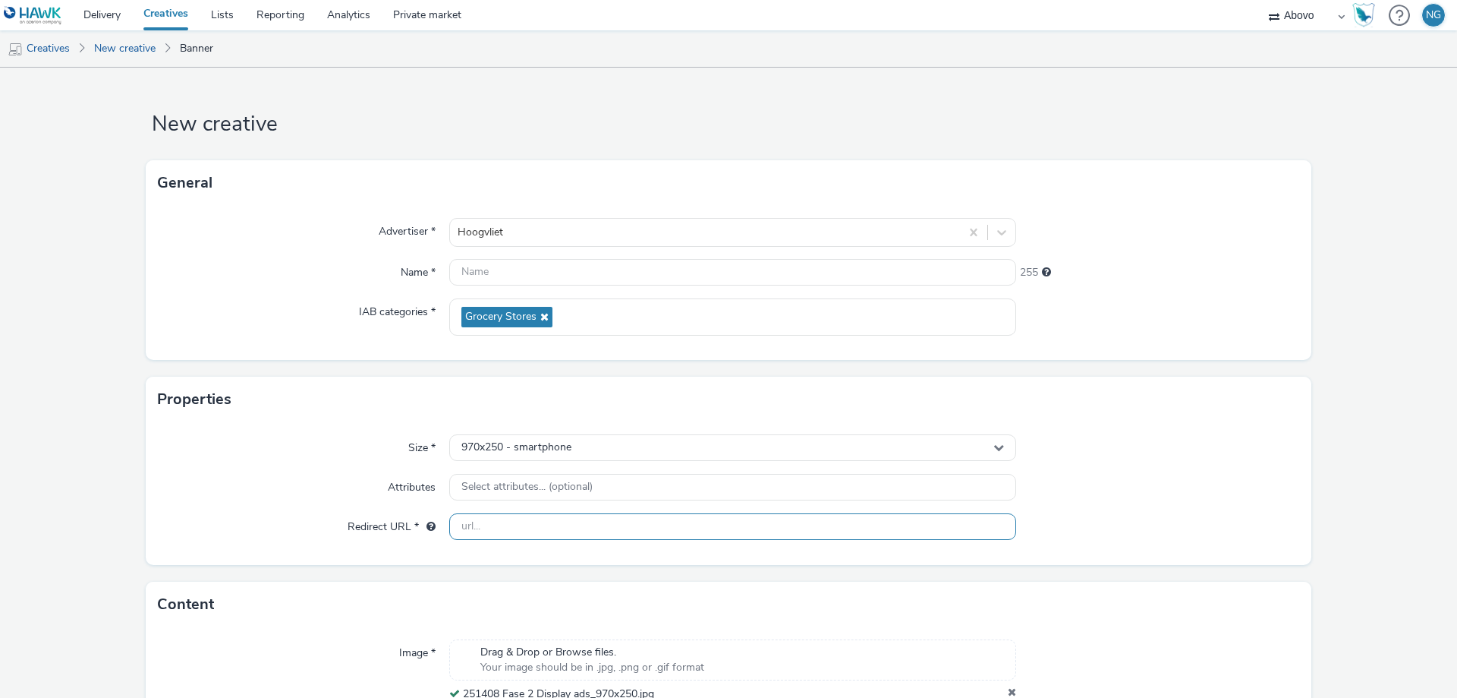
scroll to position [124, 0]
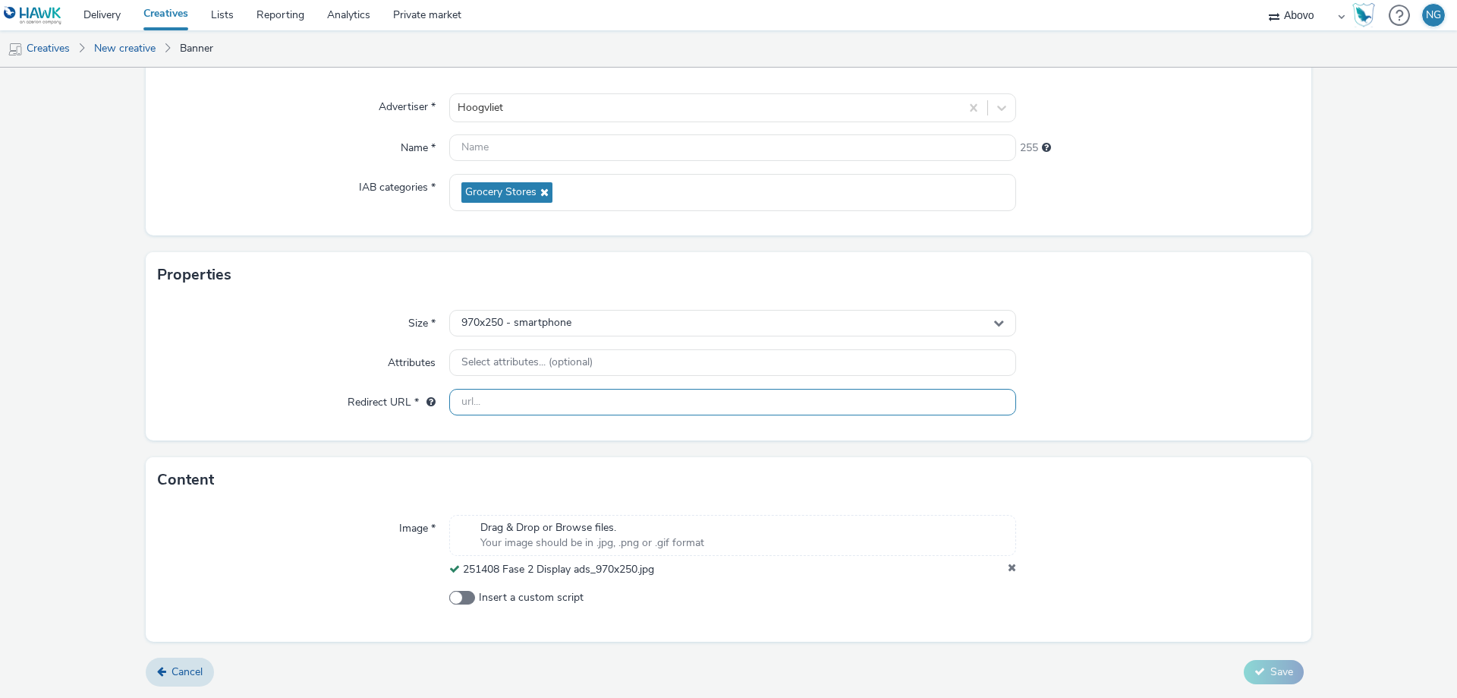
click at [503, 401] on input "text" at bounding box center [732, 402] width 567 height 27
paste input "[URL][DOMAIN_NAME]"
click at [677, 399] on input "[URL][DOMAIN_NAME]" at bounding box center [732, 402] width 567 height 27
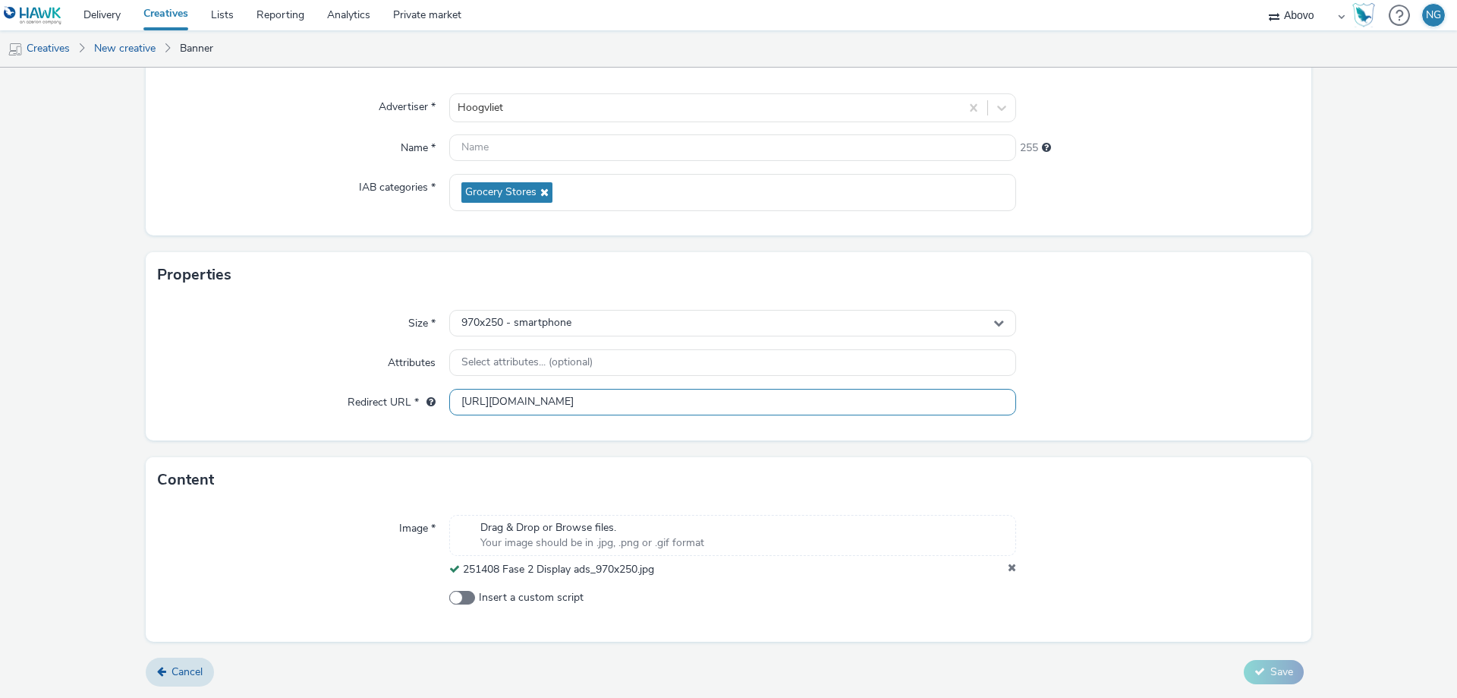
type input "[URL][DOMAIN_NAME]"
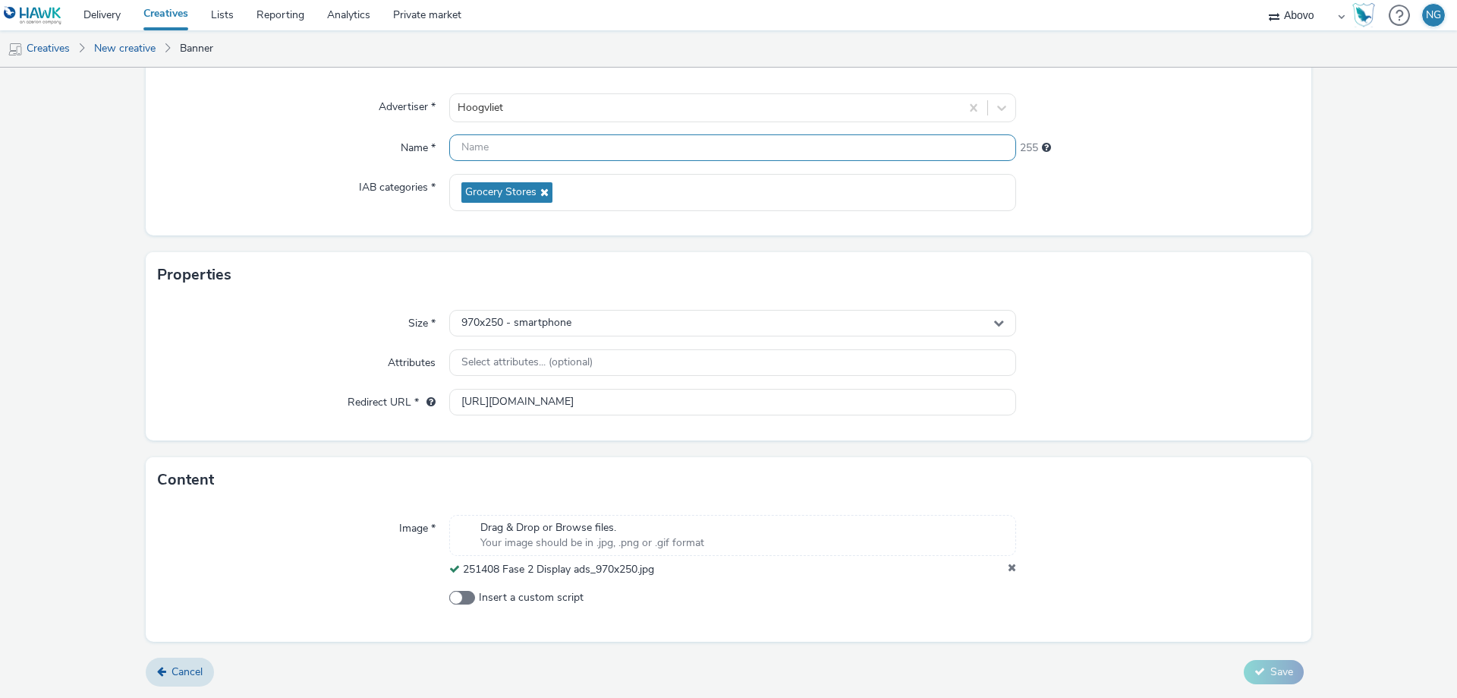
drag, startPoint x: 465, startPoint y: 153, endPoint x: 493, endPoint y: 150, distance: 27.4
click at [466, 153] on input "text" at bounding box center [732, 147] width 567 height 27
paste input "S'Gravendeel_fase2_IAB_Small_Banners_Display_160x600"
drag, startPoint x: 709, startPoint y: 157, endPoint x: 697, endPoint y: 168, distance: 16.1
click at [697, 168] on div "Advertiser * Hoogvliet Name * S'Gravendeel_fase2_IAB_Small_Banners_Display_160x…" at bounding box center [729, 158] width 1166 height 154
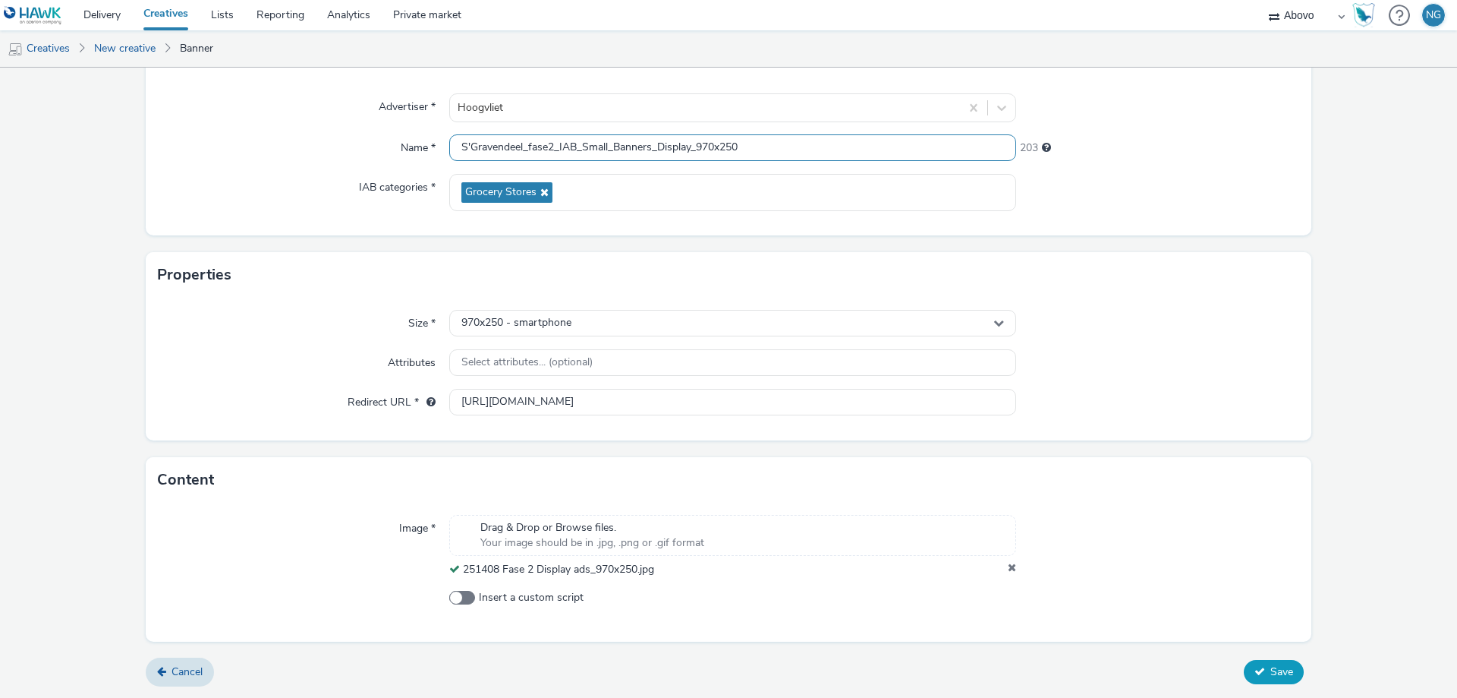
type input "S'Gravendeel_fase2_IAB_Small_Banners_Display_970x250"
click at [1255, 673] on icon at bounding box center [1260, 671] width 11 height 11
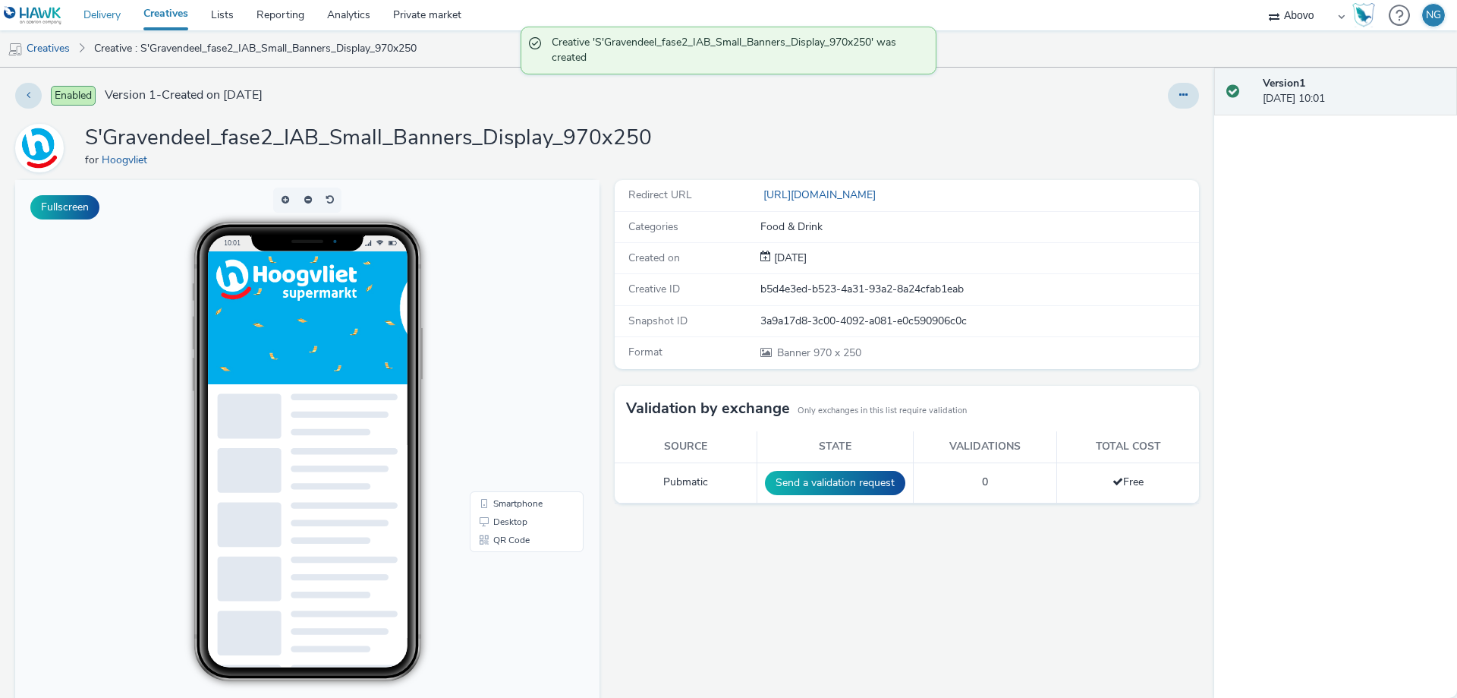
click at [112, 17] on link "Delivery" at bounding box center [102, 15] width 60 height 30
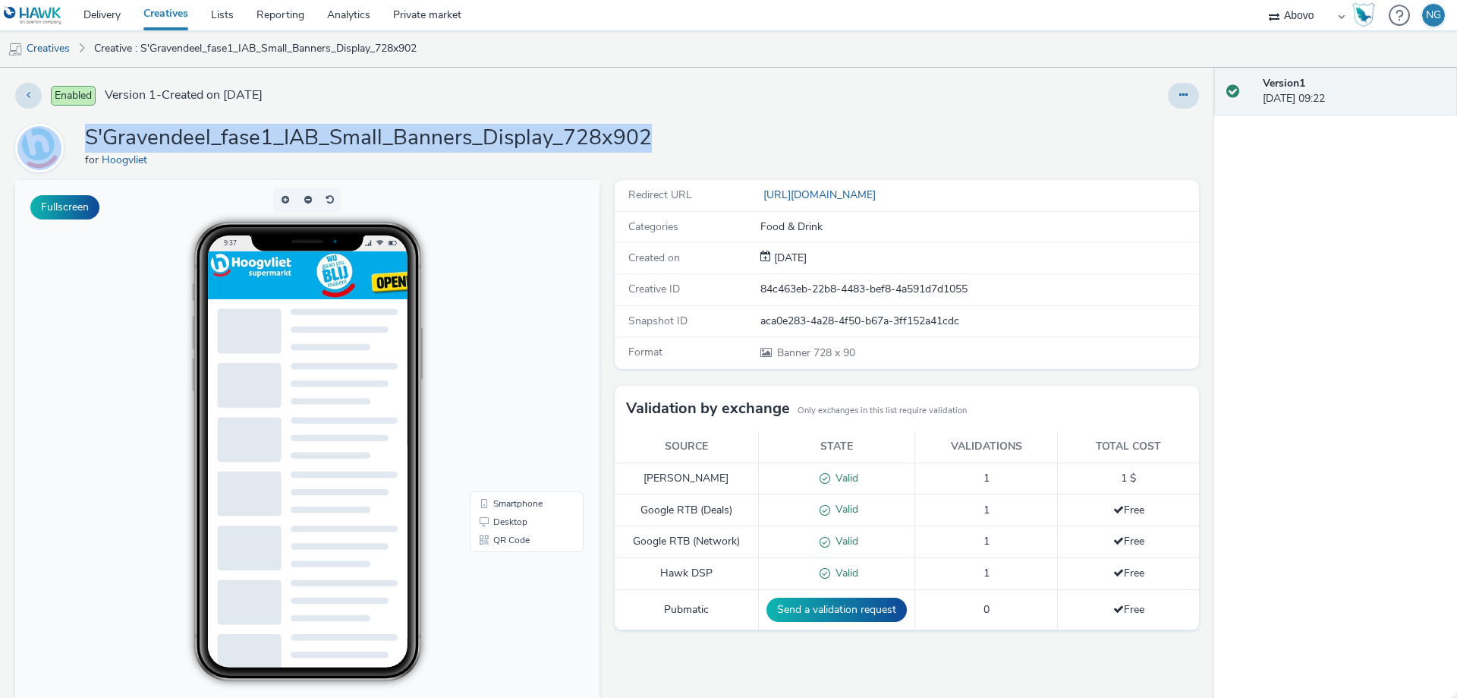
drag, startPoint x: 606, startPoint y: 129, endPoint x: 61, endPoint y: 145, distance: 544.5
click at [61, 145] on div "S'Gravendeel_fase1_IAB_Small_Banners_Display_728x902 for Hoogvliet" at bounding box center [607, 148] width 1184 height 49
copy div "S'Gravendeel_fase1_IAB_Small_Banners_Display_728x902"
click at [695, 137] on div "S'Gravendeel_fase1_IAB_Small_Banners_Display_728x902 for Hoogvliet" at bounding box center [607, 148] width 1184 height 49
drag, startPoint x: 679, startPoint y: 135, endPoint x: 82, endPoint y: 139, distance: 596.7
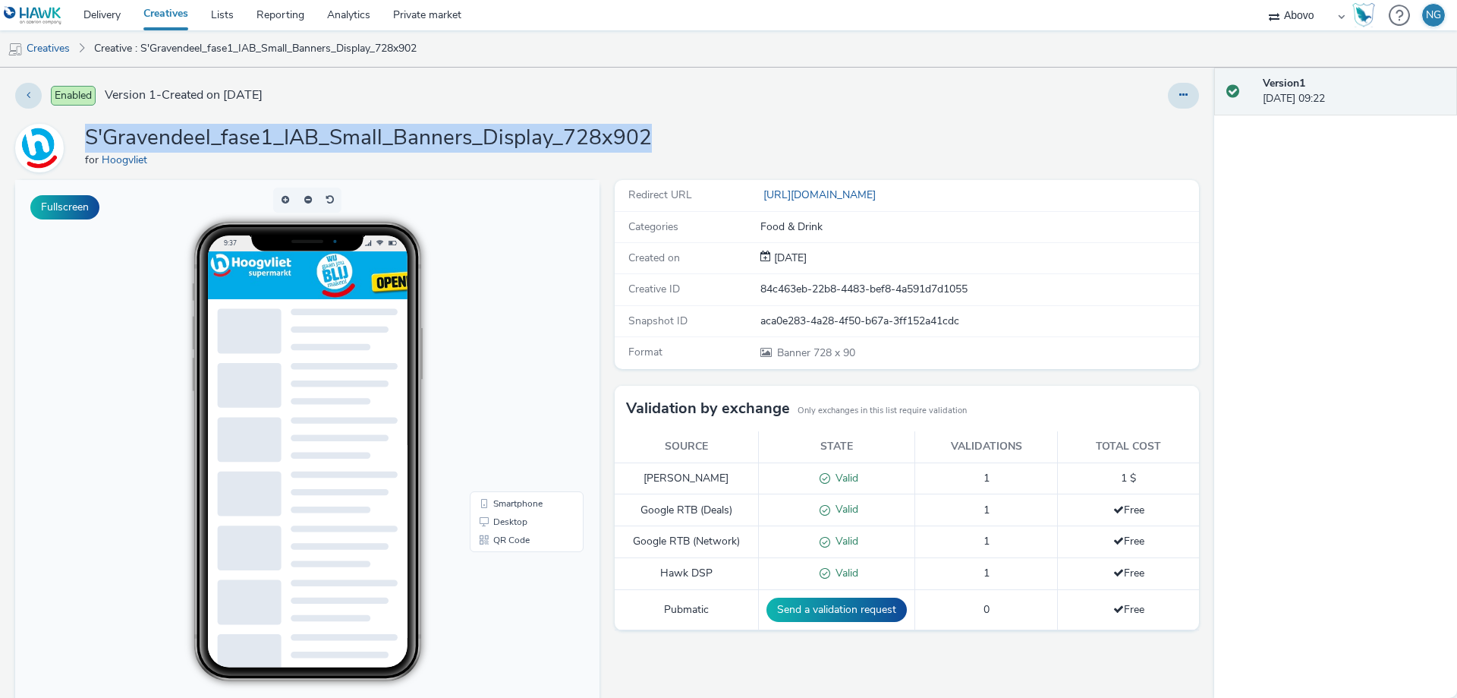
click at [82, 139] on div "S'Gravendeel_fase1_IAB_Small_Banners_Display_728x902 for Hoogvliet" at bounding box center [607, 148] width 1184 height 49
copy h1 "S'Gravendeel_fase1_IAB_Small_Banners_Display_728x902"
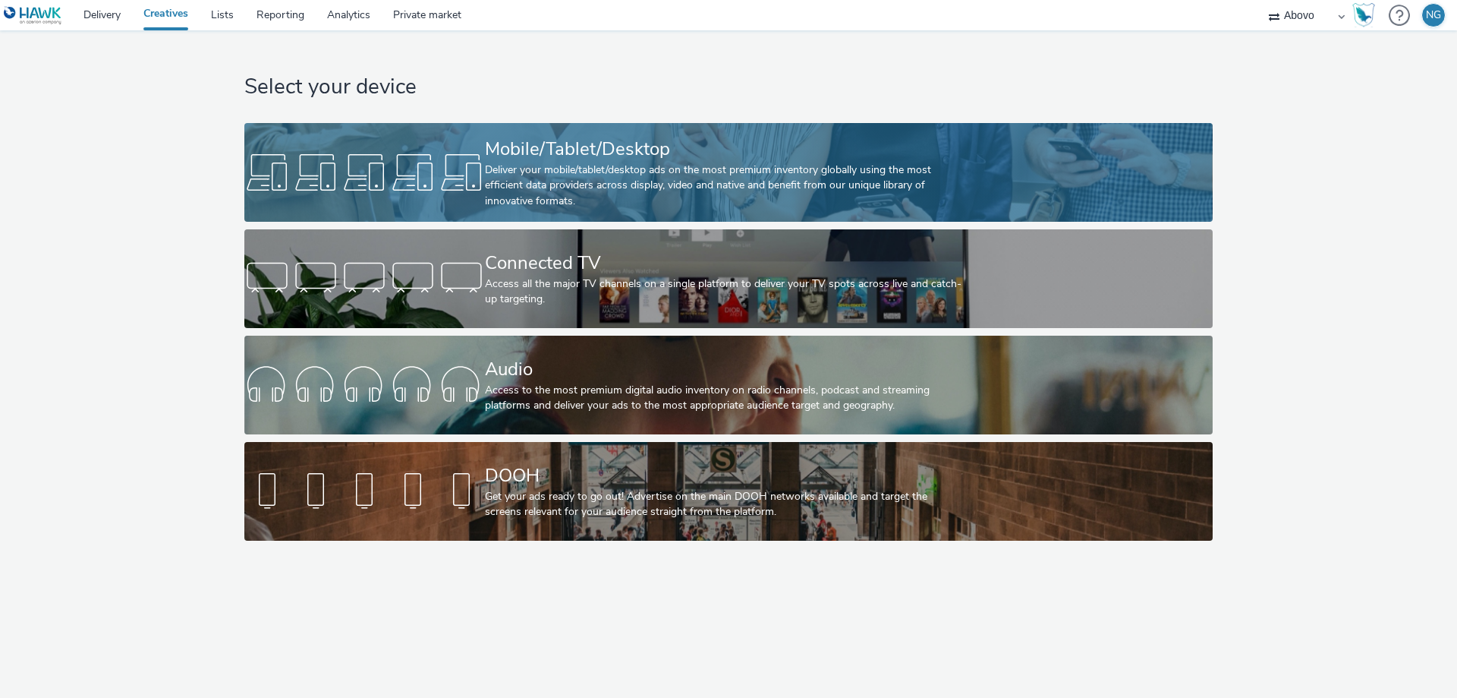
click at [644, 173] on div "Deliver your mobile/tablet/desktop ads on the most premium inventory globally u…" at bounding box center [725, 185] width 481 height 46
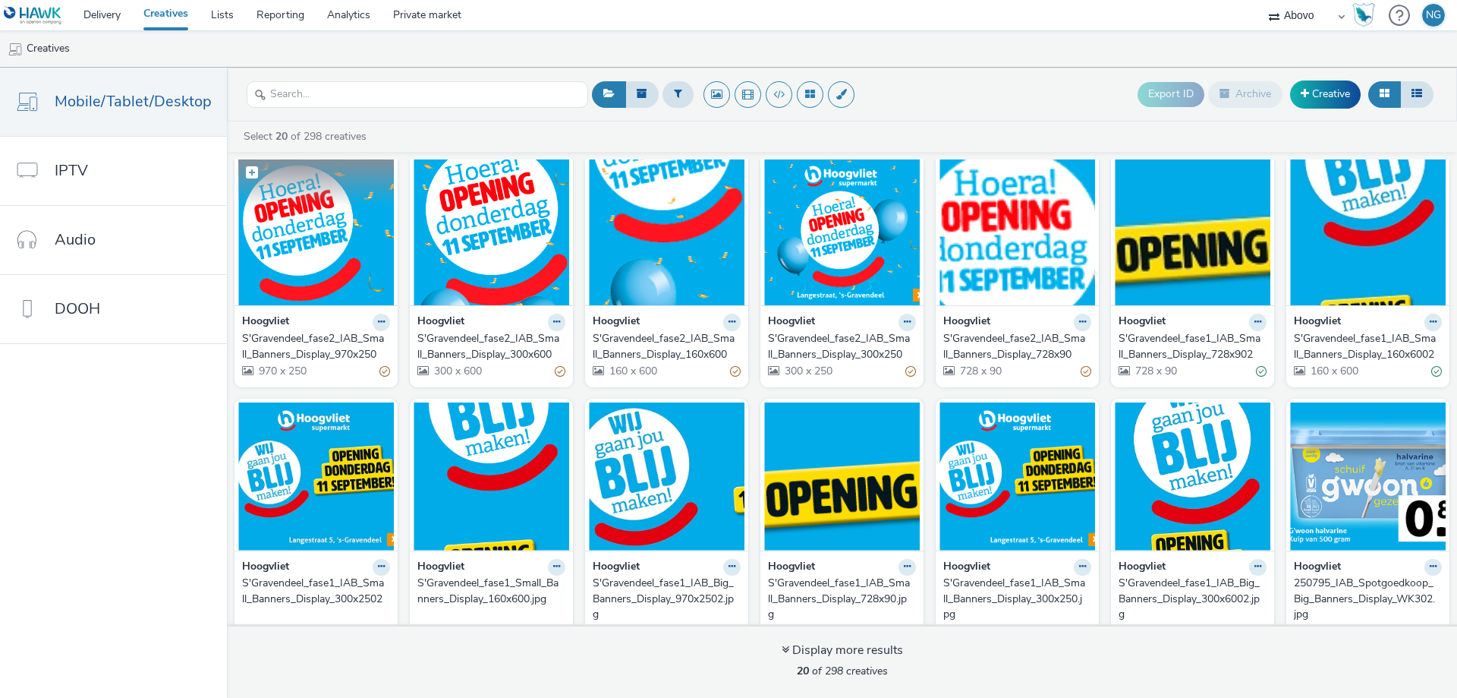
scroll to position [14, 0]
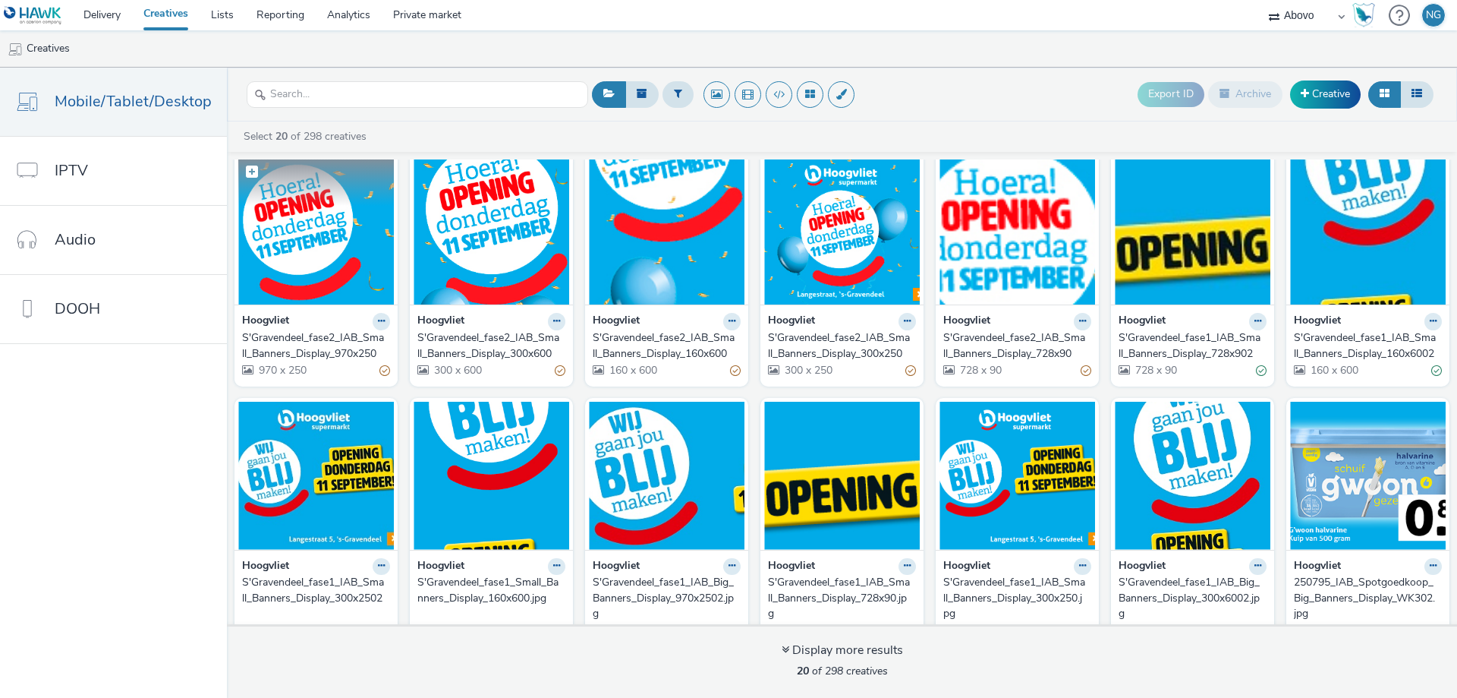
click at [322, 247] on img at bounding box center [316, 230] width 156 height 148
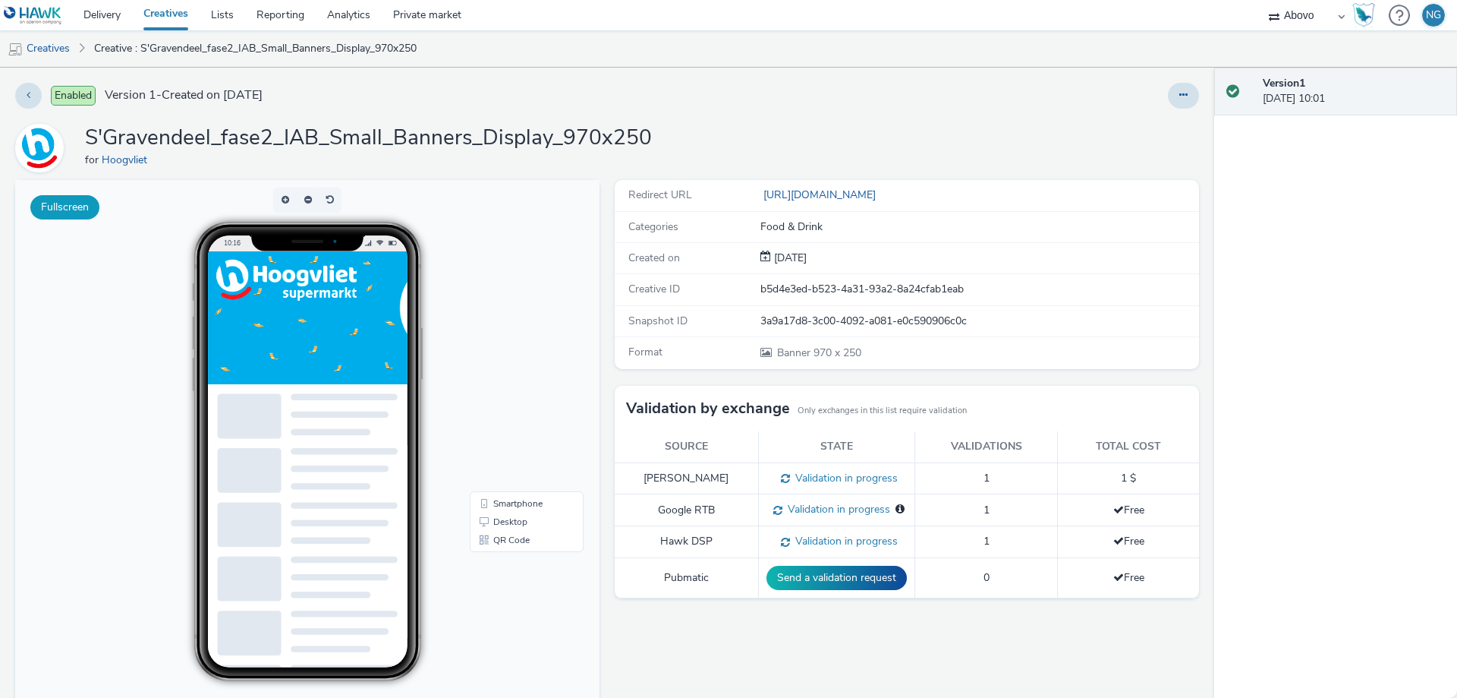
click at [60, 204] on button "Fullscreen" at bounding box center [64, 207] width 69 height 24
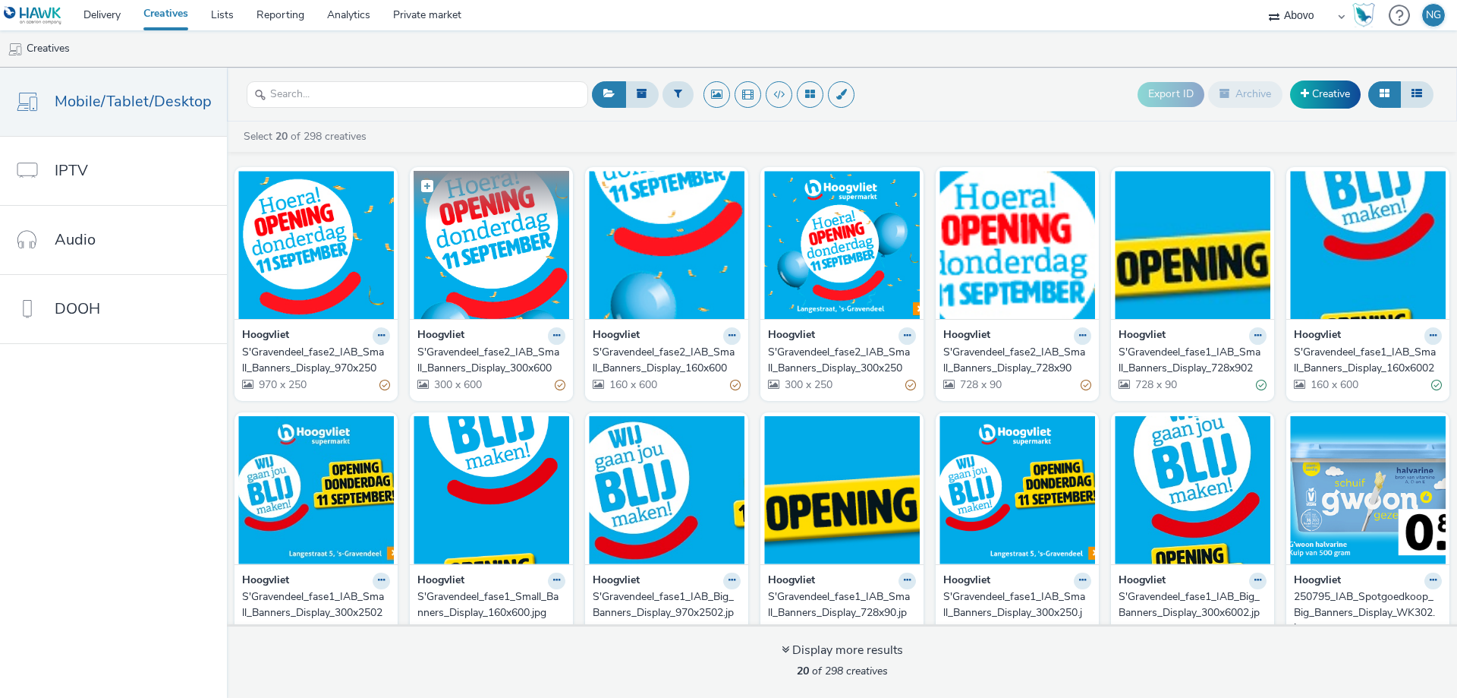
click at [431, 241] on img at bounding box center [492, 245] width 156 height 148
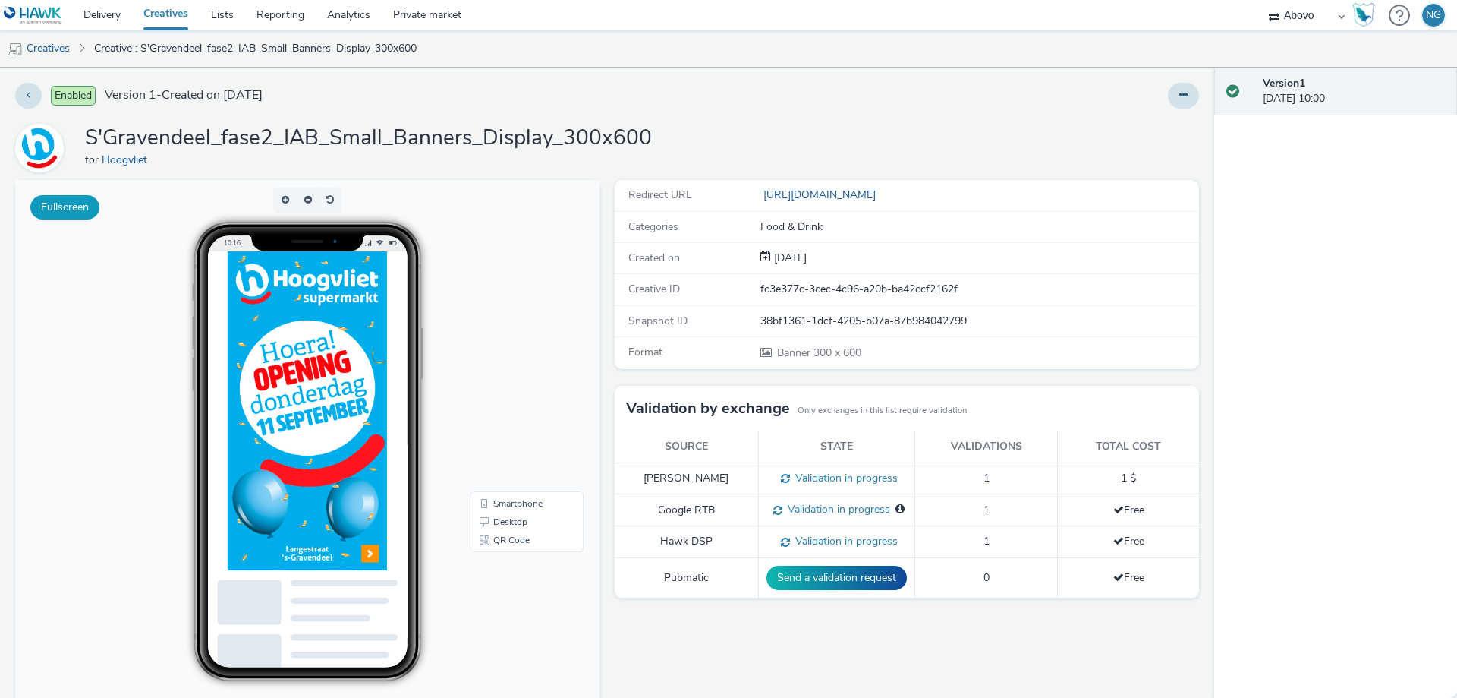
click at [71, 210] on button "Fullscreen" at bounding box center [64, 207] width 69 height 24
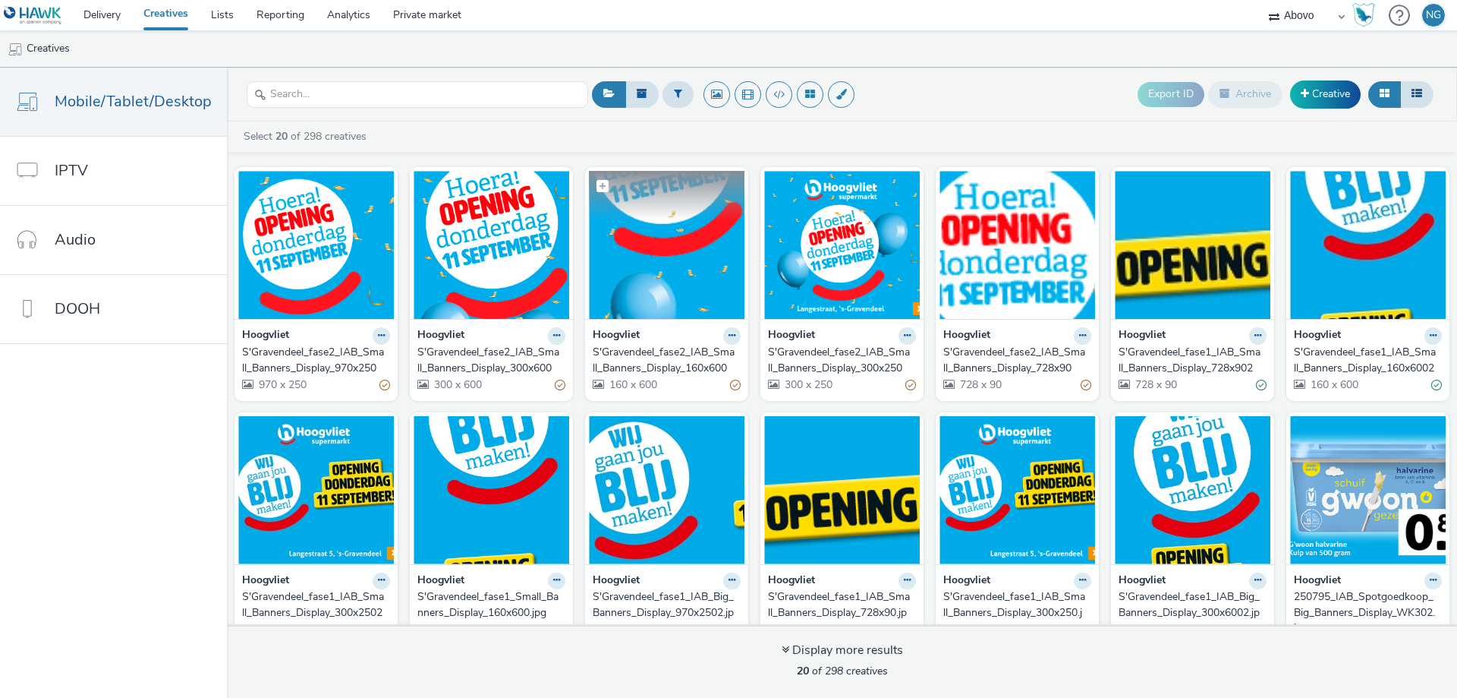
click at [607, 238] on img at bounding box center [667, 245] width 156 height 148
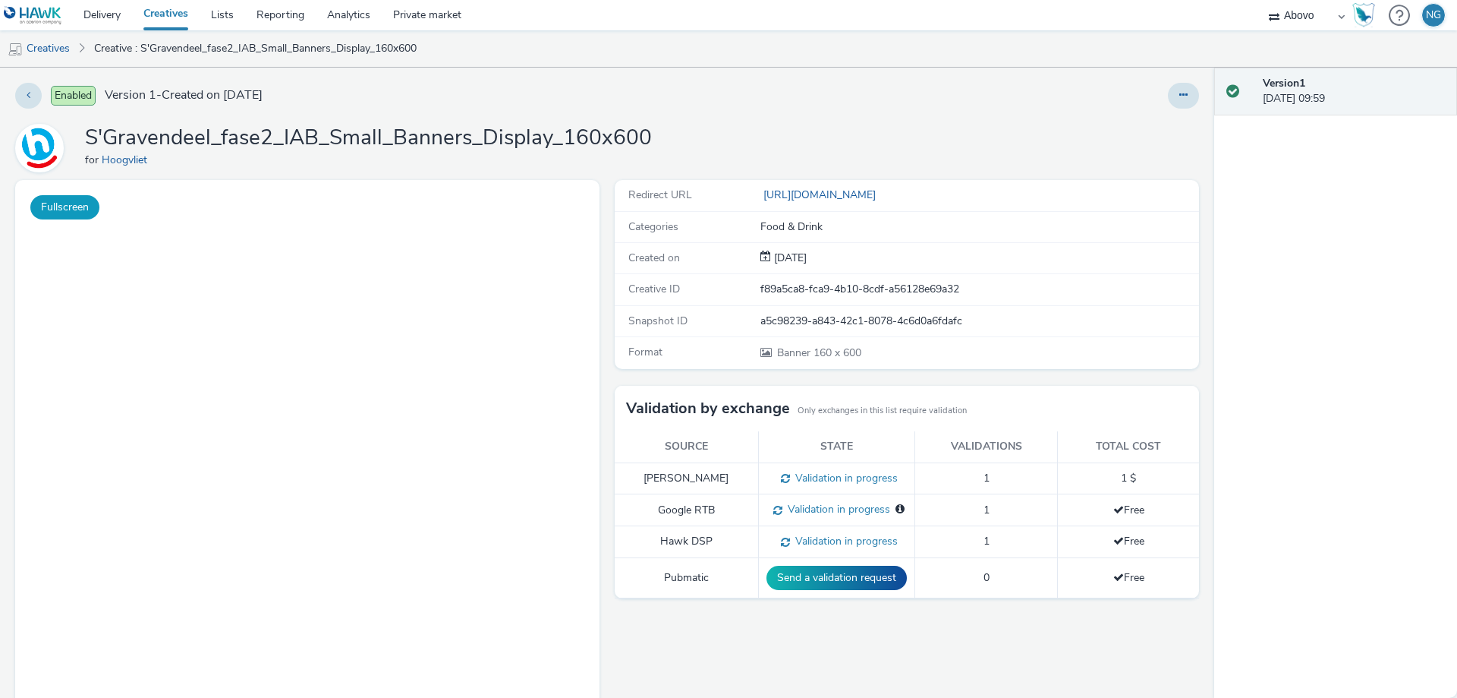
click at [65, 211] on button "Fullscreen" at bounding box center [64, 207] width 69 height 24
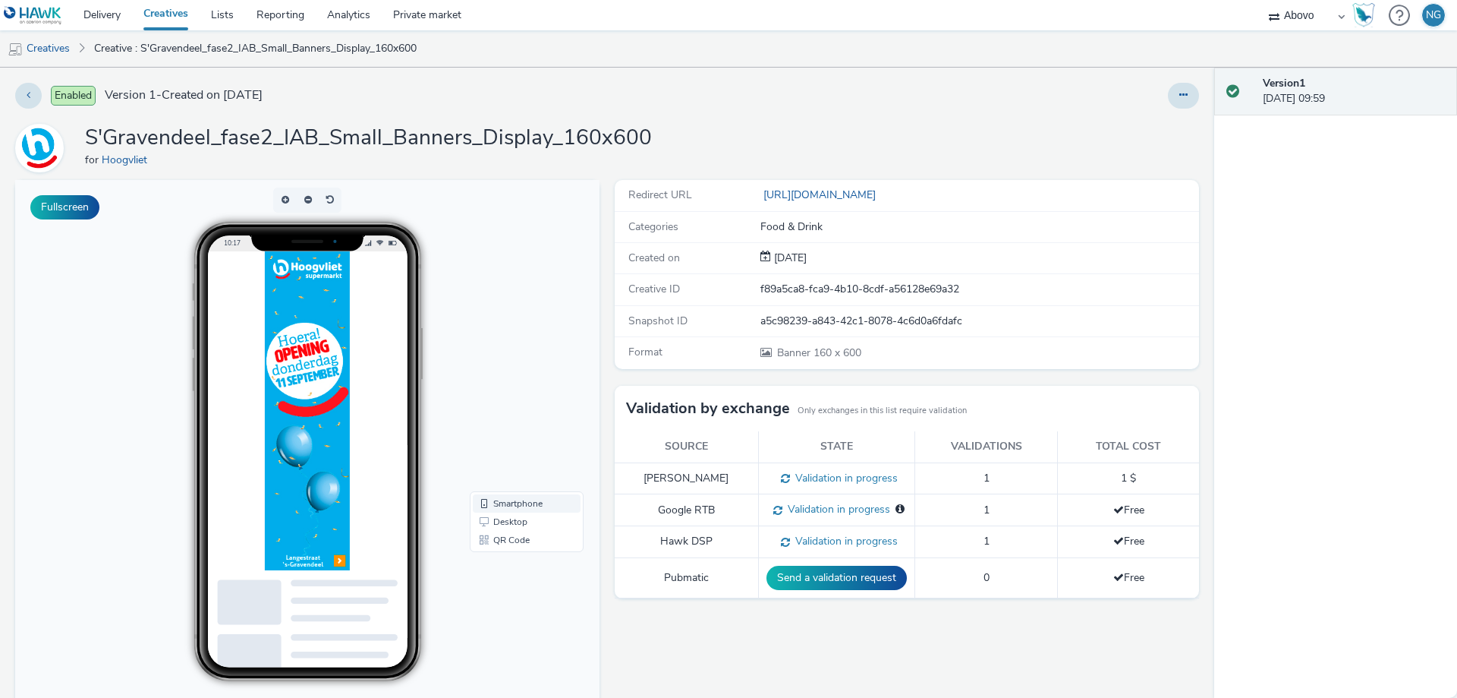
click at [512, 509] on link "Smartphone" at bounding box center [527, 503] width 108 height 18
click at [527, 503] on link "Smartphone" at bounding box center [527, 503] width 108 height 18
click at [514, 525] on link "Desktop" at bounding box center [527, 521] width 108 height 18
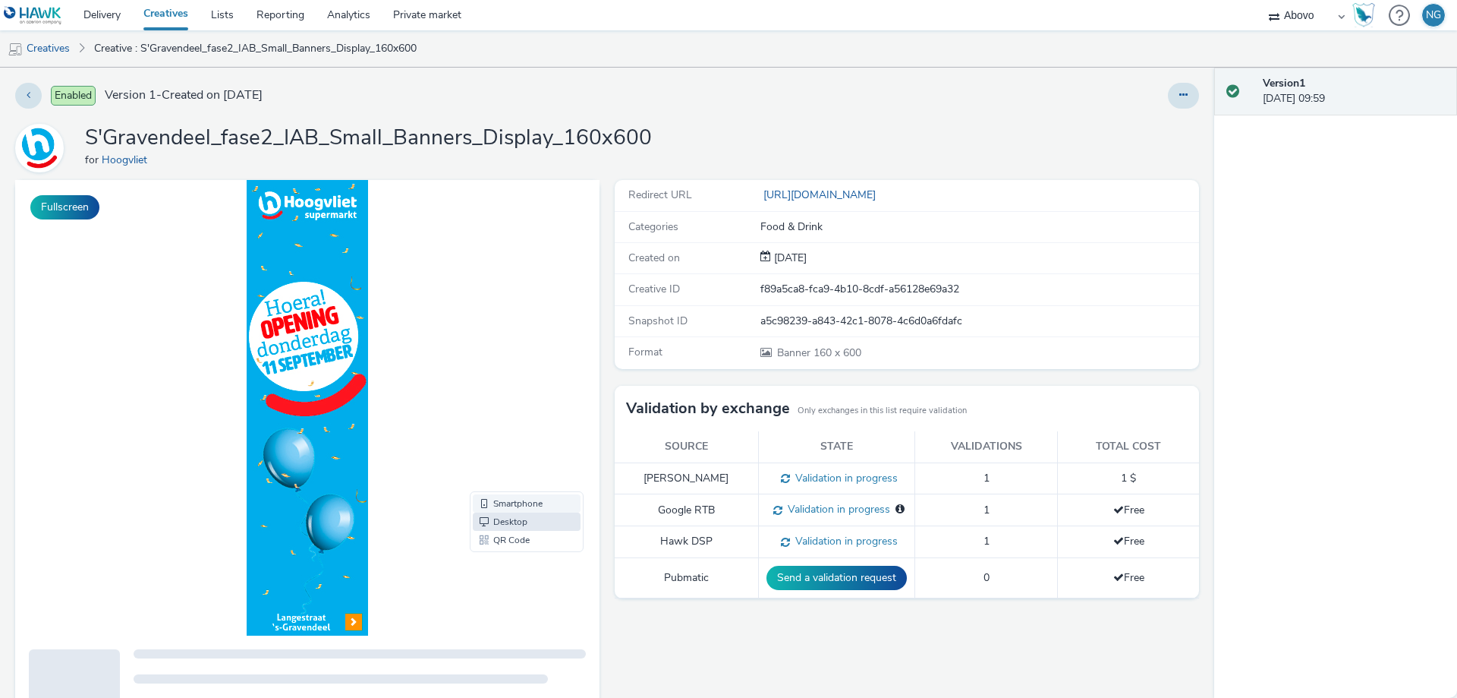
click at [512, 503] on link "Smartphone" at bounding box center [527, 503] width 108 height 18
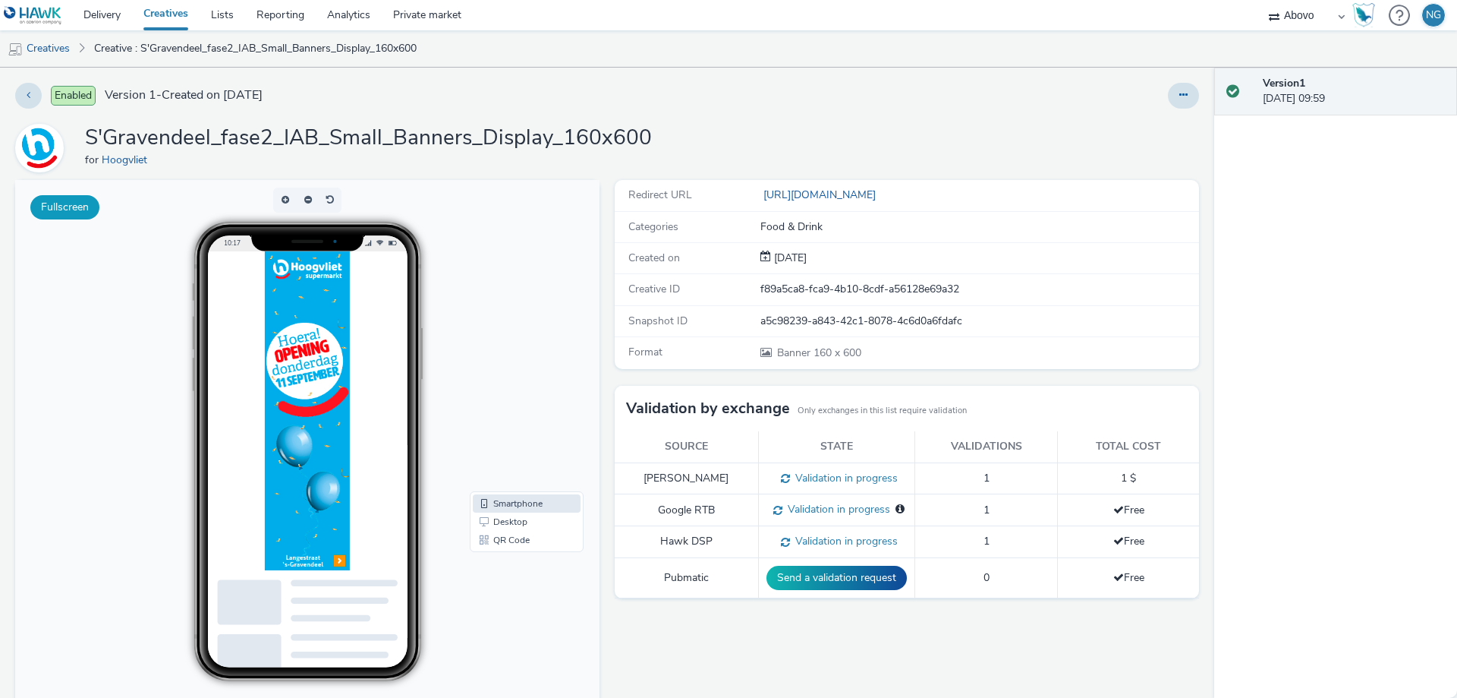
click at [82, 208] on button "Fullscreen" at bounding box center [64, 207] width 69 height 24
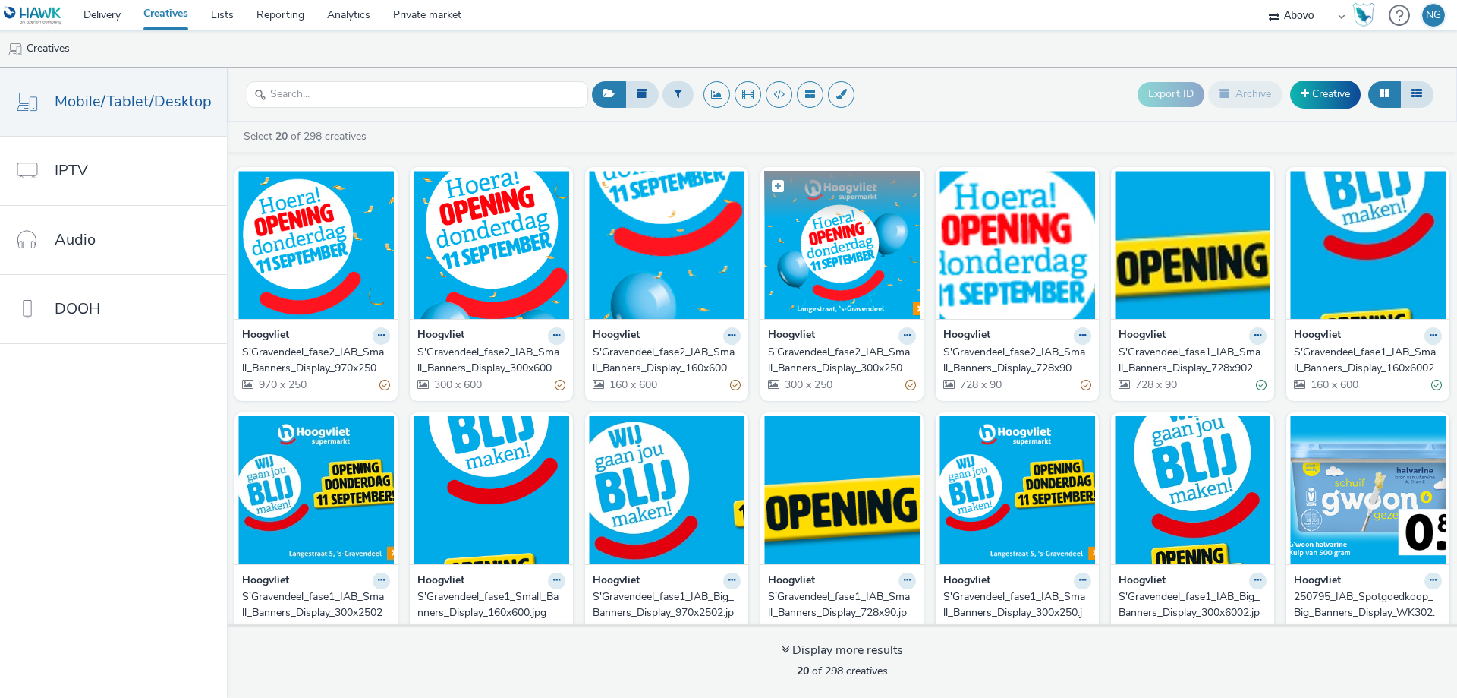
click at [811, 239] on img at bounding box center [842, 245] width 156 height 148
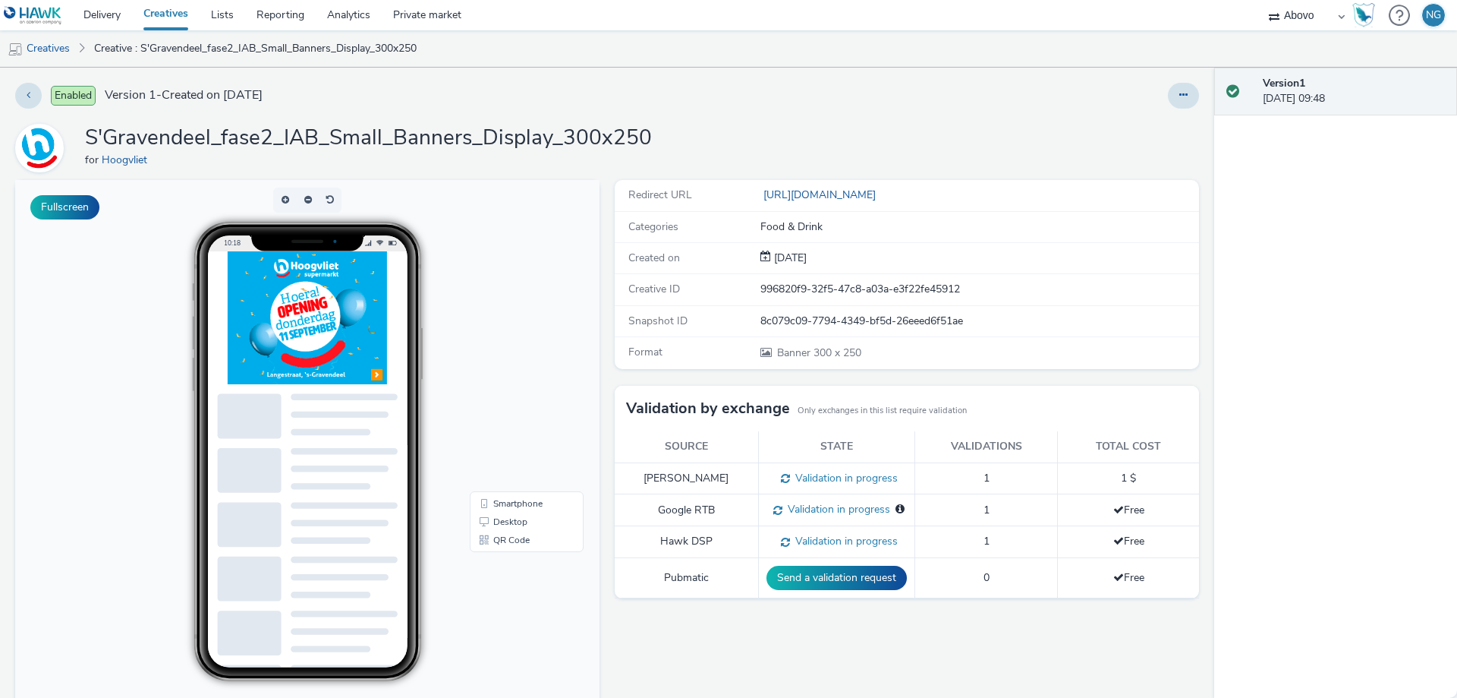
click at [84, 194] on p-buttongroup at bounding box center [307, 199] width 446 height 25
click at [69, 210] on button "Fullscreen" at bounding box center [64, 207] width 69 height 24
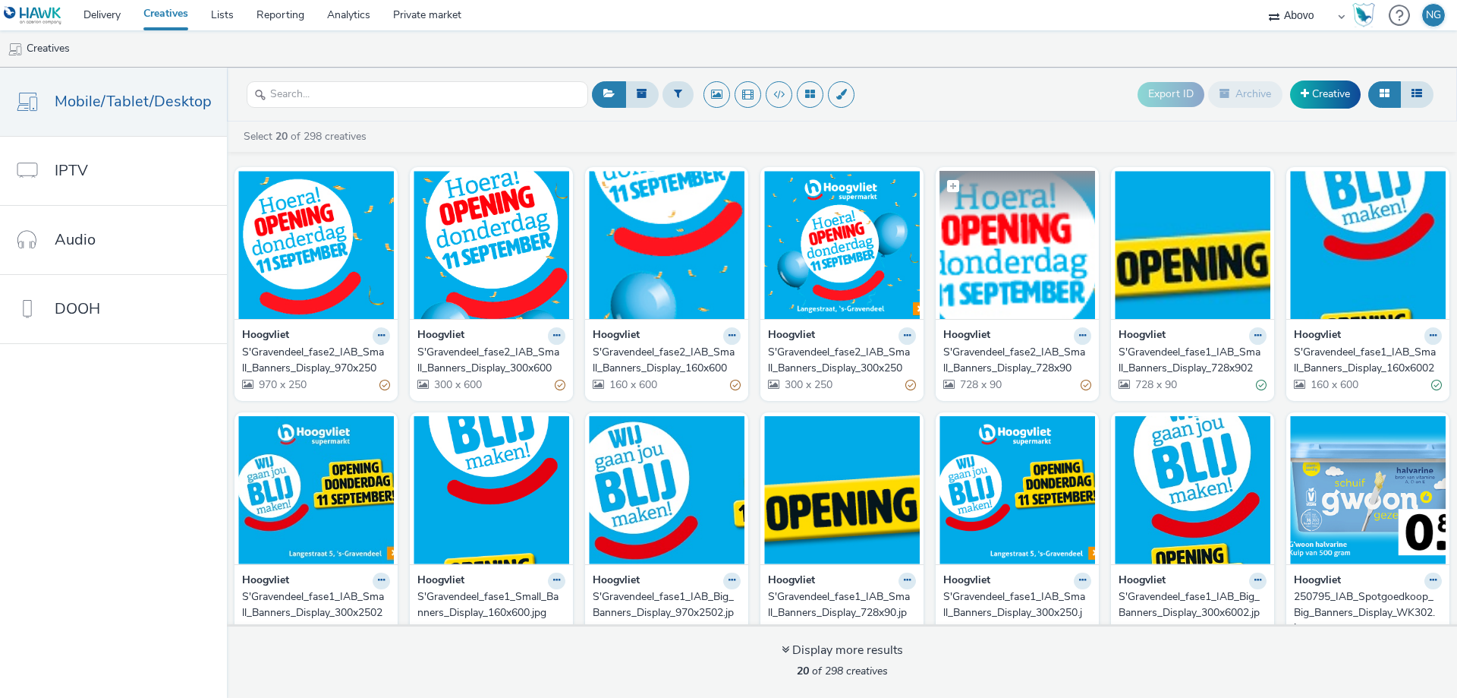
click at [1027, 257] on img at bounding box center [1018, 245] width 156 height 148
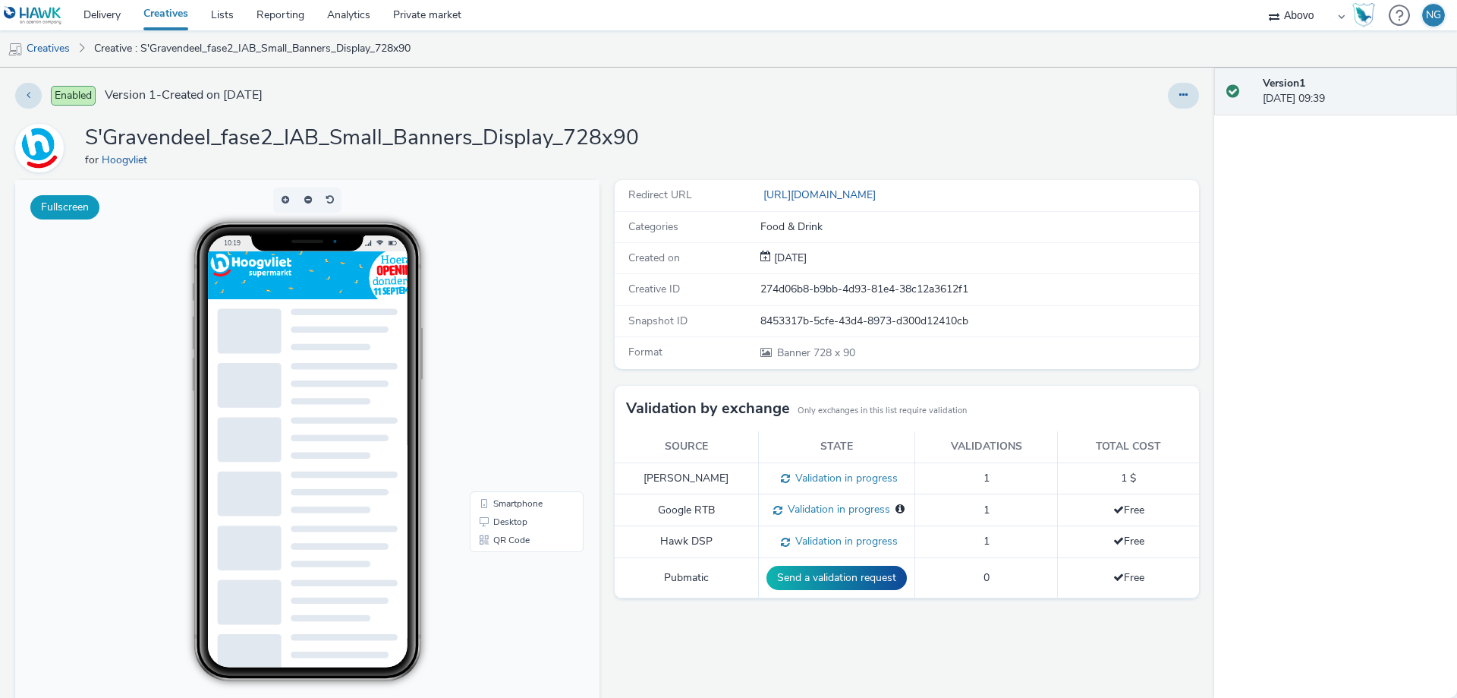
click at [71, 200] on button "Fullscreen" at bounding box center [64, 207] width 69 height 24
